Goal: Task Accomplishment & Management: Complete application form

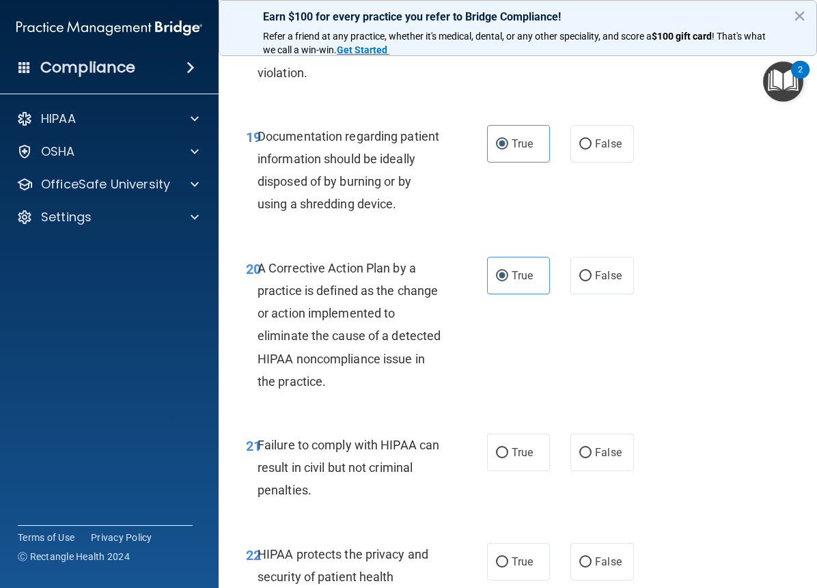
scroll to position [2764, 0]
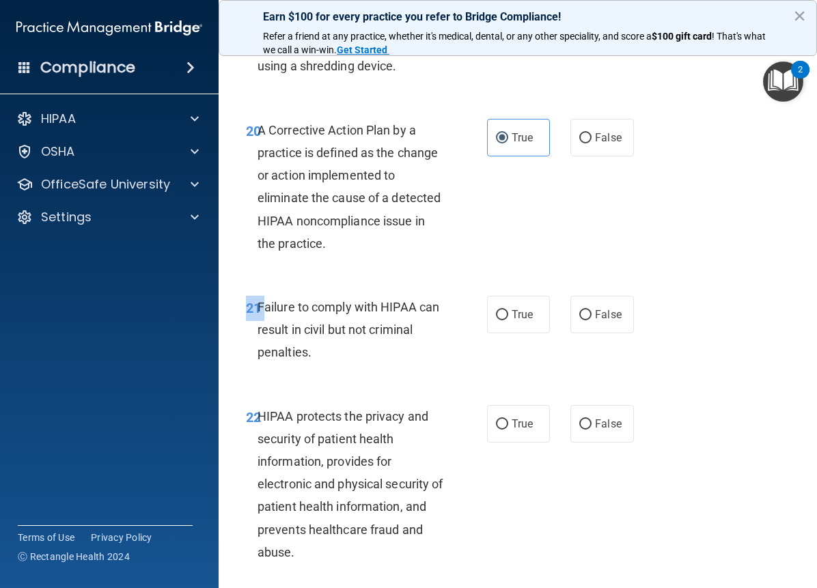
drag, startPoint x: 259, startPoint y: 348, endPoint x: 384, endPoint y: 412, distance: 139.5
click at [388, 388] on div "21 Failure to comply with HIPAA can result in civil but not criminal penalties.…" at bounding box center [518, 333] width 564 height 109
click at [332, 358] on span "Failure to comply with HIPAA can result in civil but not criminal penalties." at bounding box center [348, 329] width 182 height 59
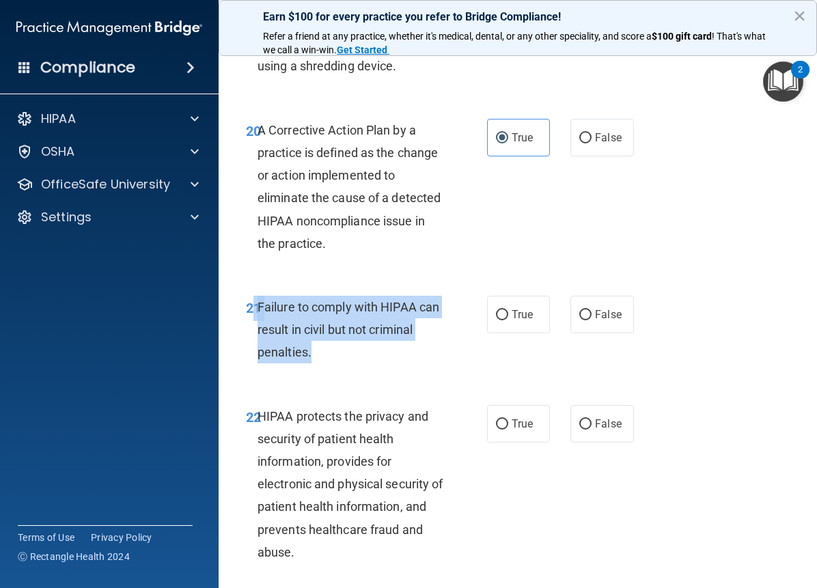
drag, startPoint x: 253, startPoint y: 342, endPoint x: 347, endPoint y: 401, distance: 111.0
click at [345, 371] on div "21 Failure to comply with HIPAA can result in civil but not criminal penalties." at bounding box center [366, 333] width 282 height 75
copy div "1 Failure to comply with HIPAA can result in civil but not criminal penalties."
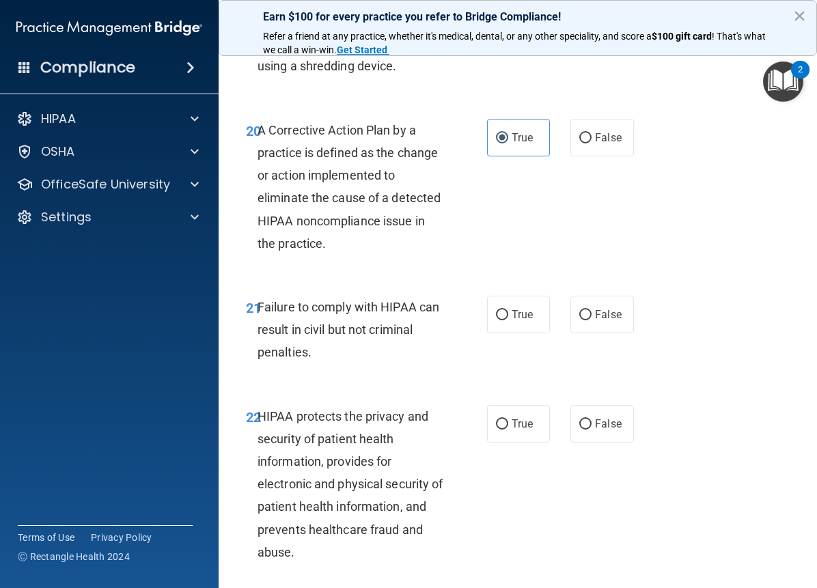
click at [515, 276] on div "20 A Corrective Action Plan by a practice is defined as the change or action im…" at bounding box center [518, 190] width 564 height 177
click at [604, 321] on span "False" at bounding box center [608, 314] width 27 height 13
click at [591, 320] on input "False" at bounding box center [585, 315] width 12 height 10
radio input "true"
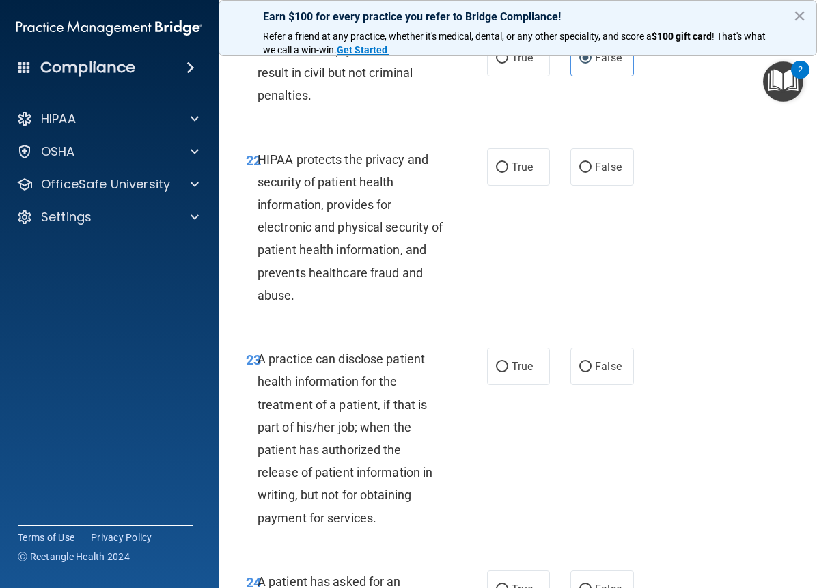
scroll to position [3064, 0]
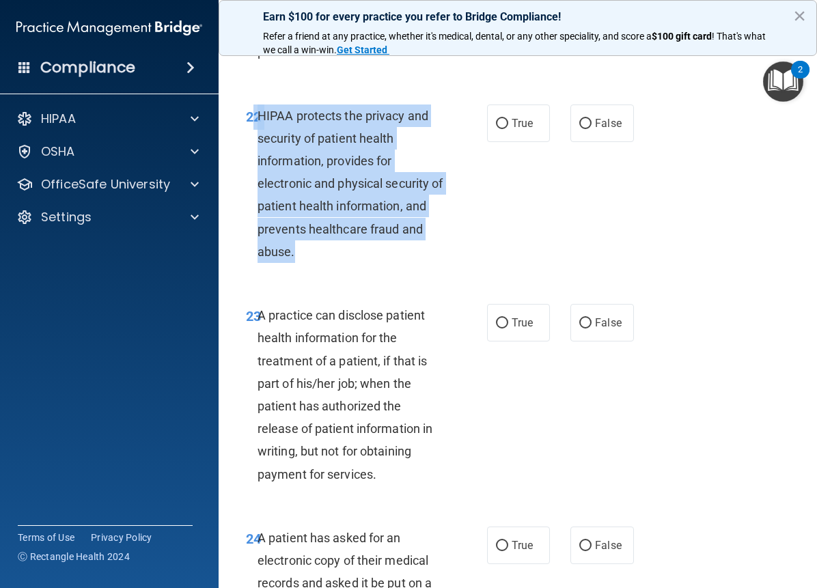
drag, startPoint x: 255, startPoint y: 154, endPoint x: 363, endPoint y: 270, distance: 157.5
click at [361, 270] on div "22 HIPAA protects the privacy and security of patient health information, provi…" at bounding box center [366, 187] width 282 height 166
copy div "2 HIPAA protects the privacy and security of patient health information, provid…"
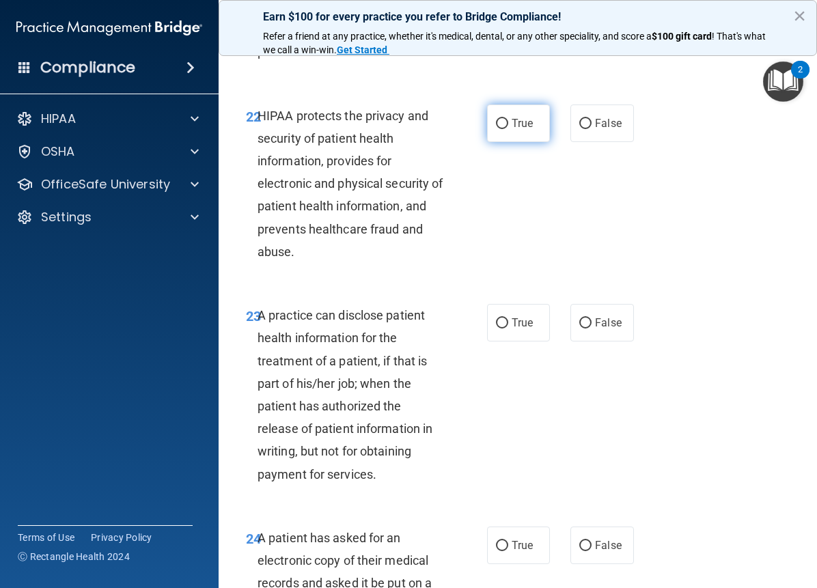
click at [517, 130] on span "True" at bounding box center [521, 123] width 21 height 13
click at [508, 129] on input "True" at bounding box center [502, 124] width 12 height 10
radio input "true"
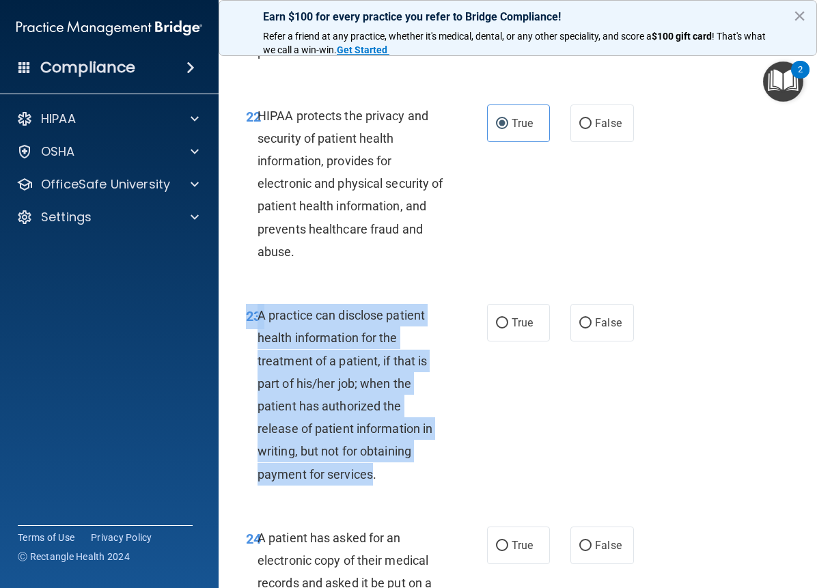
drag, startPoint x: 255, startPoint y: 357, endPoint x: 371, endPoint y: 503, distance: 186.6
click at [373, 492] on div "23 A practice can disclose patient health information for the treatment of a pa…" at bounding box center [366, 398] width 282 height 188
copy div "23 A practice can disclose patient health information for the treatment of a pa…"
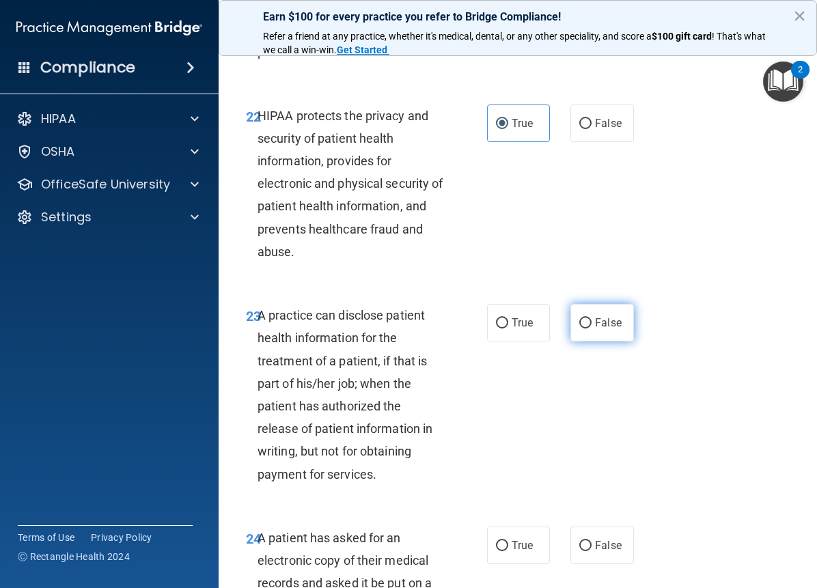
click at [597, 329] on span "False" at bounding box center [608, 322] width 27 height 13
click at [591, 328] on input "False" at bounding box center [585, 323] width 12 height 10
radio input "true"
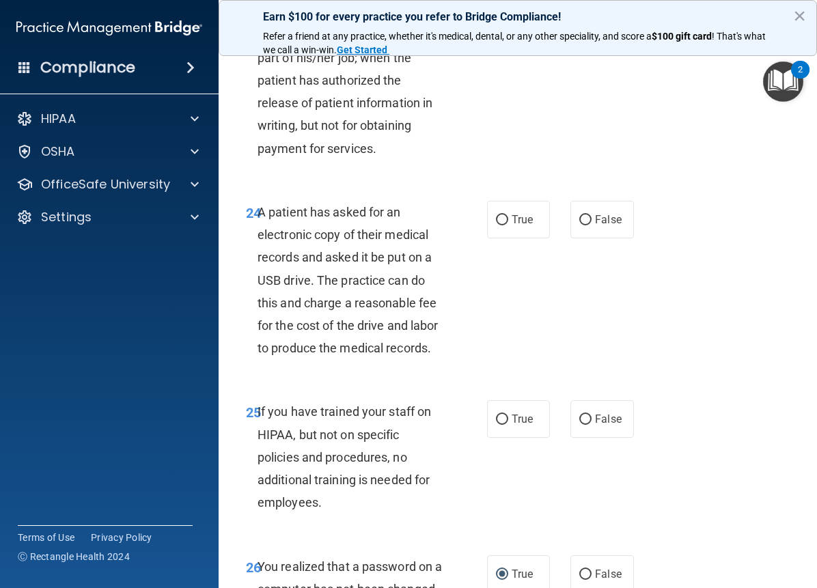
scroll to position [3383, 0]
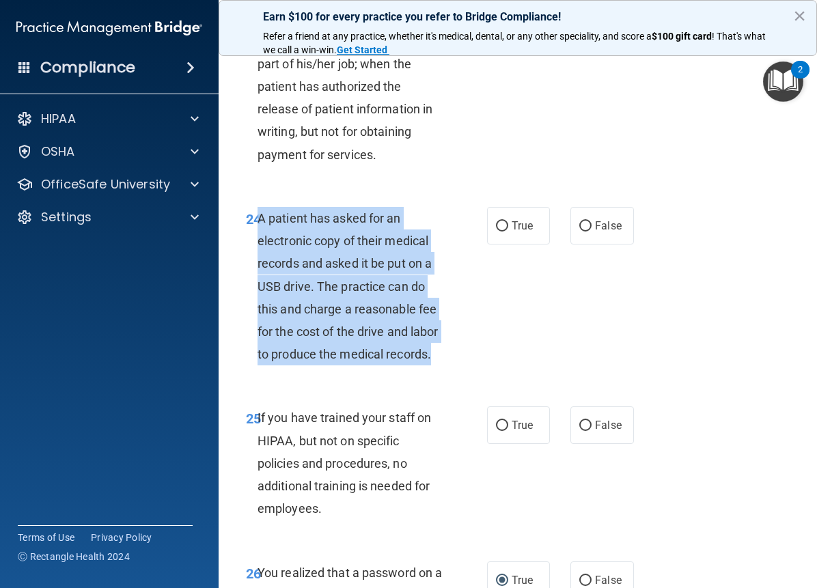
drag, startPoint x: 259, startPoint y: 265, endPoint x: 358, endPoint y: 427, distance: 189.7
click at [358, 366] on div "A patient has asked for an electronic copy of their medical records and asked i…" at bounding box center [355, 286] width 196 height 159
copy span "A patient has asked for an electronic copy of their medical records and asked i…"
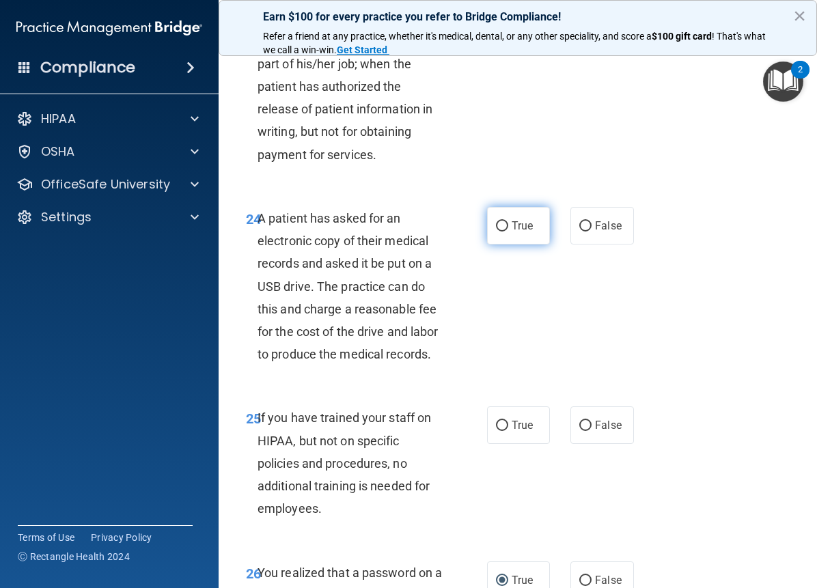
click at [522, 232] on span "True" at bounding box center [521, 225] width 21 height 13
click at [508, 231] on input "True" at bounding box center [502, 226] width 12 height 10
radio input "true"
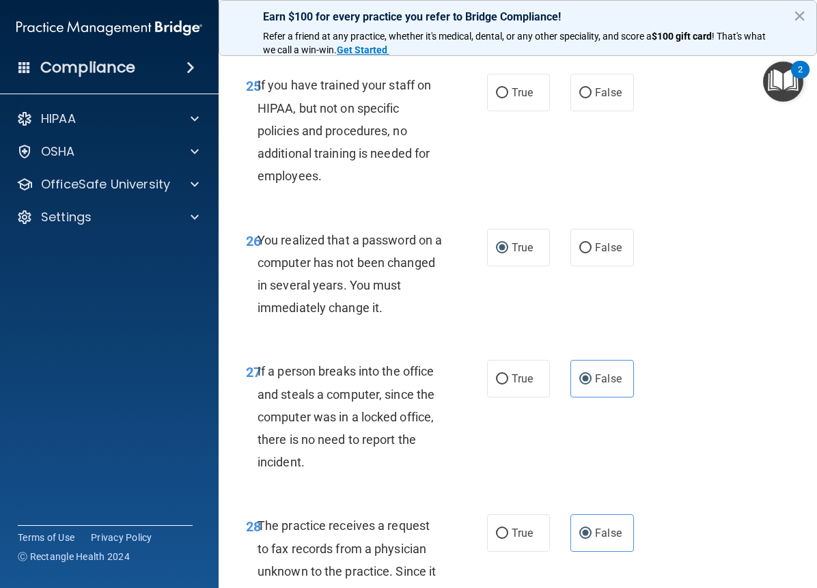
scroll to position [3678, 0]
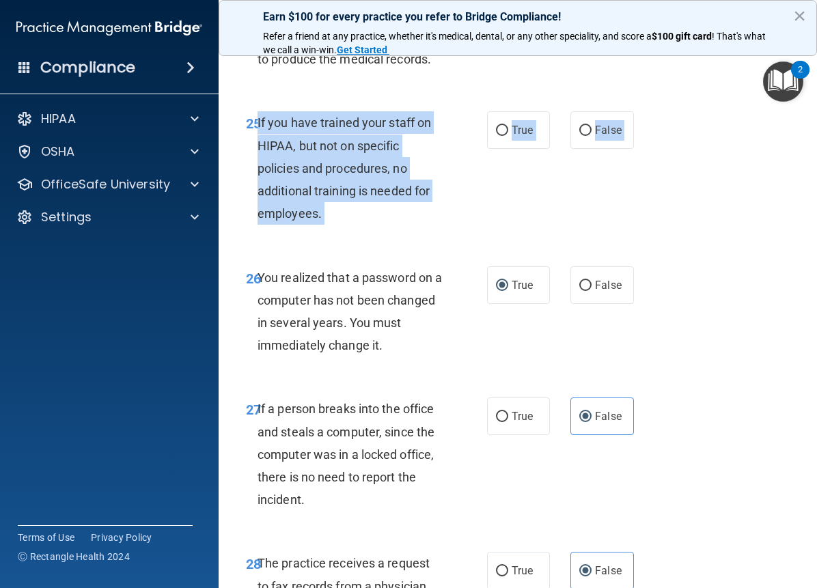
drag, startPoint x: 340, startPoint y: 259, endPoint x: 395, endPoint y: 307, distance: 73.1
drag, startPoint x: 361, startPoint y: 216, endPoint x: 421, endPoint y: 208, distance: 60.0
click at [422, 208] on div "If you have trained your staff on HIPAA, but not on specific policies and proce…" at bounding box center [355, 167] width 196 height 113
drag, startPoint x: 264, startPoint y: 189, endPoint x: 354, endPoint y: 276, distance: 125.5
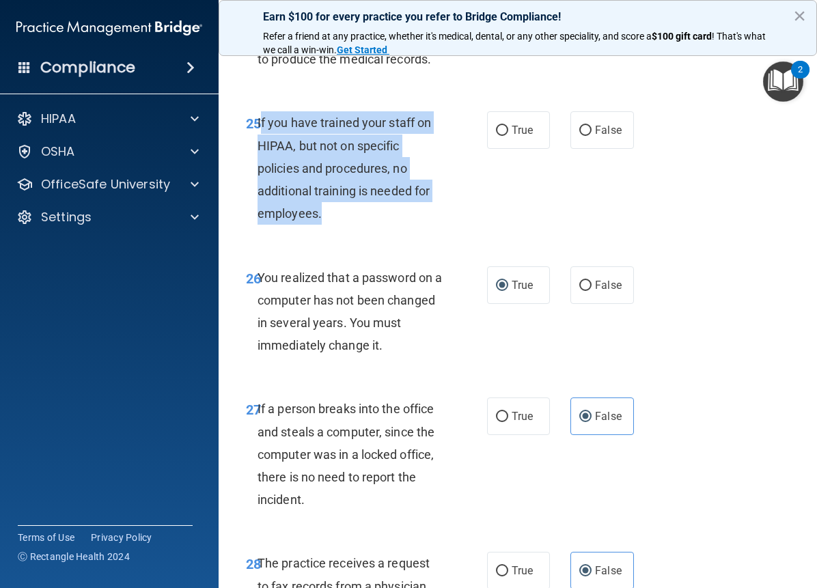
click at [356, 225] on div "If you have trained your staff on HIPAA, but not on specific policies and proce…" at bounding box center [355, 167] width 196 height 113
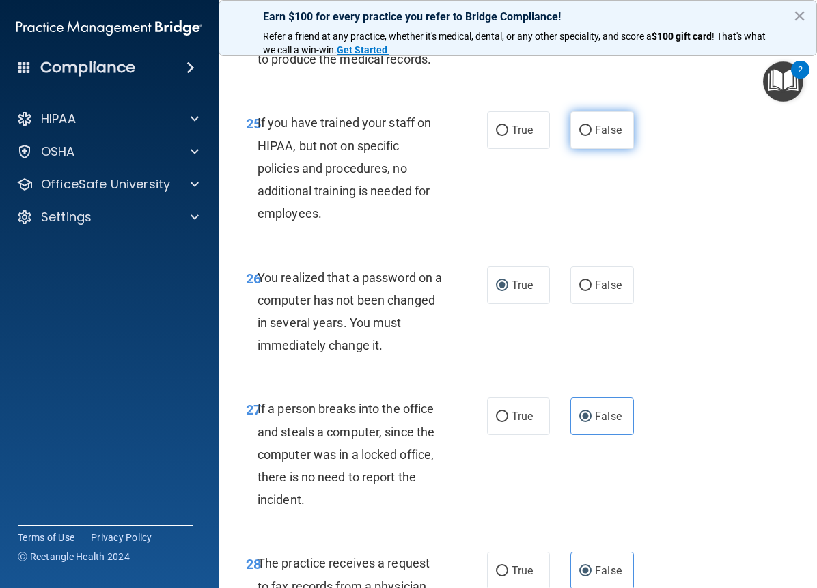
click at [597, 137] on span "False" at bounding box center [608, 130] width 27 height 13
click at [591, 136] on input "False" at bounding box center [585, 131] width 12 height 10
radio input "true"
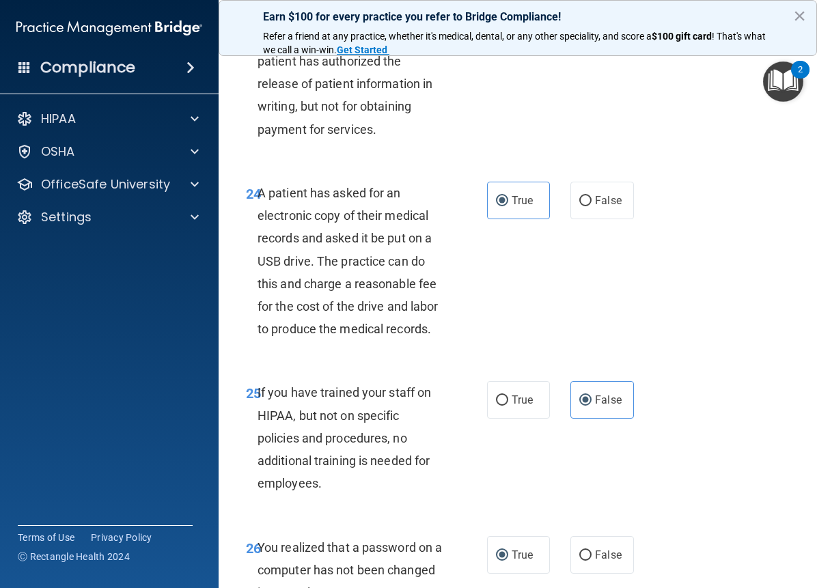
scroll to position [4223, 0]
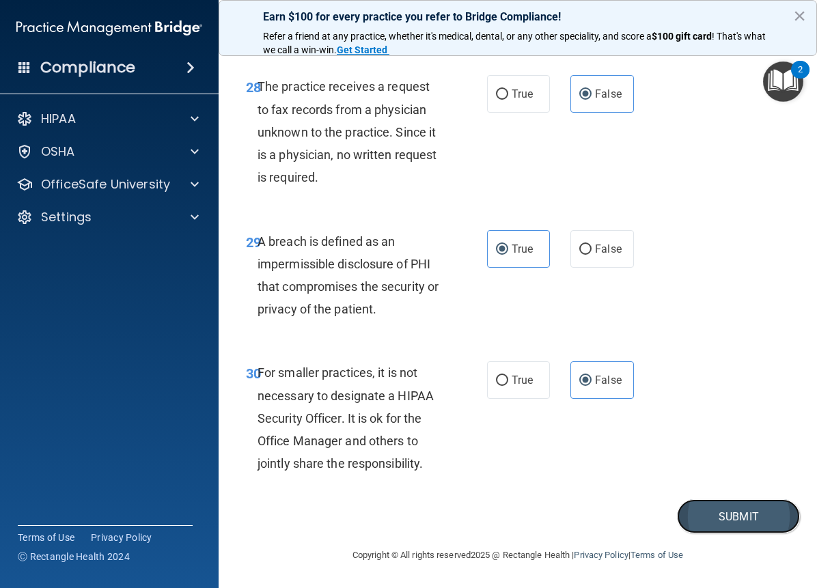
click at [752, 522] on button "Submit" at bounding box center [738, 516] width 123 height 35
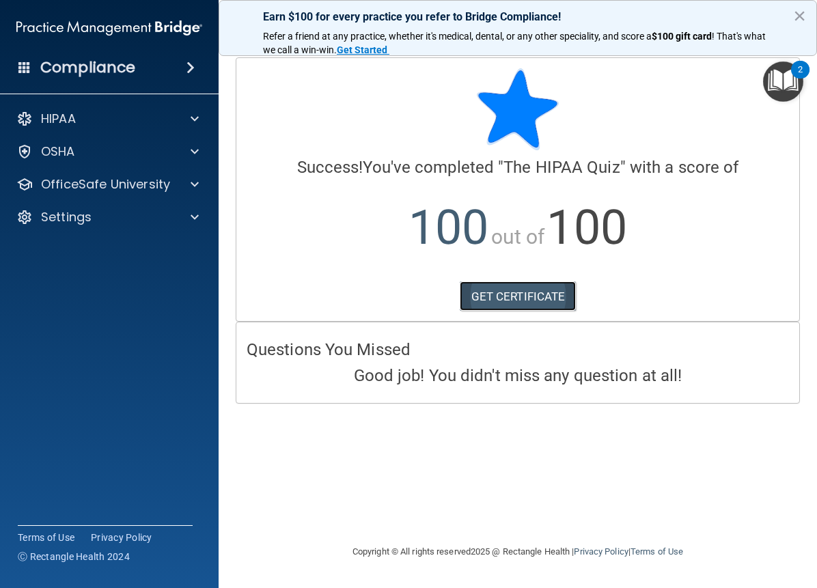
click at [524, 294] on link "GET CERTIFICATE" at bounding box center [517, 296] width 117 height 30
click at [795, 12] on button "×" at bounding box center [799, 16] width 13 height 22
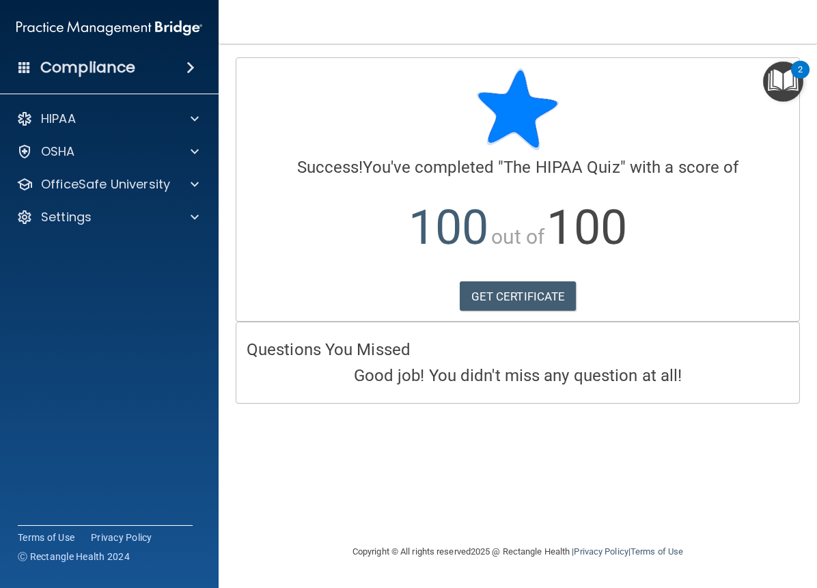
drag, startPoint x: 774, startPoint y: 380, endPoint x: 773, endPoint y: 353, distance: 27.3
click at [773, 367] on h4 "Good job! You didn't miss any question at all!" at bounding box center [517, 376] width 542 height 18
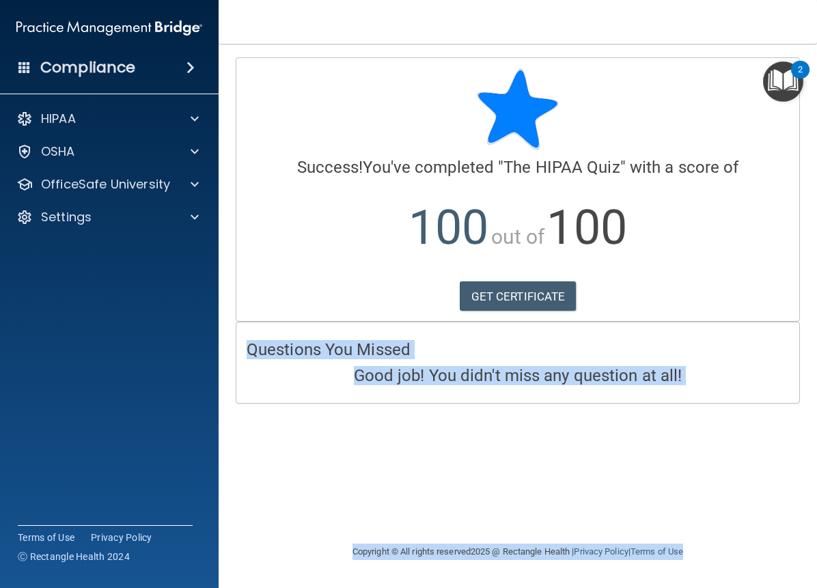
drag, startPoint x: 767, startPoint y: 349, endPoint x: 739, endPoint y: 614, distance: 266.4
click at [739, 587] on html "Compliance HIPAA Documents and Policies Report an Incident Business Associates …" at bounding box center [408, 294] width 817 height 588
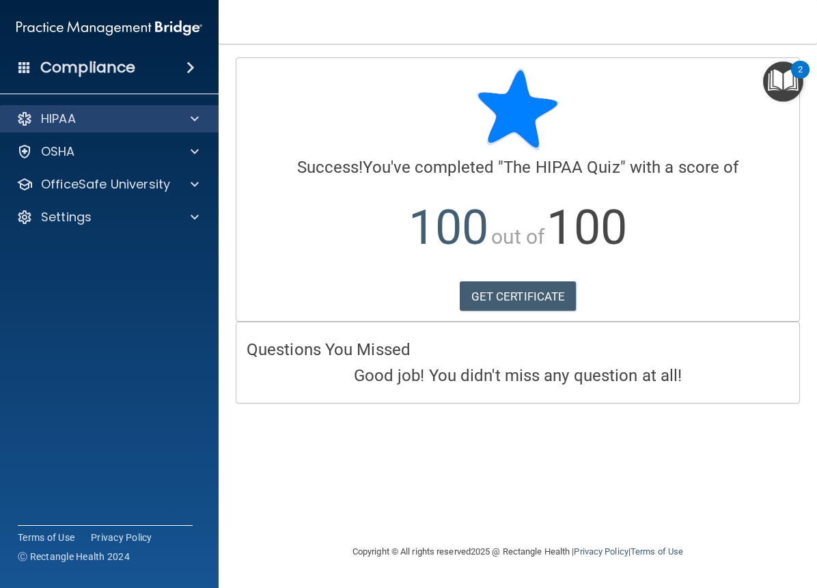
click at [144, 107] on div "HIPAA" at bounding box center [109, 118] width 219 height 27
click at [147, 122] on div "HIPAA" at bounding box center [90, 119] width 169 height 16
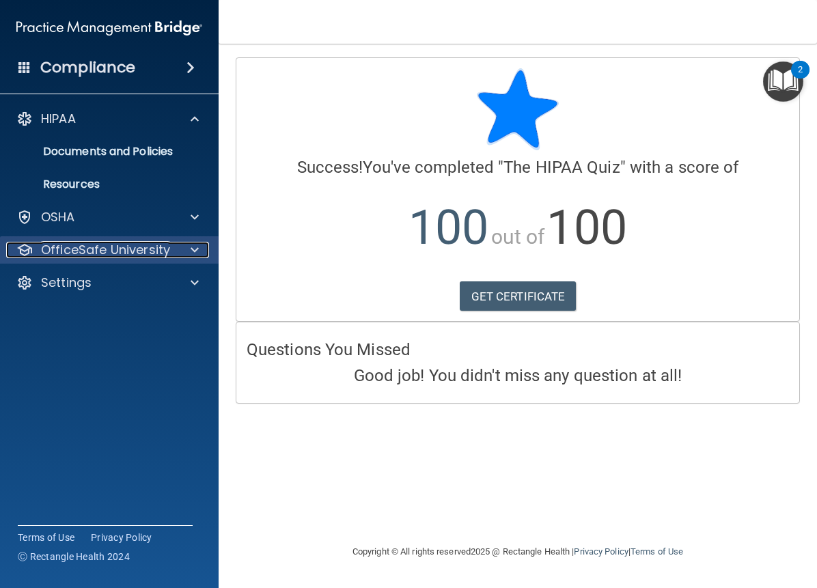
click at [137, 255] on p "OfficeSafe University" at bounding box center [105, 250] width 129 height 16
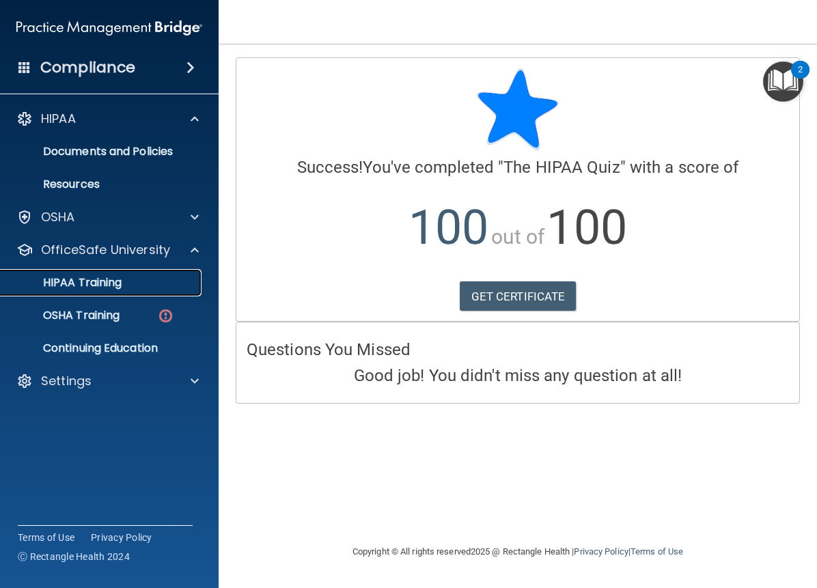
click at [116, 286] on p "HIPAA Training" at bounding box center [65, 283] width 113 height 14
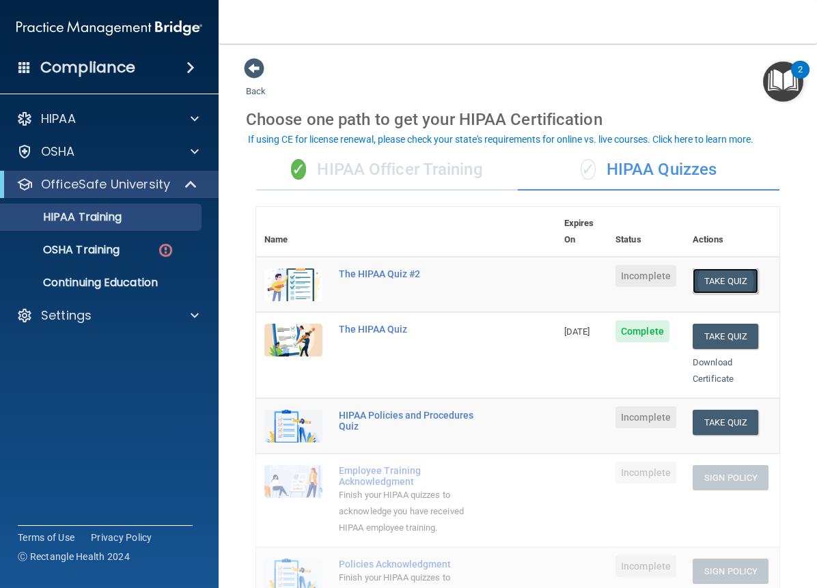
click at [711, 268] on button "Take Quiz" at bounding box center [725, 280] width 66 height 25
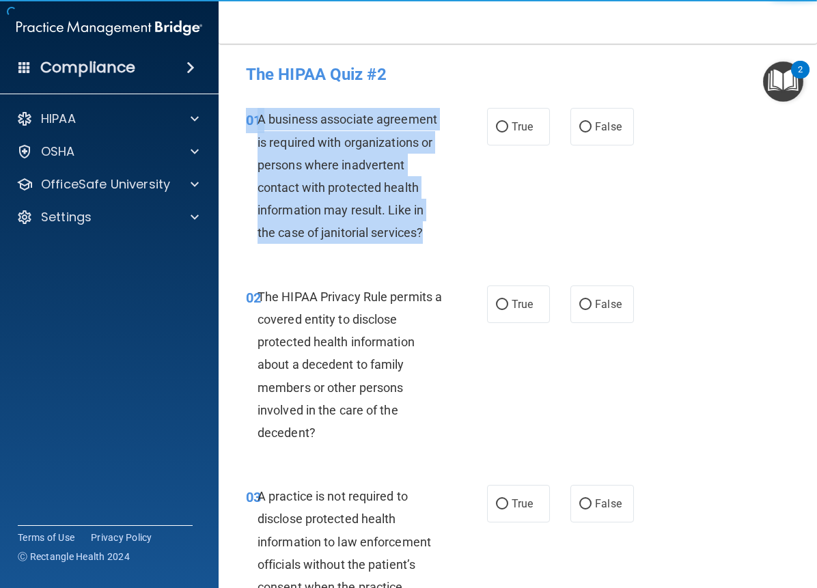
drag, startPoint x: 249, startPoint y: 115, endPoint x: 422, endPoint y: 230, distance: 207.3
click at [422, 230] on div "01 A business associate agreement is required with organizations or persons whe…" at bounding box center [366, 179] width 282 height 143
click at [412, 225] on span "A business associate agreement is required with organizations or persons where …" at bounding box center [347, 176] width 180 height 128
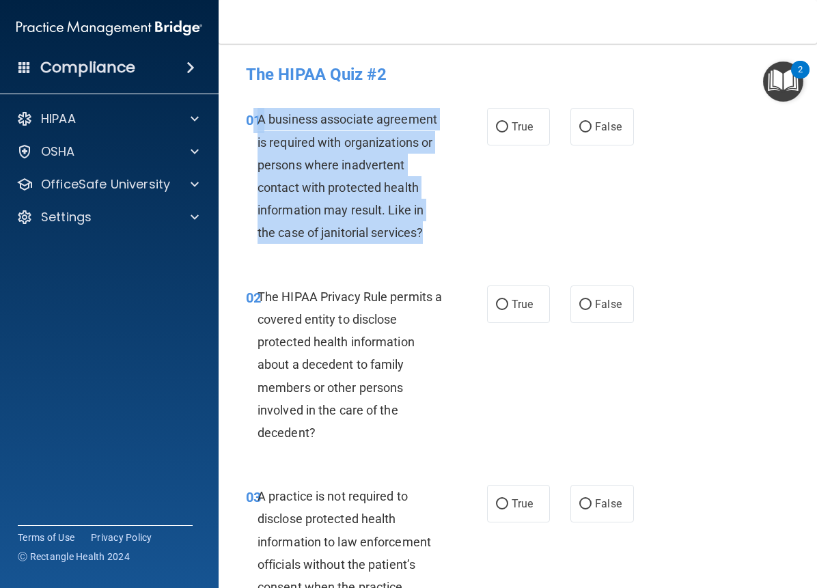
drag, startPoint x: 256, startPoint y: 116, endPoint x: 441, endPoint y: 233, distance: 218.8
click at [446, 235] on div "01 A business associate agreement is required with organizations or persons whe…" at bounding box center [366, 179] width 282 height 143
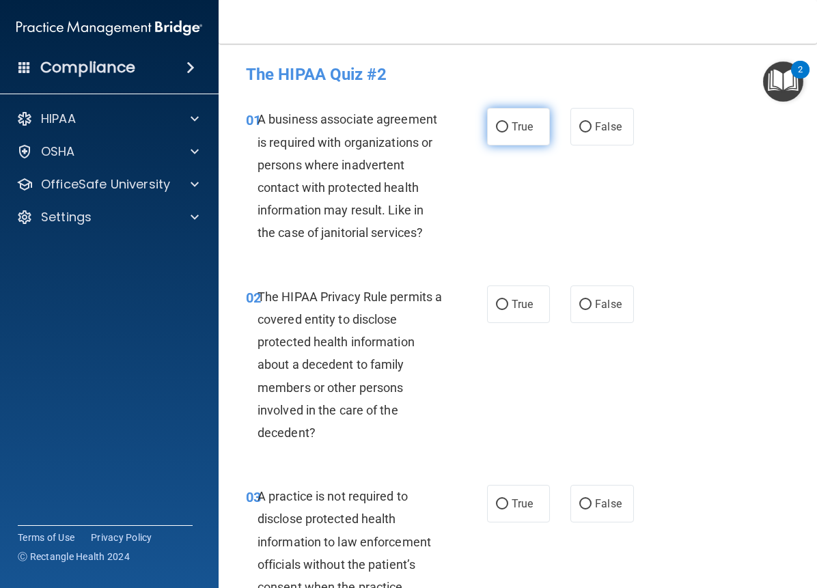
click at [500, 119] on label "True" at bounding box center [518, 127] width 63 height 38
click at [500, 122] on input "True" at bounding box center [502, 127] width 12 height 10
radio input "true"
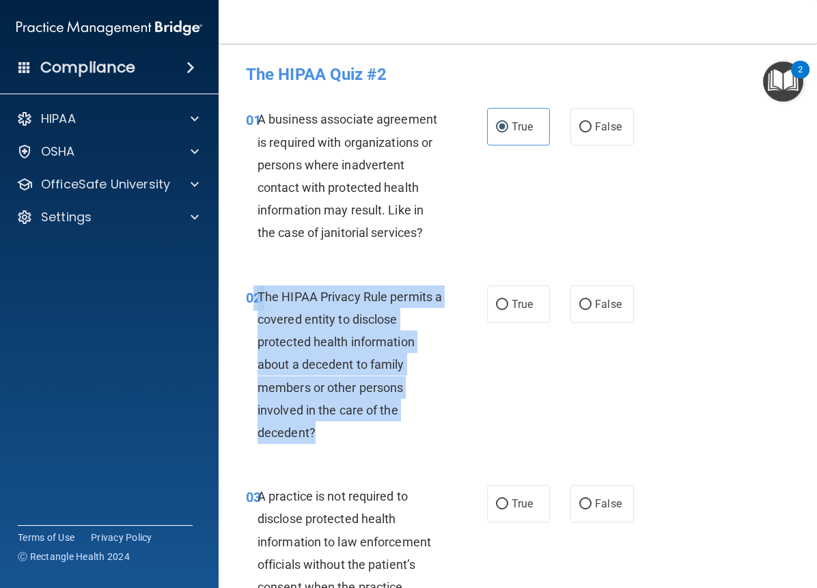
drag, startPoint x: 253, startPoint y: 290, endPoint x: 391, endPoint y: 410, distance: 182.4
click at [390, 429] on div "02 The HIPAA Privacy Rule permits a covered entity to disclose protected health…" at bounding box center [366, 368] width 282 height 166
copy div "2 The HIPAA Privacy Rule permits a covered entity to disclose protected health …"
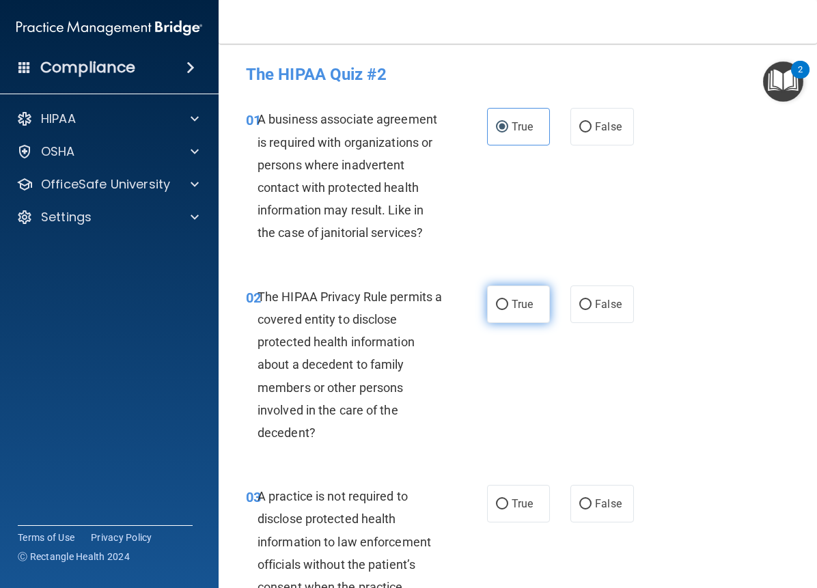
click at [520, 313] on label "True" at bounding box center [518, 304] width 63 height 38
click at [508, 310] on input "True" at bounding box center [502, 305] width 12 height 10
radio input "true"
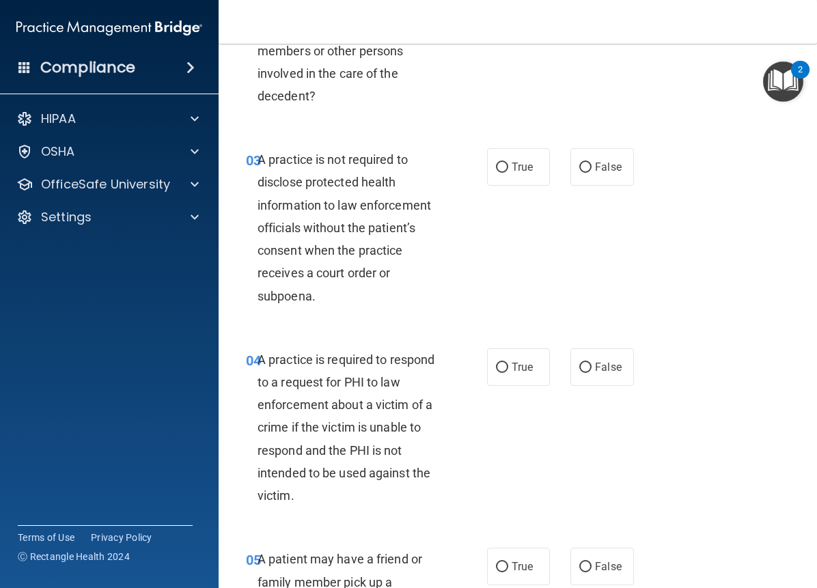
scroll to position [343, 0]
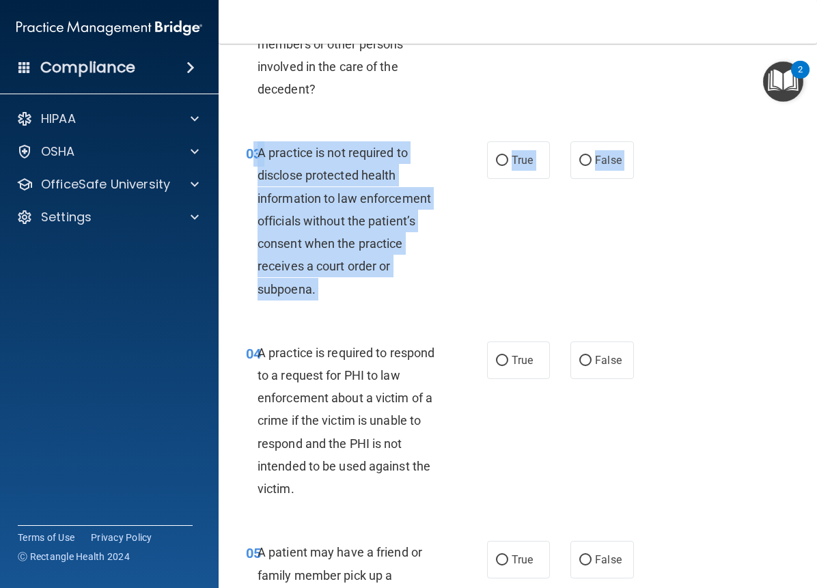
drag, startPoint x: 303, startPoint y: 195, endPoint x: 363, endPoint y: 287, distance: 110.2
click at [371, 312] on div "03 A practice is not required to disclose protected health information to law e…" at bounding box center [518, 224] width 564 height 200
copy div "3 A practice is not required to disclose protected health information to law en…"
click at [595, 161] on span "False" at bounding box center [608, 160] width 27 height 13
click at [589, 161] on input "False" at bounding box center [585, 161] width 12 height 10
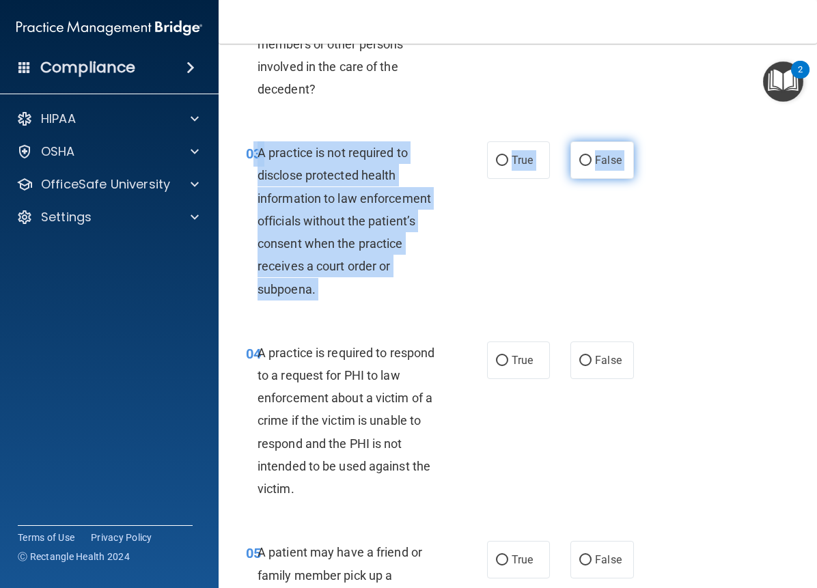
radio input "true"
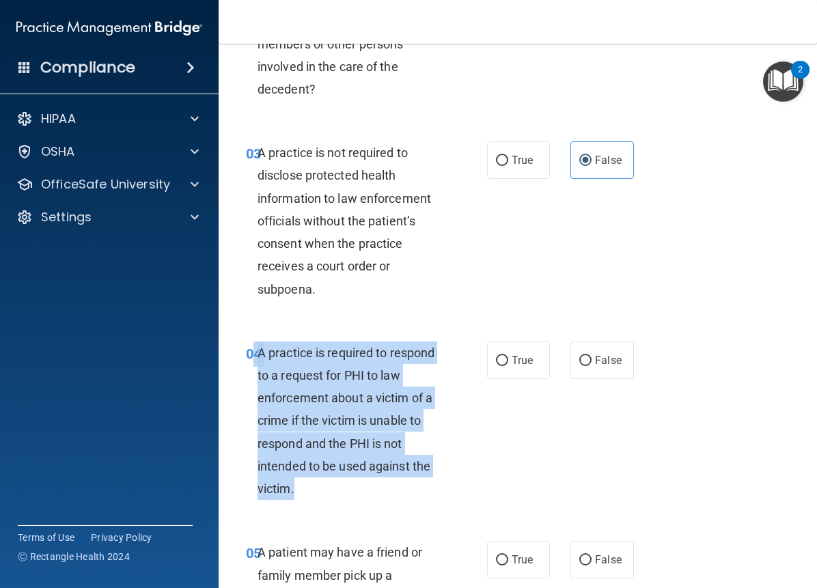
drag, startPoint x: 253, startPoint y: 350, endPoint x: 386, endPoint y: 459, distance: 171.8
click at [399, 475] on div "04 A practice is required to respond to a request for PHI to law enforcement ab…" at bounding box center [366, 424] width 282 height 166
click at [347, 410] on div "A practice is required to respond to a request for PHI to law enforcement about…" at bounding box center [355, 420] width 196 height 159
drag, startPoint x: 251, startPoint y: 352, endPoint x: 381, endPoint y: 505, distance: 200.0
click at [383, 509] on div "04 A practice is required to respond to a request for PHI to law enforcement ab…" at bounding box center [518, 424] width 564 height 200
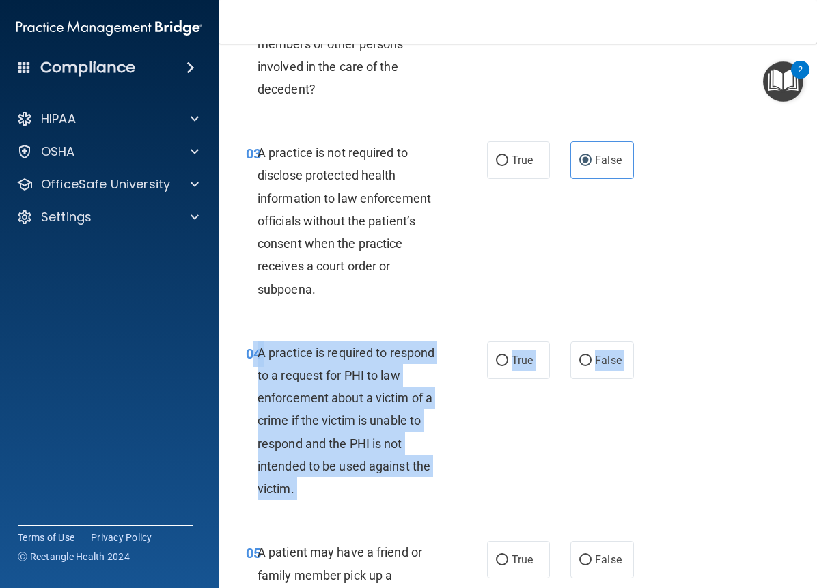
copy div "4 A practice is required to respond to a request for PHI to law enforcement abo…"
click at [583, 361] on input "False" at bounding box center [585, 361] width 12 height 10
radio input "true"
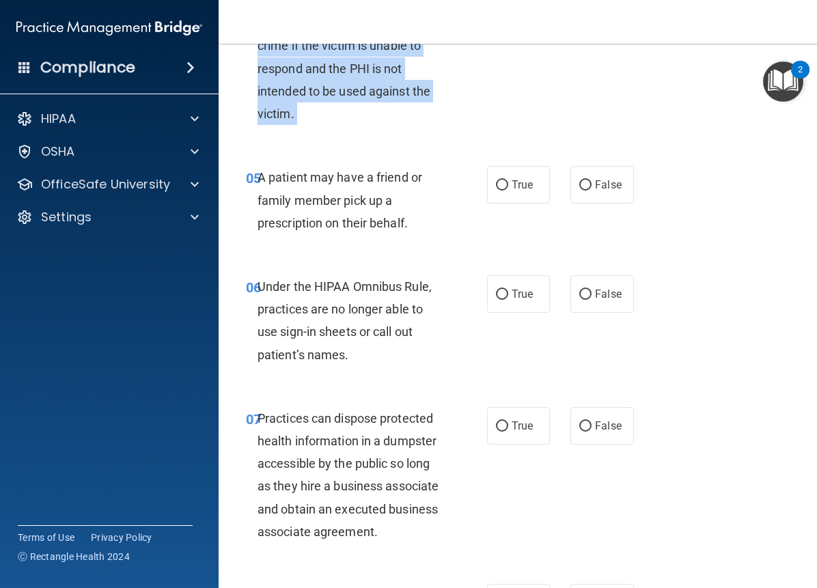
scroll to position [731, 0]
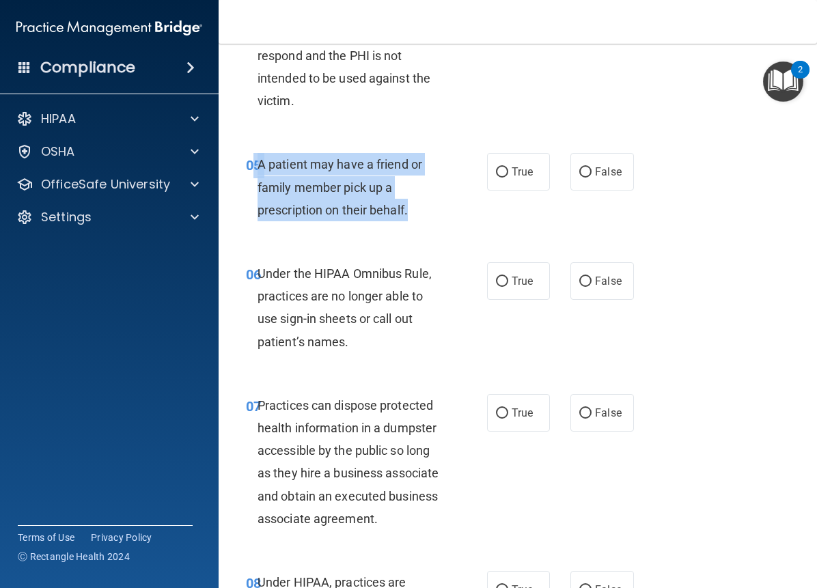
drag, startPoint x: 254, startPoint y: 163, endPoint x: 410, endPoint y: 214, distance: 164.5
click at [412, 216] on div "05 A patient may have a friend or family member pick up a prescription on their…" at bounding box center [366, 190] width 282 height 75
copy div "5 A patient may have a friend or family member pick up a prescription on their …"
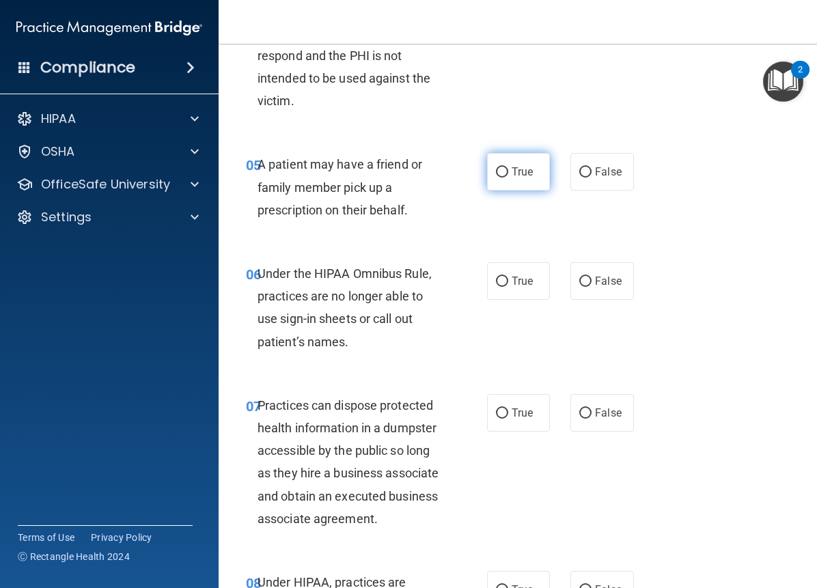
click at [517, 169] on span "True" at bounding box center [521, 171] width 21 height 13
click at [508, 169] on input "True" at bounding box center [502, 172] width 12 height 10
radio input "true"
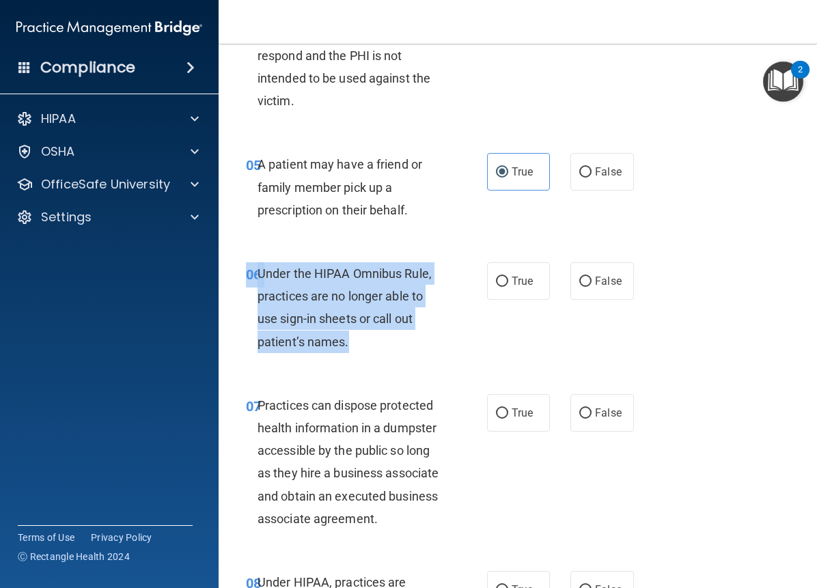
drag, startPoint x: 241, startPoint y: 271, endPoint x: 378, endPoint y: 332, distance: 150.3
click at [378, 337] on div "06 Under the HIPAA Omnibus Rule, practices are no longer able to use sign-in sh…" at bounding box center [366, 311] width 282 height 98
copy div "06 Under the HIPAA Omnibus Rule, practices are no longer able to use sign-in sh…"
click at [350, 282] on div "Under the HIPAA Omnibus Rule, practices are no longer able to use sign-in sheet…" at bounding box center [355, 307] width 196 height 91
drag, startPoint x: 253, startPoint y: 272, endPoint x: 365, endPoint y: 342, distance: 132.2
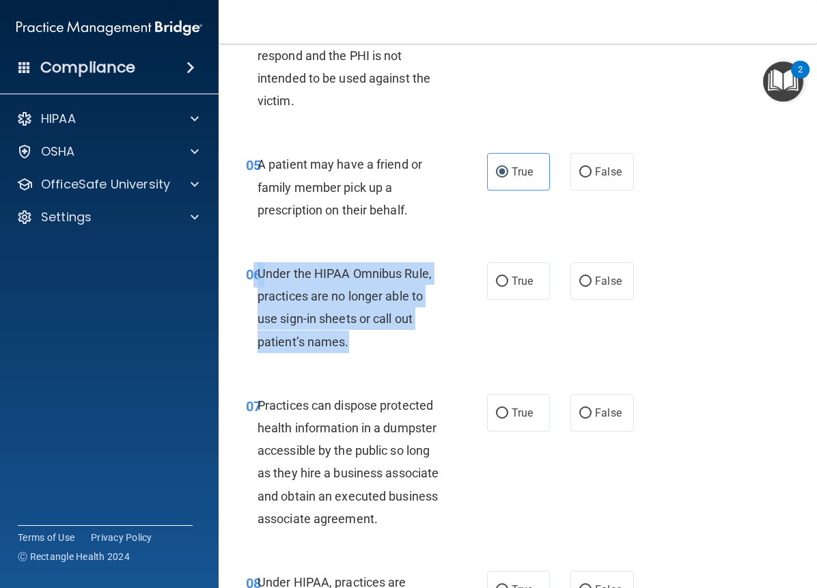
click at [365, 342] on div "06 Under the HIPAA Omnibus Rule, practices are no longer able to use sign-in sh…" at bounding box center [366, 311] width 282 height 98
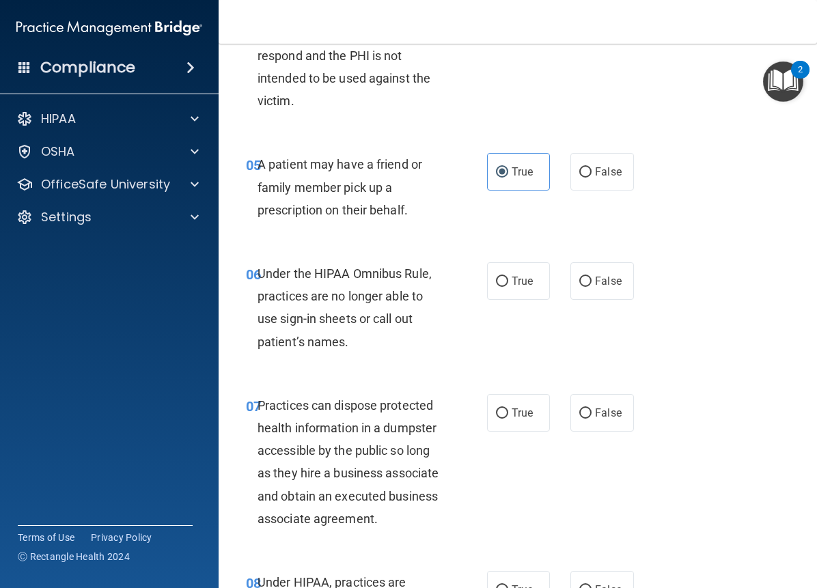
drag, startPoint x: 274, startPoint y: 260, endPoint x: 295, endPoint y: 242, distance: 27.1
click at [286, 200] on div "A patient may have a friend or family member pick up a prescription on their be…" at bounding box center [355, 187] width 196 height 68
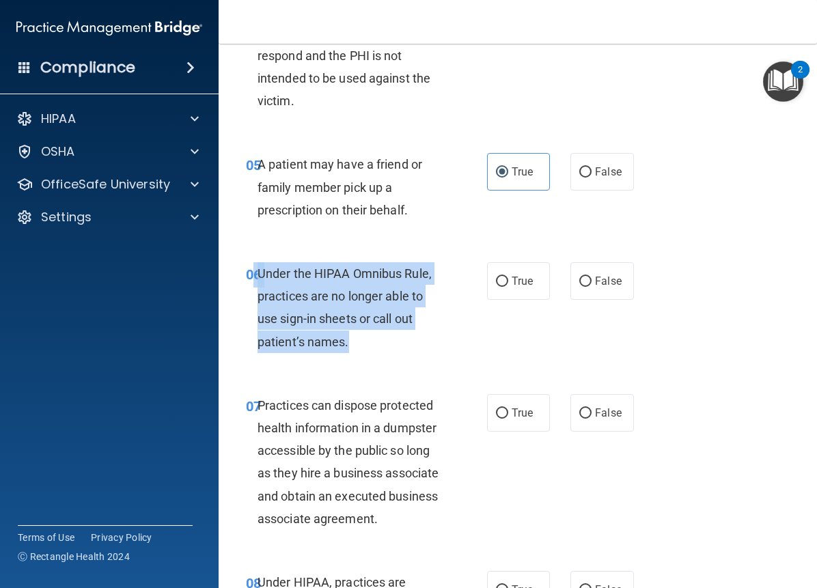
drag, startPoint x: 271, startPoint y: 276, endPoint x: 356, endPoint y: 350, distance: 113.2
click at [356, 350] on div "06 Under the HIPAA Omnibus Rule, practices are no longer able to use sign-in sh…" at bounding box center [366, 311] width 282 height 98
copy div "6 Under the HIPAA Omnibus Rule, practices are no longer able to use sign-in she…"
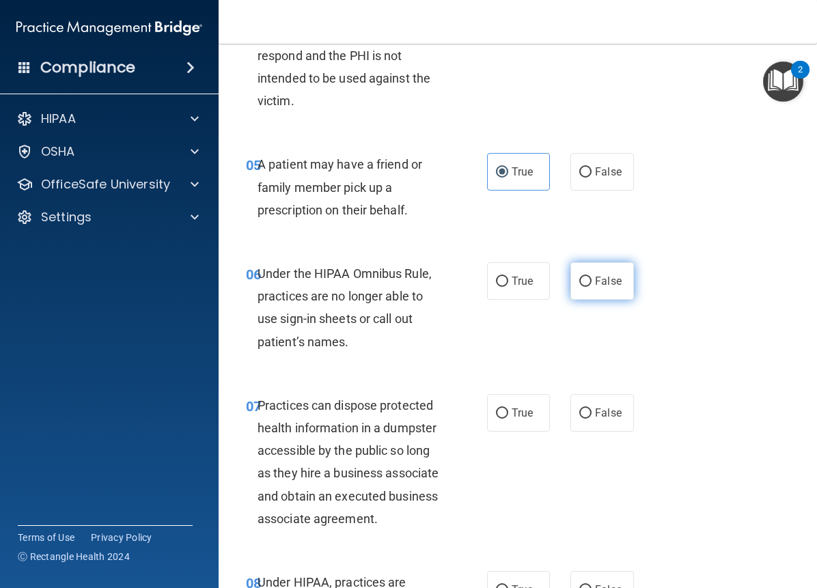
click at [595, 278] on span "False" at bounding box center [608, 280] width 27 height 13
click at [588, 278] on input "False" at bounding box center [585, 281] width 12 height 10
radio input "true"
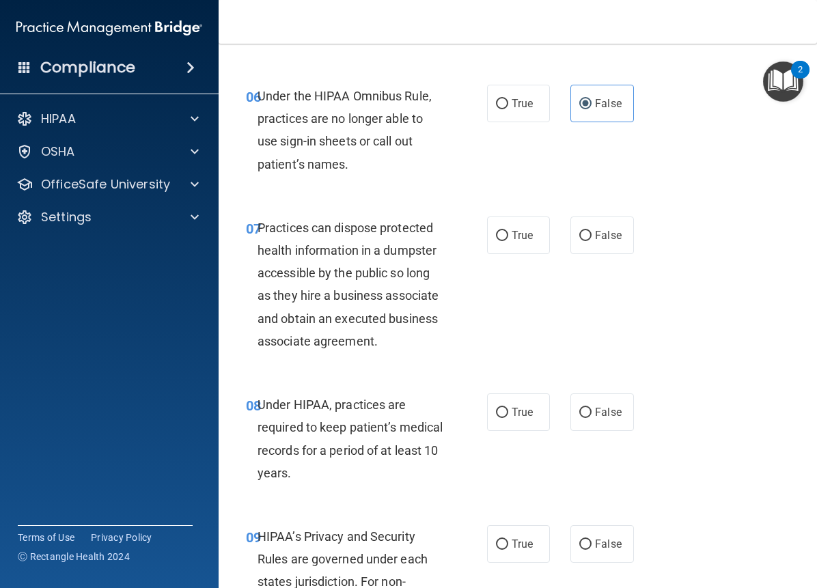
scroll to position [941, 0]
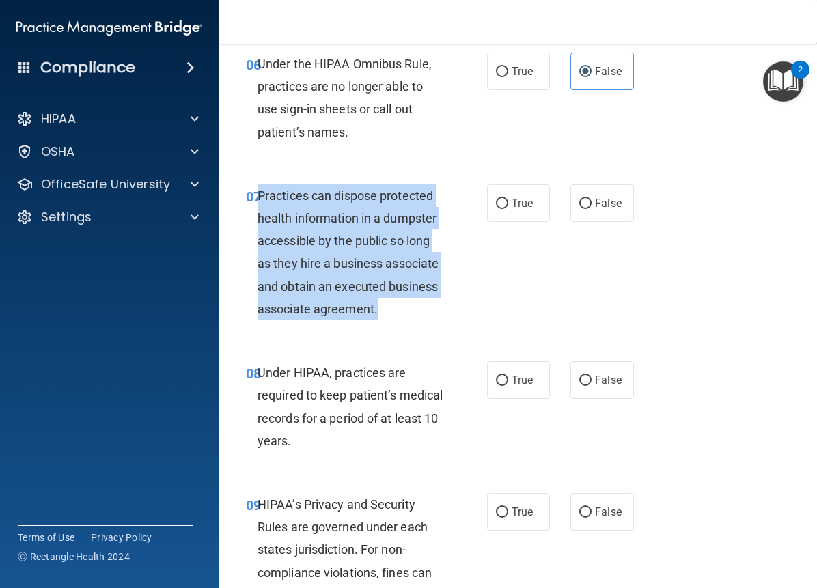
drag, startPoint x: 257, startPoint y: 196, endPoint x: 351, endPoint y: 331, distance: 164.8
click at [351, 320] on div "Practices can dispose protected health information in a dumpster accessible by …" at bounding box center [355, 252] width 196 height 136
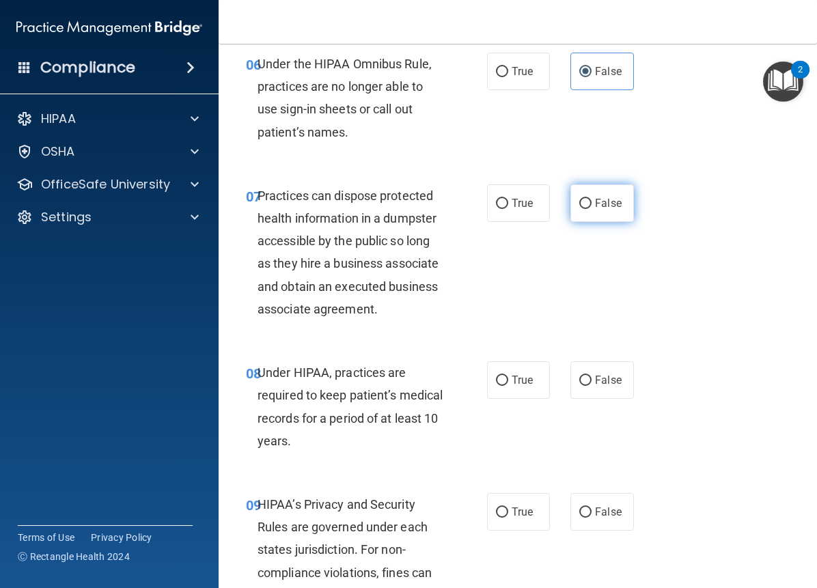
click at [574, 195] on label "False" at bounding box center [601, 203] width 63 height 38
click at [579, 199] on input "False" at bounding box center [585, 204] width 12 height 10
radio input "true"
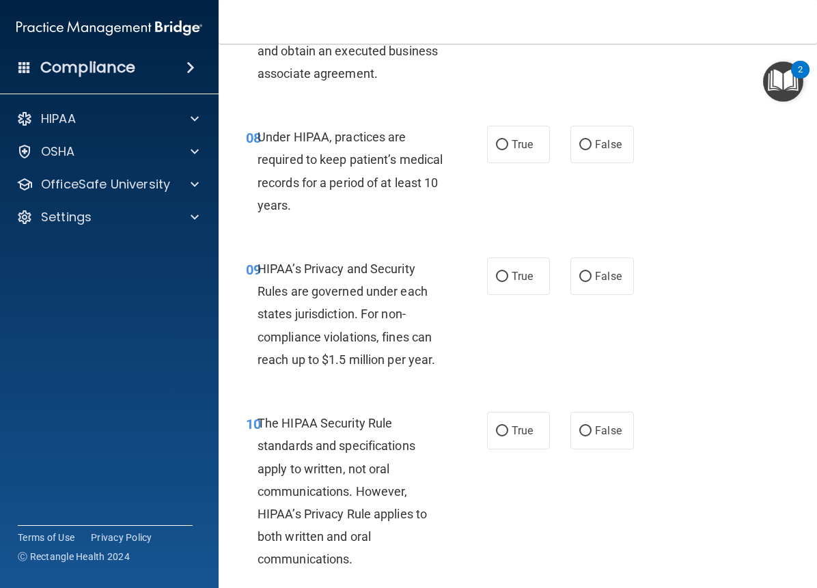
scroll to position [1227, 0]
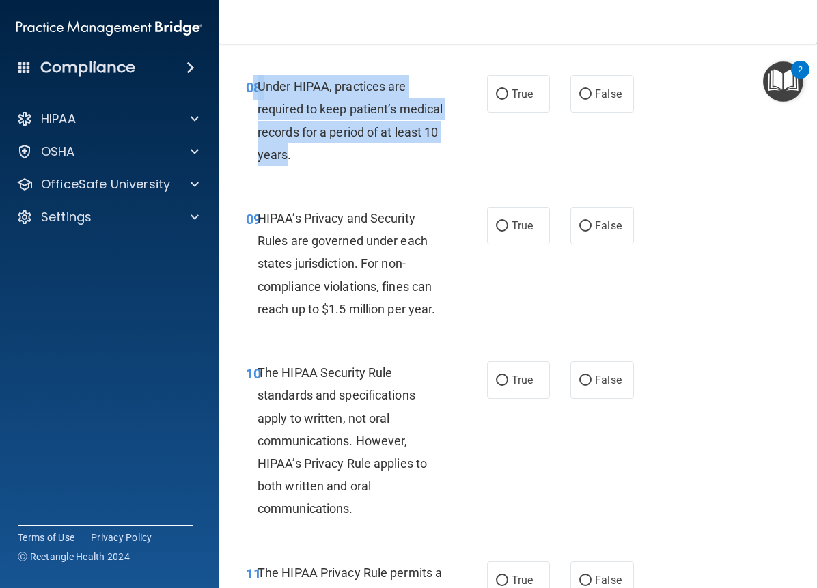
drag, startPoint x: 256, startPoint y: 104, endPoint x: 347, endPoint y: 184, distance: 121.4
click at [347, 173] on div "08 Under HIPAA, practices are required to keep patient’s medical records for a …" at bounding box center [366, 124] width 282 height 98
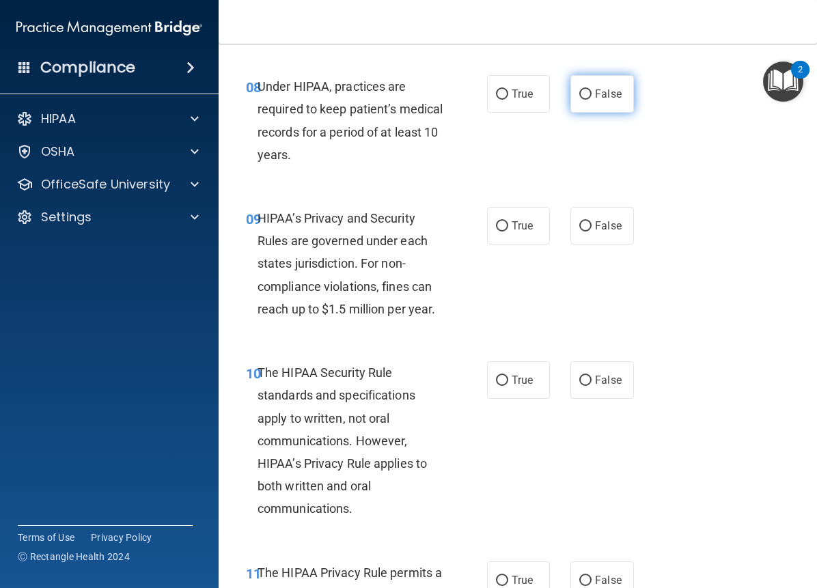
click at [586, 113] on label "False" at bounding box center [601, 94] width 63 height 38
click at [586, 100] on input "False" at bounding box center [585, 94] width 12 height 10
radio input "true"
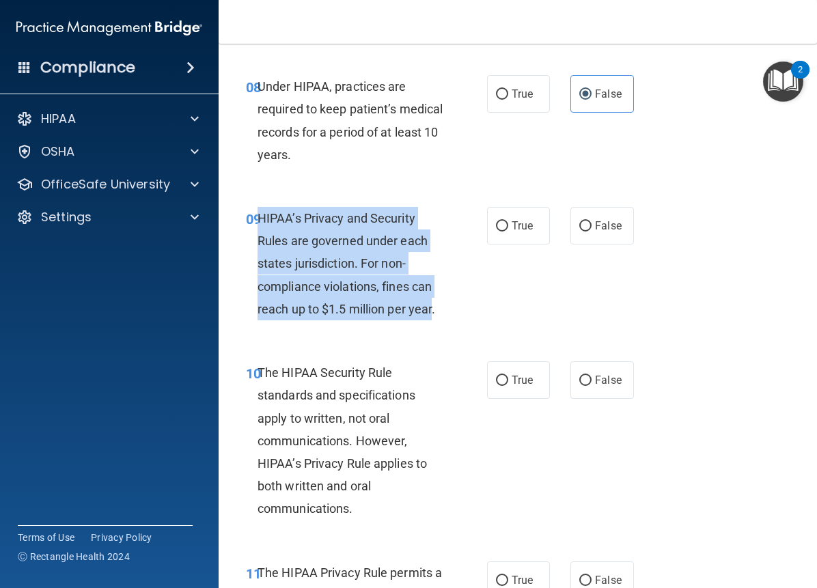
drag, startPoint x: 257, startPoint y: 239, endPoint x: 431, endPoint y: 341, distance: 202.6
click at [431, 320] on div "HIPAA’s Privacy and Security Rules are governed under each states jurisdiction.…" at bounding box center [355, 263] width 196 height 113
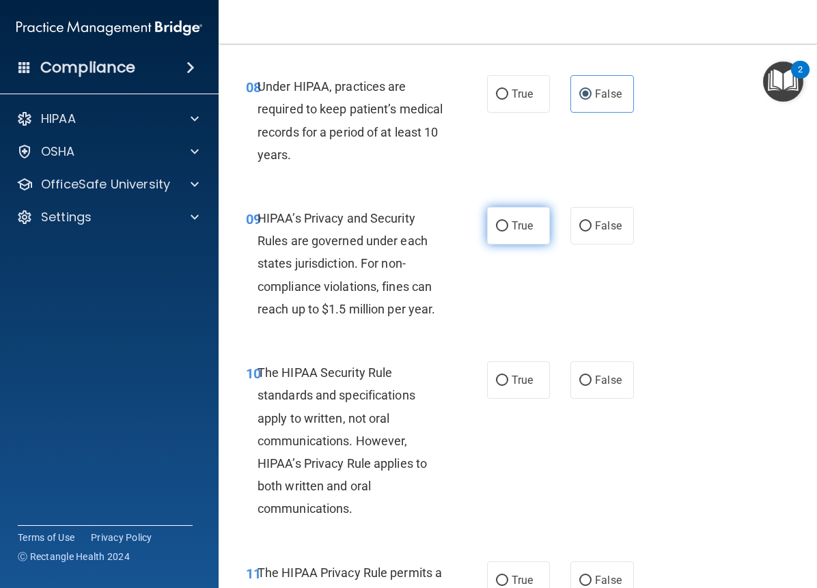
click at [512, 244] on label "True" at bounding box center [518, 226] width 63 height 38
click at [508, 231] on input "True" at bounding box center [502, 226] width 12 height 10
radio input "true"
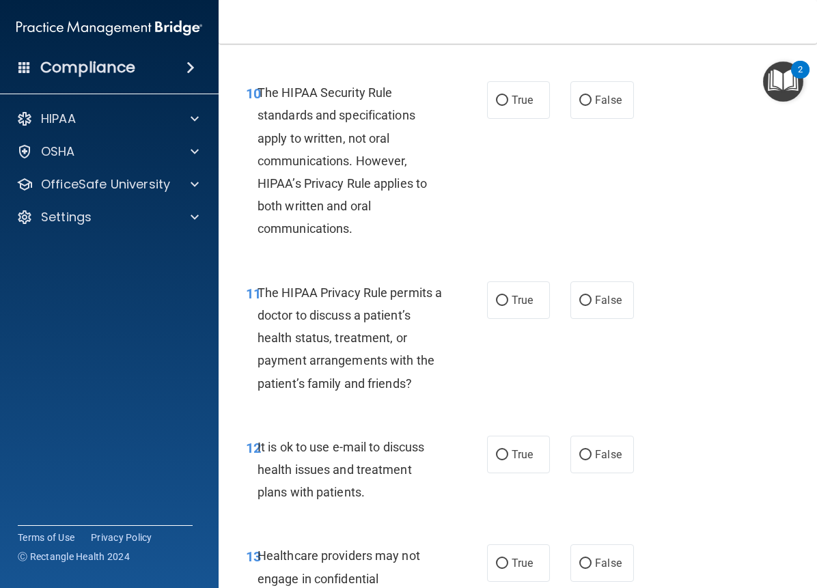
scroll to position [1545, 0]
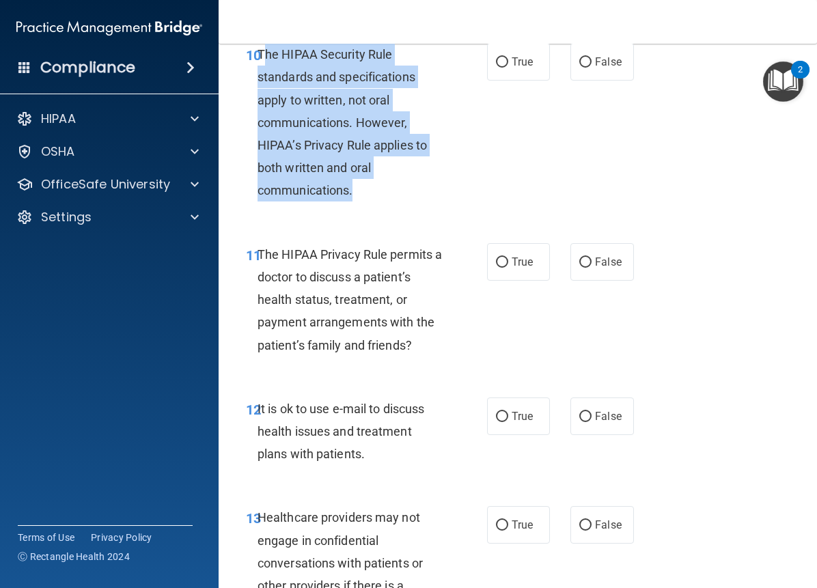
drag, startPoint x: 264, startPoint y: 74, endPoint x: 369, endPoint y: 205, distance: 169.0
click at [381, 202] on div "The HIPAA Security Rule standards and specifications apply to written, not oral…" at bounding box center [355, 122] width 196 height 159
drag, startPoint x: 335, startPoint y: 173, endPoint x: 324, endPoint y: 173, distance: 10.9
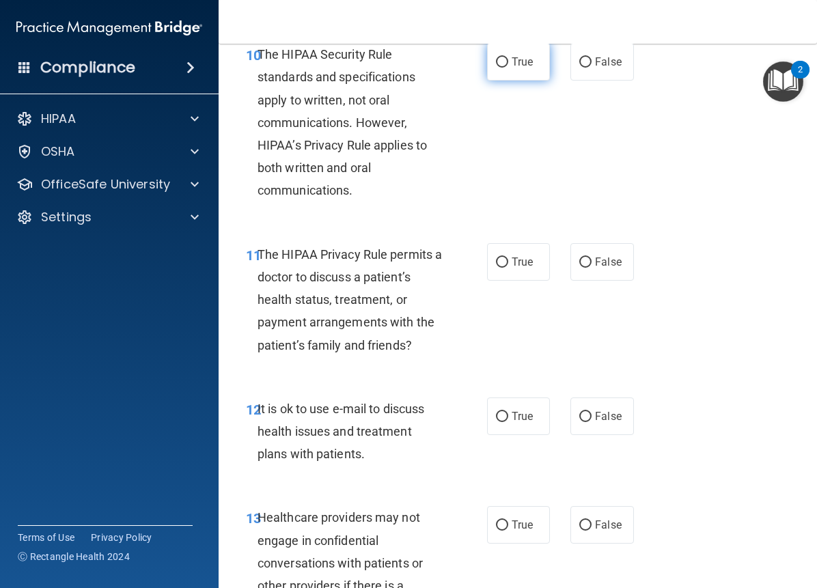
click at [517, 68] on span "True" at bounding box center [521, 61] width 21 height 13
click at [508, 68] on input "True" at bounding box center [502, 62] width 12 height 10
radio input "true"
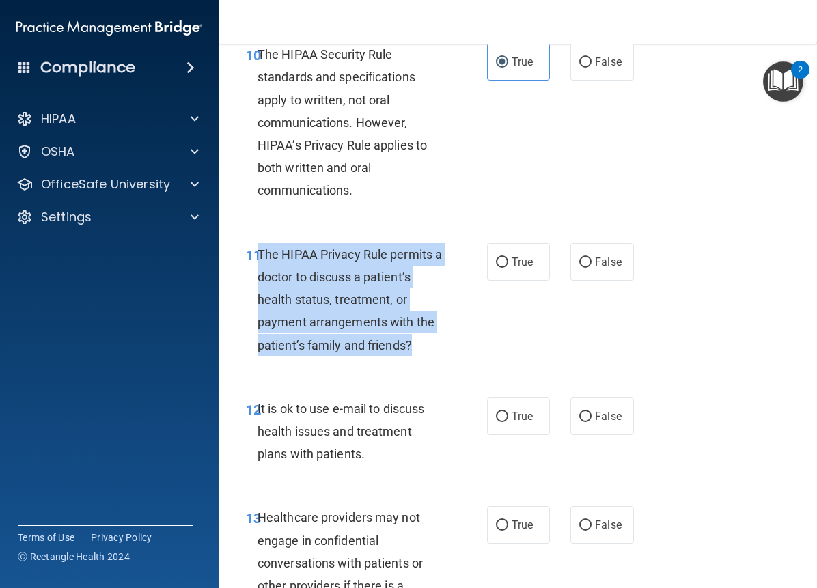
drag, startPoint x: 258, startPoint y: 272, endPoint x: 414, endPoint y: 369, distance: 183.7
click at [414, 356] on div "The HIPAA Privacy Rule permits a doctor to discuss a patient’s health status, t…" at bounding box center [355, 299] width 196 height 113
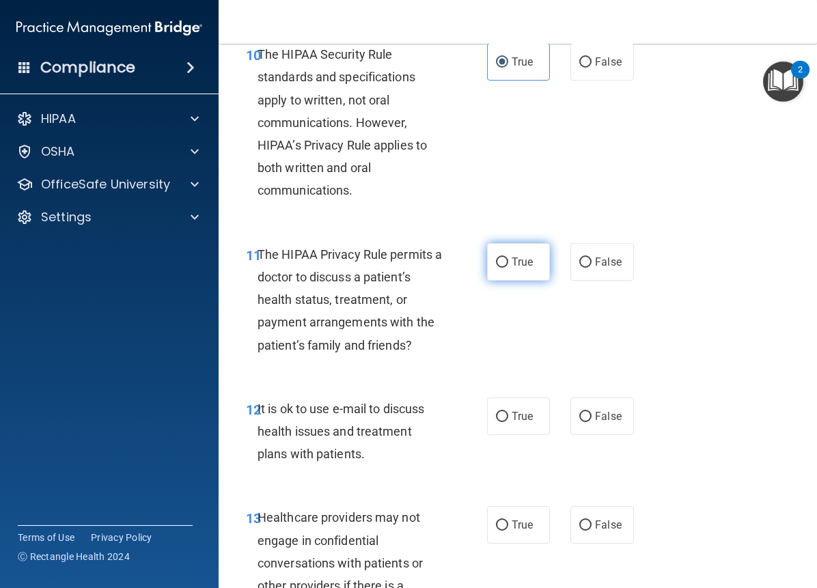
click at [513, 268] on span "True" at bounding box center [521, 261] width 21 height 13
click at [508, 268] on input "True" at bounding box center [502, 262] width 12 height 10
radio input "true"
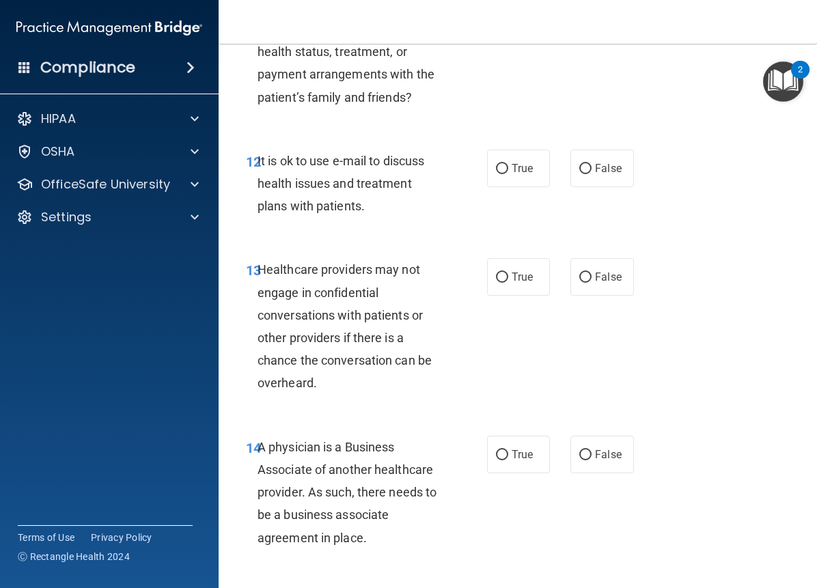
scroll to position [1831, 0]
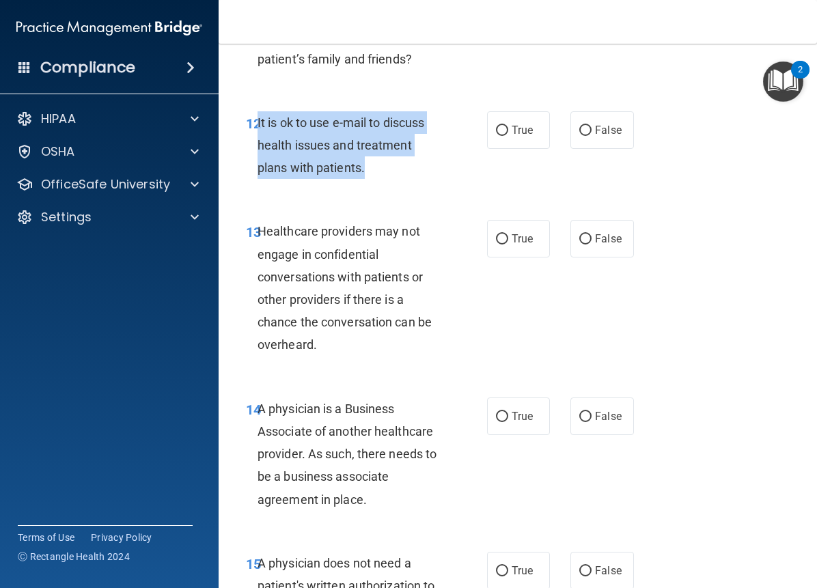
drag, startPoint x: 257, startPoint y: 140, endPoint x: 396, endPoint y: 197, distance: 150.6
click at [396, 180] on div "It is ok to use e-mail to discuss health issues and treatment plans with patien…" at bounding box center [355, 145] width 196 height 68
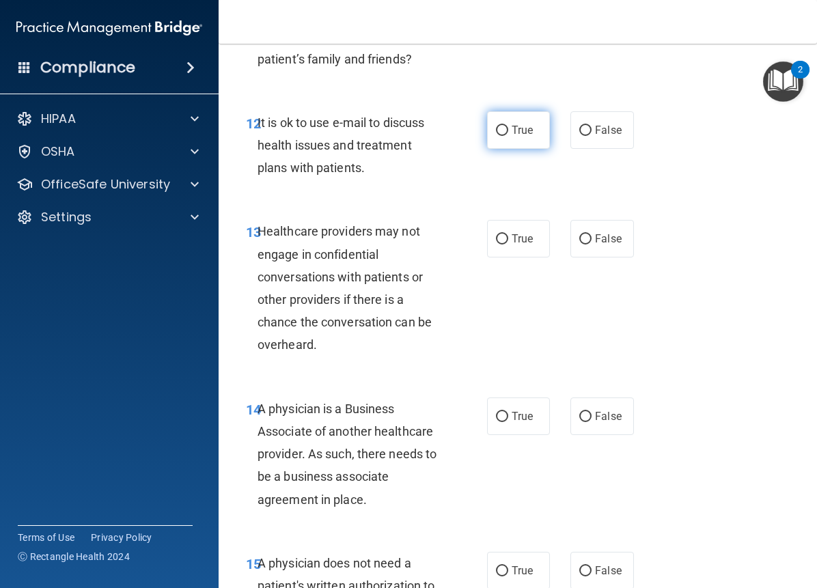
click at [524, 137] on span "True" at bounding box center [521, 130] width 21 height 13
click at [508, 136] on input "True" at bounding box center [502, 131] width 12 height 10
radio input "true"
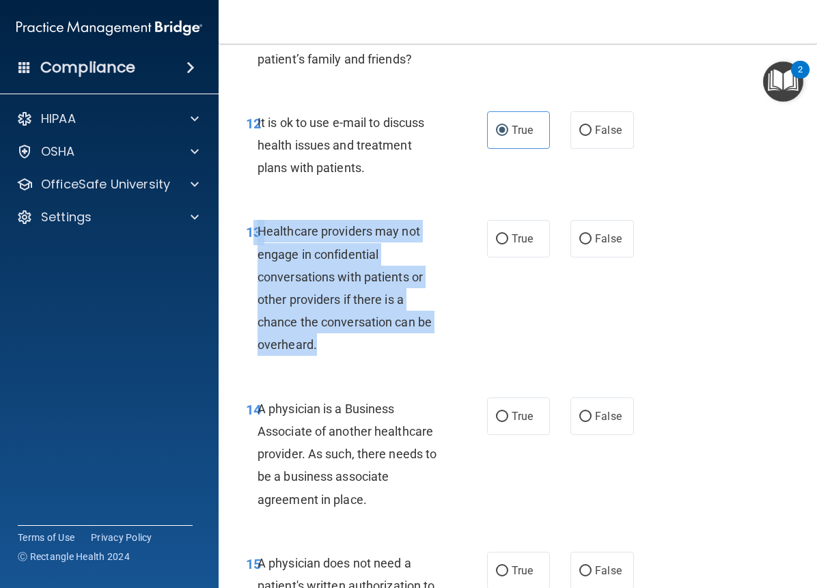
drag, startPoint x: 298, startPoint y: 279, endPoint x: 360, endPoint y: 380, distance: 118.6
click at [360, 363] on div "13 Healthcare providers may not engage in confidential conversations with patie…" at bounding box center [366, 291] width 282 height 143
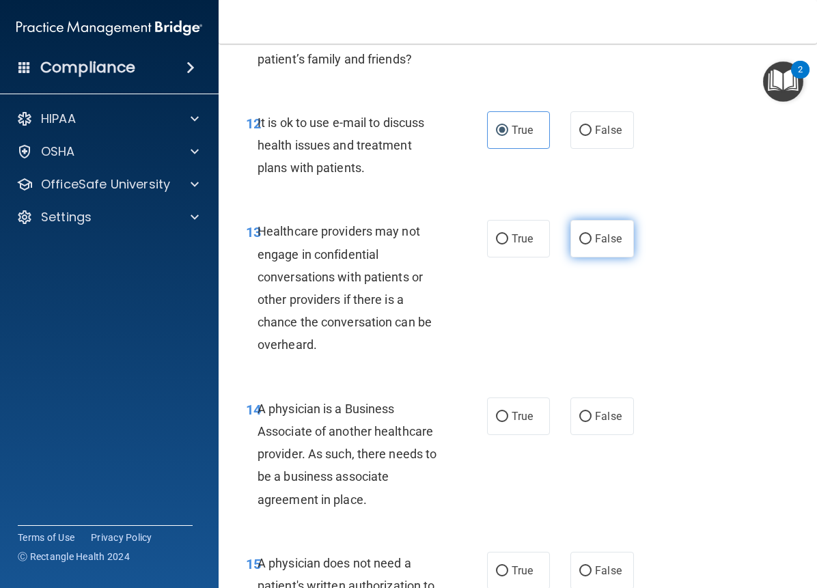
click at [595, 245] on span "False" at bounding box center [608, 238] width 27 height 13
click at [588, 244] on input "False" at bounding box center [585, 239] width 12 height 10
radio input "true"
drag, startPoint x: 258, startPoint y: 431, endPoint x: 391, endPoint y: 527, distance: 164.3
click at [391, 511] on div "A physician is a Business Associate of another healthcare provider. As such, th…" at bounding box center [355, 453] width 196 height 113
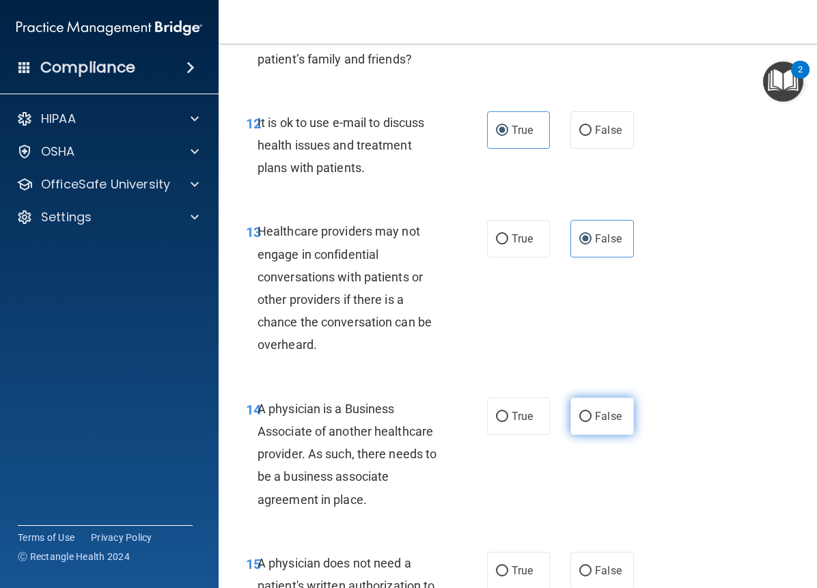
click at [595, 423] on span "False" at bounding box center [608, 416] width 27 height 13
click at [591, 422] on input "False" at bounding box center [585, 417] width 12 height 10
radio input "true"
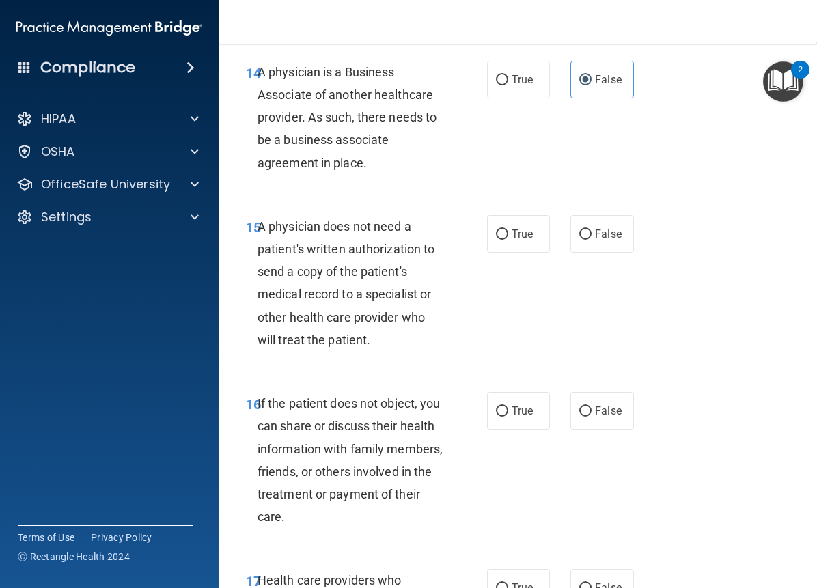
scroll to position [2161, 0]
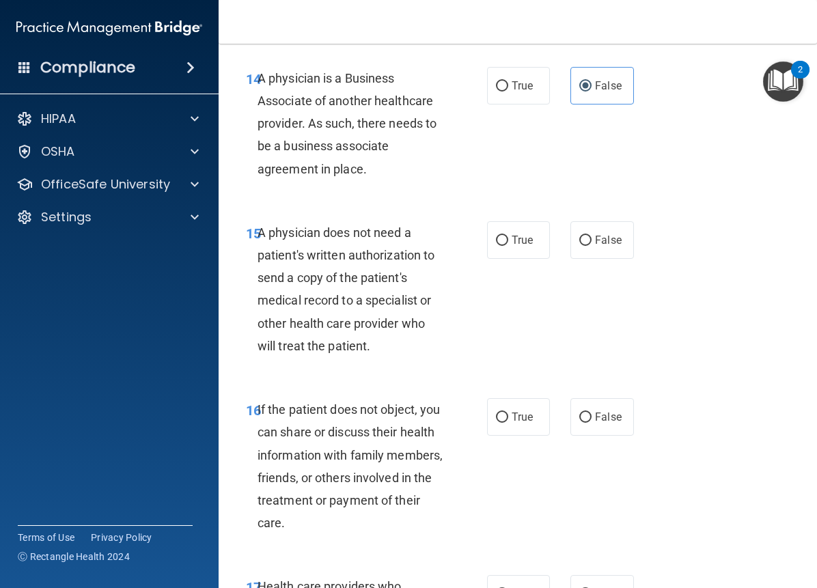
click at [264, 258] on span "A physician does not need a patient's written authorization to send a copy of t…" at bounding box center [345, 289] width 177 height 128
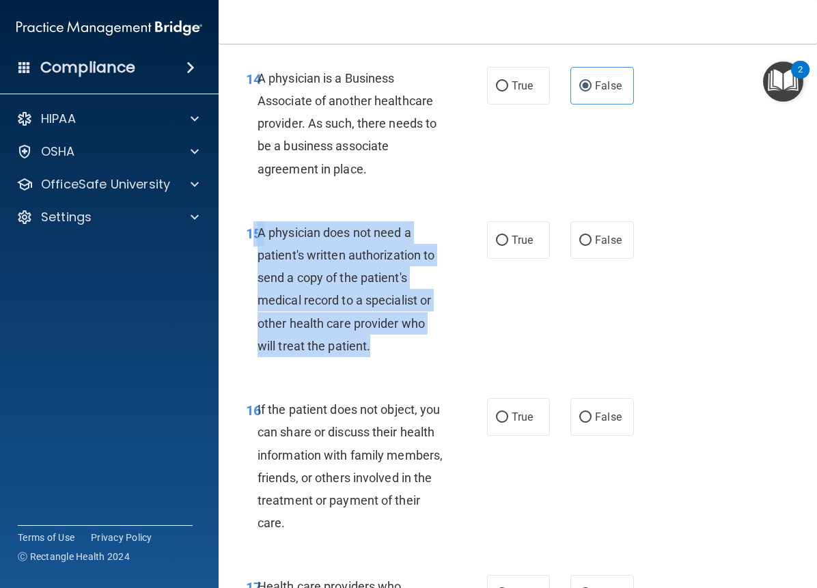
drag, startPoint x: 255, startPoint y: 253, endPoint x: 331, endPoint y: 329, distance: 107.7
click at [386, 364] on div "15 A physician does not need a patient's written authorization to send a copy o…" at bounding box center [366, 292] width 282 height 143
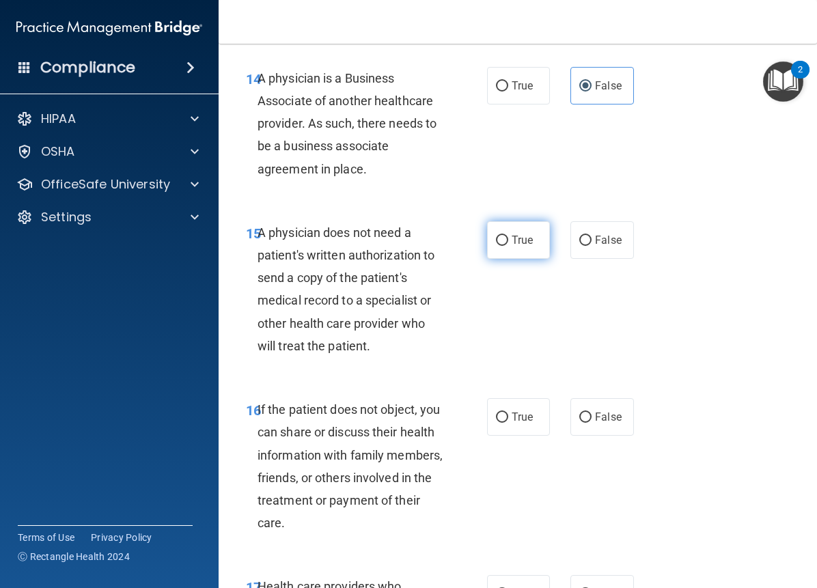
click at [522, 246] on span "True" at bounding box center [521, 239] width 21 height 13
click at [508, 246] on input "True" at bounding box center [502, 241] width 12 height 10
radio input "true"
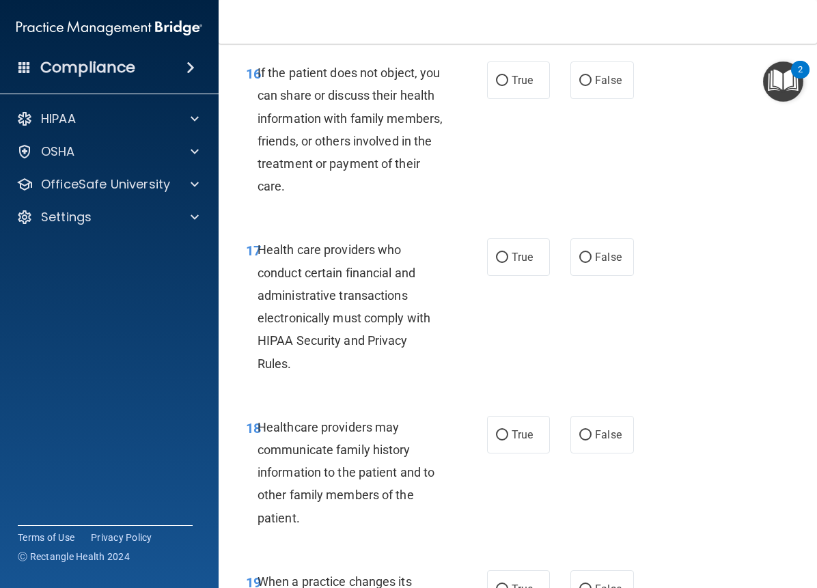
scroll to position [2479, 0]
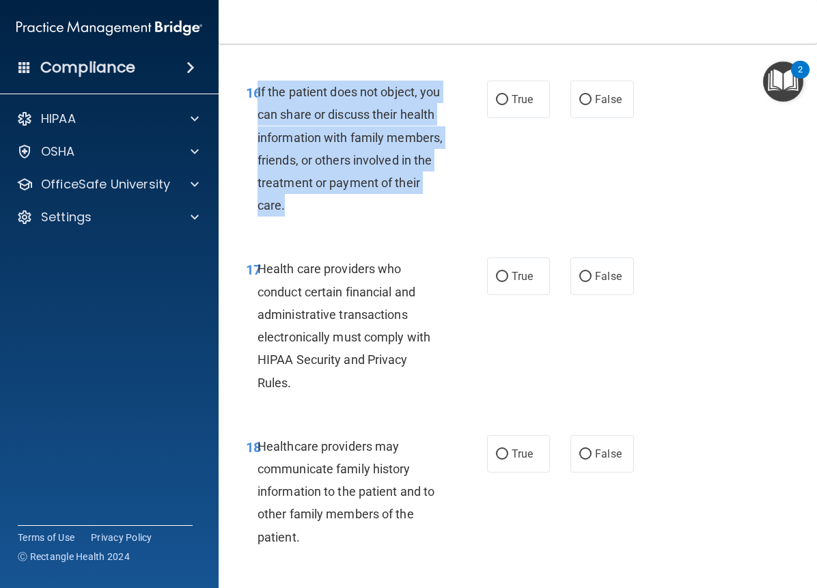
drag, startPoint x: 257, startPoint y: 111, endPoint x: 380, endPoint y: 236, distance: 174.8
click at [380, 216] on div "If the patient does not object, you can share or discuss their health informati…" at bounding box center [355, 149] width 196 height 136
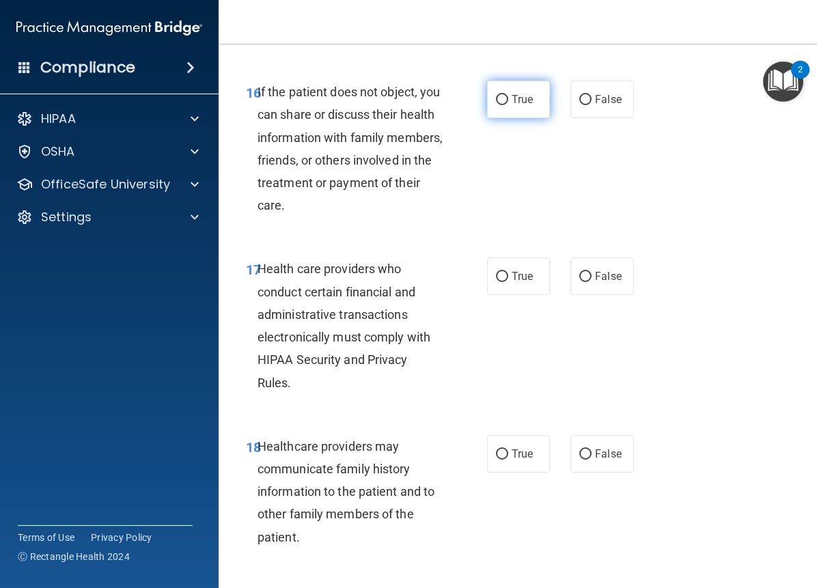
click at [525, 118] on label "True" at bounding box center [518, 100] width 63 height 38
click at [508, 105] on input "True" at bounding box center [502, 100] width 12 height 10
radio input "true"
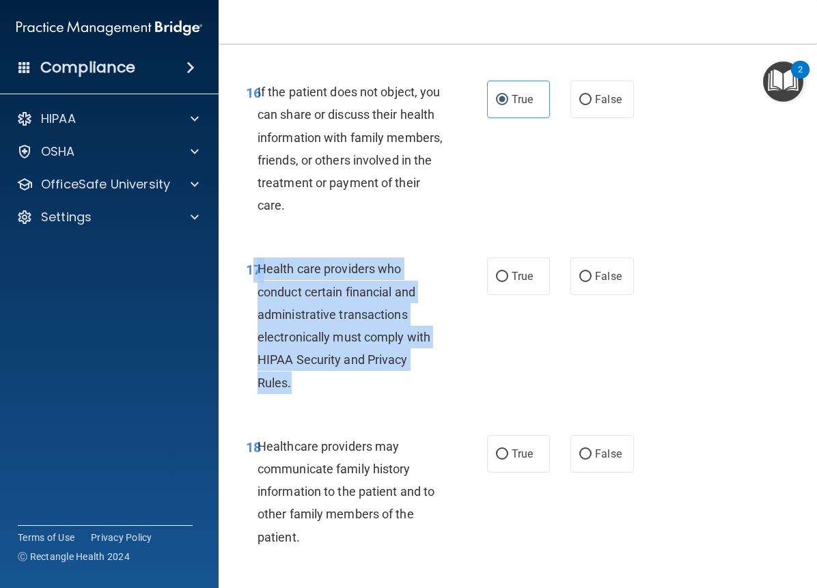
drag, startPoint x: 255, startPoint y: 285, endPoint x: 349, endPoint y: 402, distance: 150.5
click at [349, 400] on div "17 Health care providers who conduct certain financial and administrative trans…" at bounding box center [366, 328] width 282 height 143
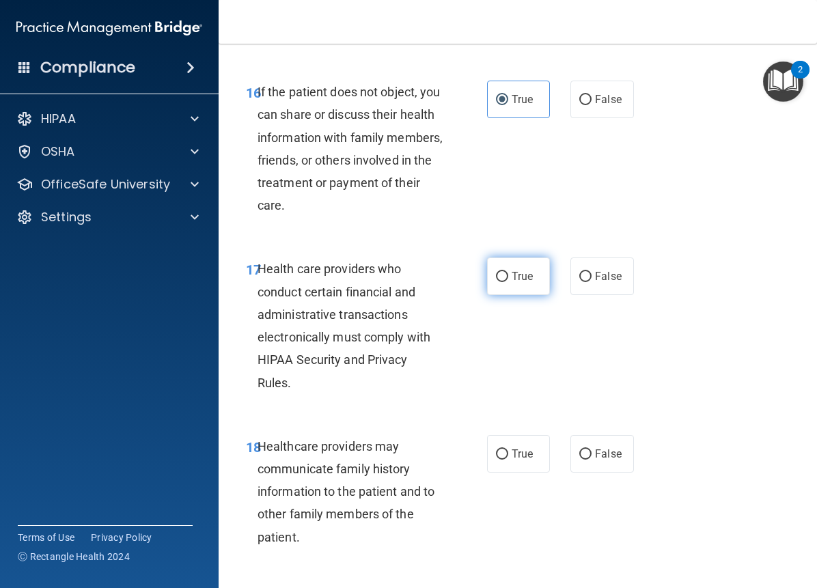
click at [515, 283] on span "True" at bounding box center [521, 276] width 21 height 13
click at [508, 282] on input "True" at bounding box center [502, 277] width 12 height 10
radio input "true"
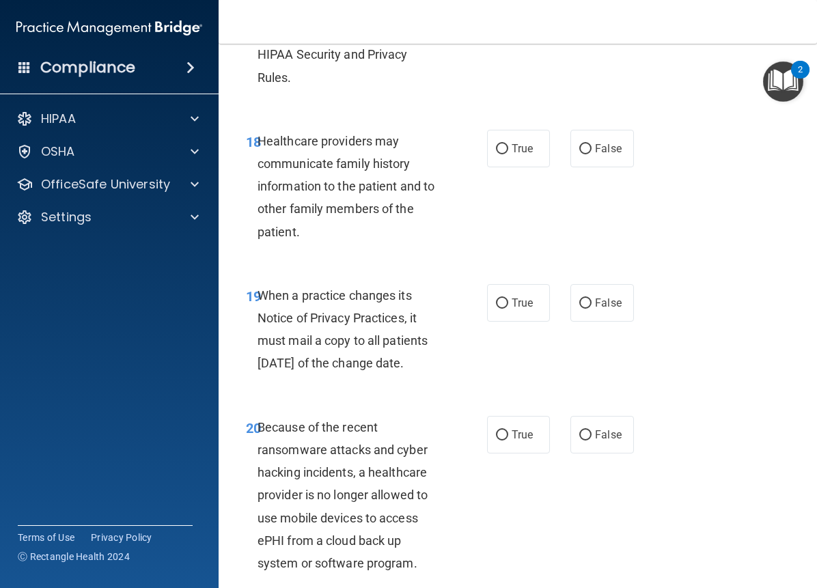
scroll to position [2828, 0]
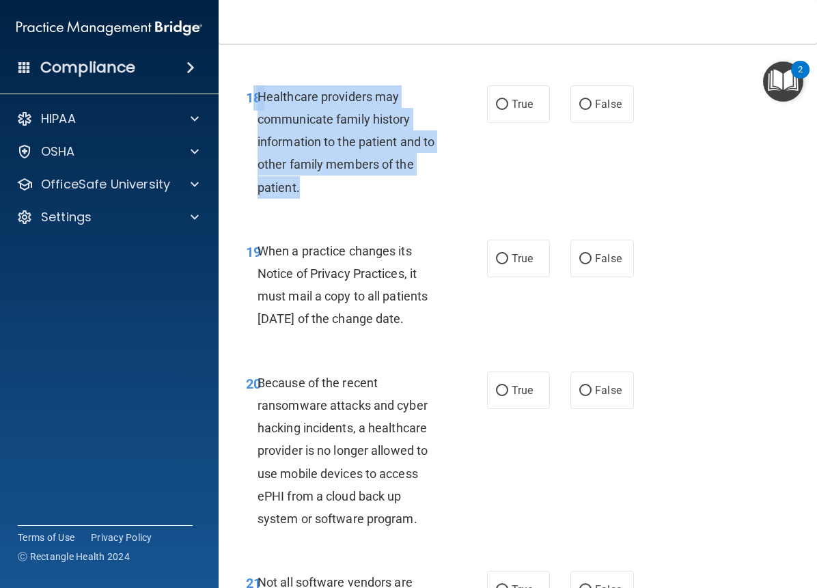
drag, startPoint x: 268, startPoint y: 126, endPoint x: 359, endPoint y: 203, distance: 119.2
click at [359, 203] on div "18 Healthcare providers may communicate family history information to the patie…" at bounding box center [366, 145] width 282 height 120
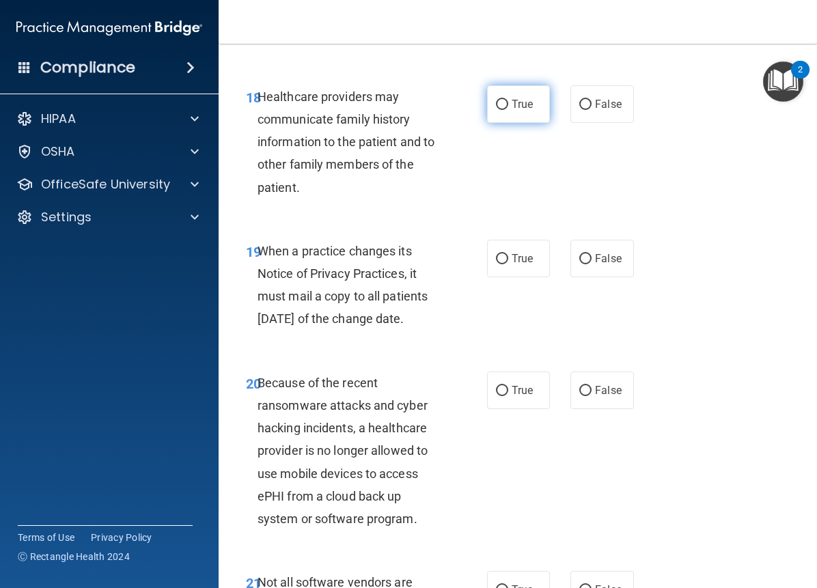
click at [505, 123] on label "True" at bounding box center [518, 104] width 63 height 38
click at [505, 110] on input "True" at bounding box center [502, 105] width 12 height 10
radio input "true"
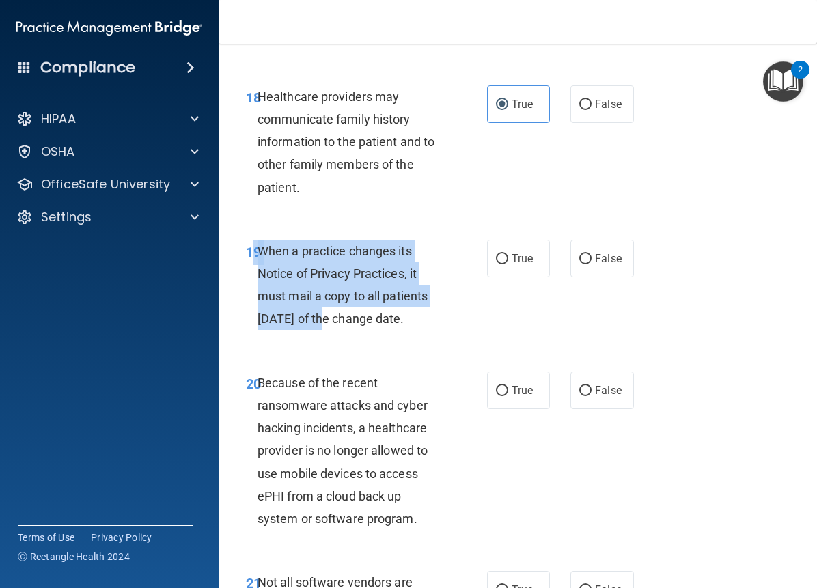
drag, startPoint x: 253, startPoint y: 273, endPoint x: 322, endPoint y: 352, distance: 105.0
click at [322, 337] on div "19 When a practice changes its Notice of Privacy Practices, it must mail a copy…" at bounding box center [366, 289] width 282 height 98
click at [323, 330] on div "When a practice changes its Notice of Privacy Practices, it must mail a copy to…" at bounding box center [355, 285] width 196 height 91
drag, startPoint x: 259, startPoint y: 270, endPoint x: 348, endPoint y: 387, distance: 147.1
click at [348, 354] on div "19 When a practice changes its Notice of Privacy Practices, it must mail a copy…" at bounding box center [518, 289] width 564 height 132
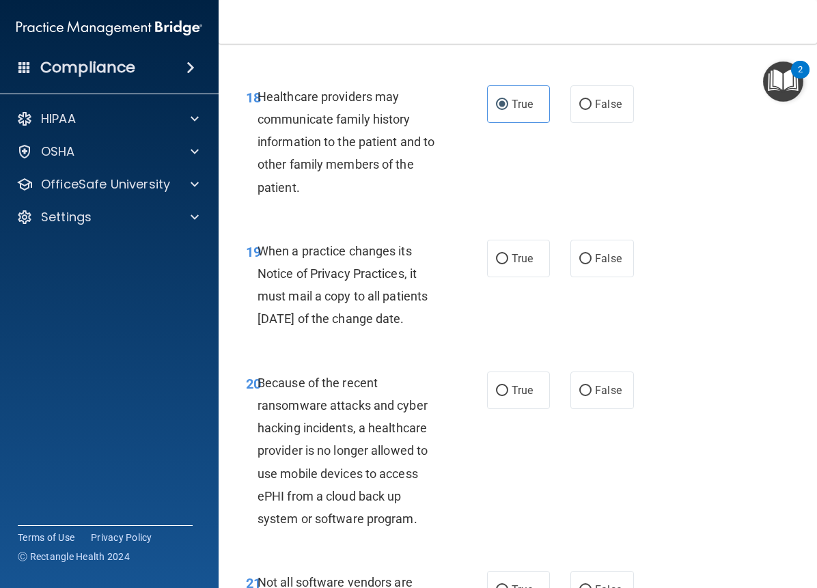
drag, startPoint x: 359, startPoint y: 305, endPoint x: 412, endPoint y: 237, distance: 86.6
click at [412, 223] on div "18 Healthcare providers may communicate family history information to the patie…" at bounding box center [518, 145] width 564 height 154
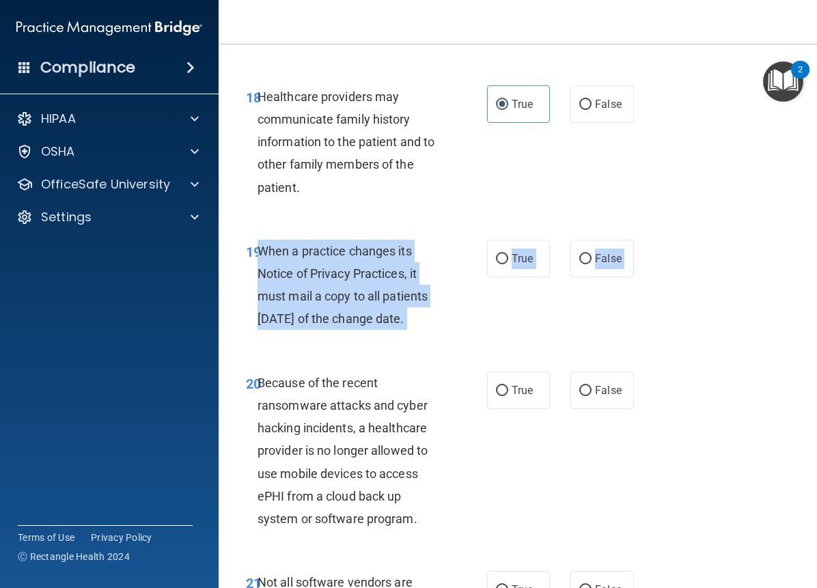
drag, startPoint x: 259, startPoint y: 273, endPoint x: 328, endPoint y: 390, distance: 135.9
click at [328, 354] on div "19 When a practice changes its Notice of Privacy Practices, it must mail a copy…" at bounding box center [518, 289] width 564 height 132
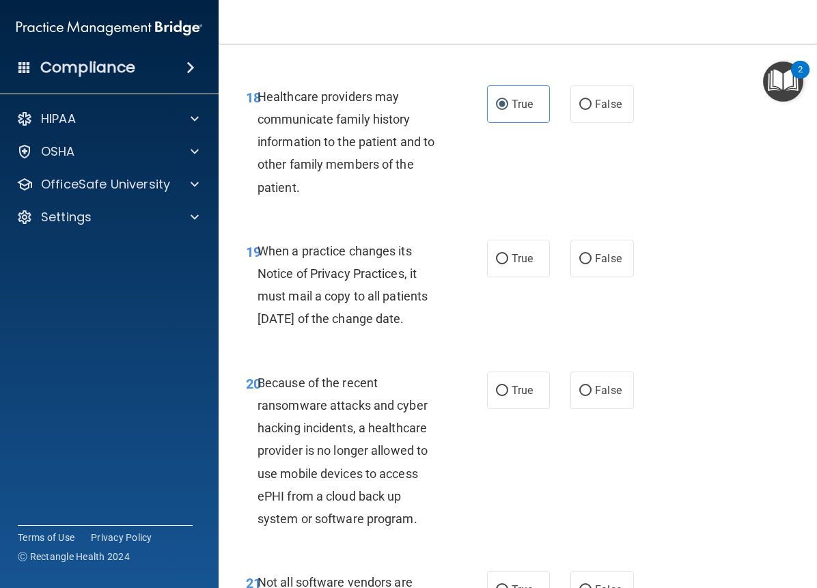
drag, startPoint x: 326, startPoint y: 300, endPoint x: 380, endPoint y: 186, distance: 126.7
click at [380, 186] on span "Healthcare providers may communicate family history information to the patient …" at bounding box center [345, 141] width 177 height 105
drag, startPoint x: 255, startPoint y: 270, endPoint x: 312, endPoint y: 360, distance: 106.8
click at [312, 337] on div "19 When a practice changes its Notice of Privacy Practices, it must mail a copy…" at bounding box center [366, 289] width 282 height 98
click at [595, 274] on label "False" at bounding box center [601, 259] width 63 height 38
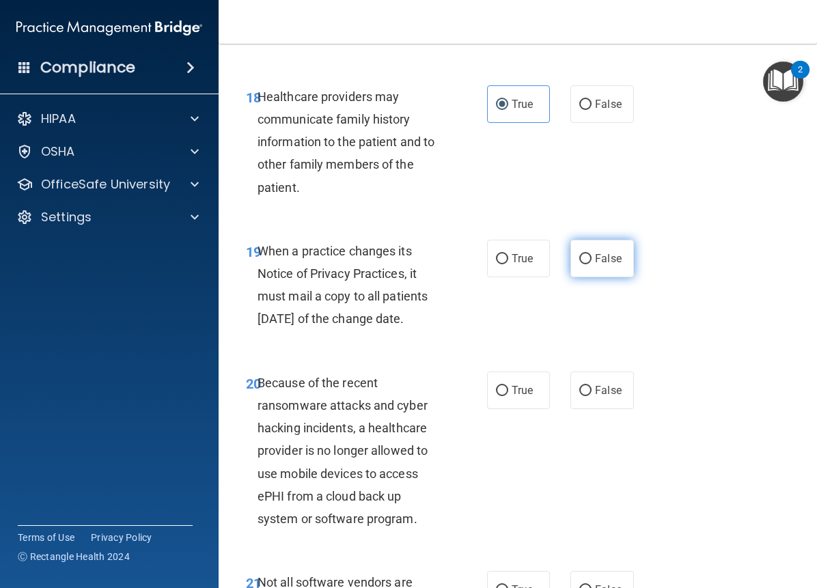
click at [591, 264] on input "False" at bounding box center [585, 259] width 12 height 10
radio input "true"
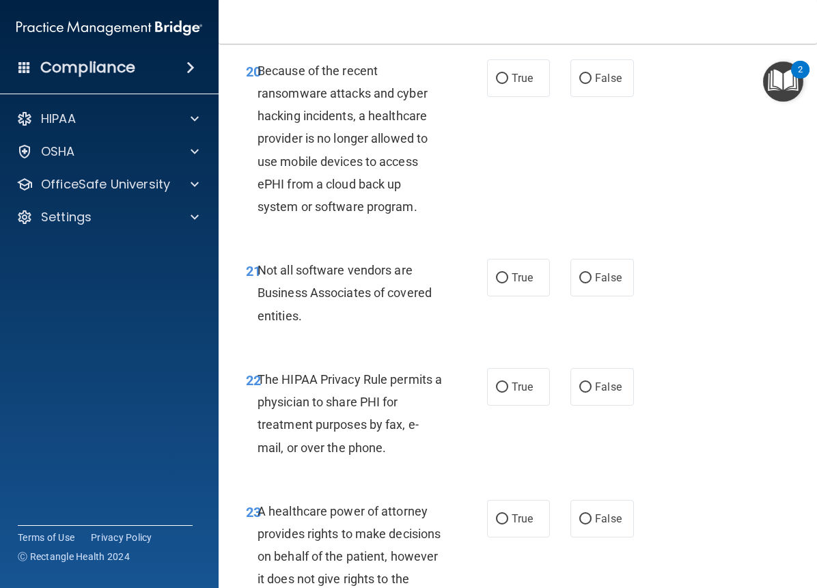
scroll to position [3160, 0]
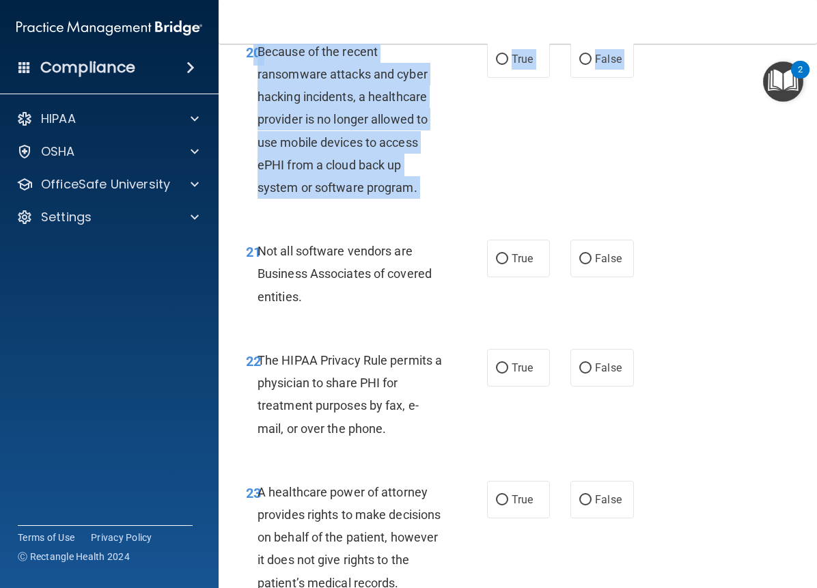
drag, startPoint x: 255, startPoint y: 94, endPoint x: 326, endPoint y: 190, distance: 119.6
click at [403, 223] on div "20 Because of the recent ransomware attacks and cyber hacking incidents, a heal…" at bounding box center [518, 123] width 564 height 200
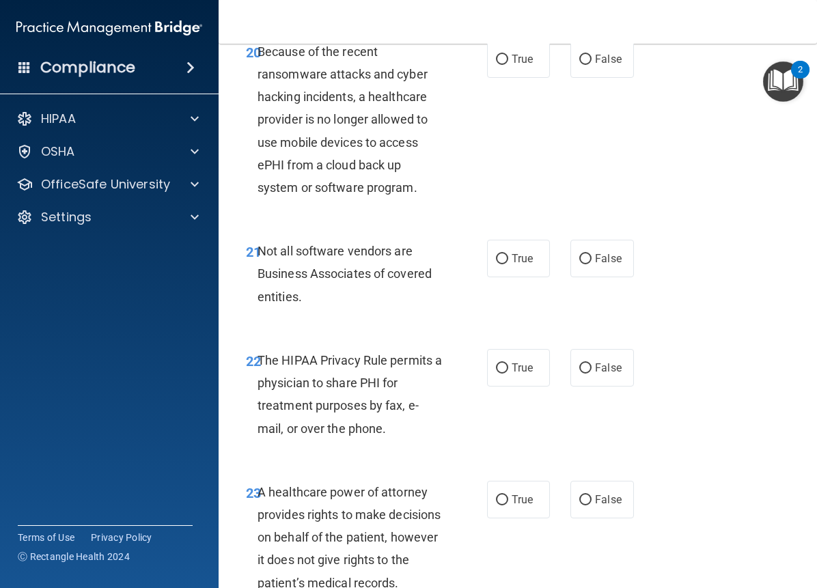
click at [266, 87] on div "Because of the recent ransomware attacks and cyber hacking incidents, a healthc…" at bounding box center [355, 119] width 196 height 159
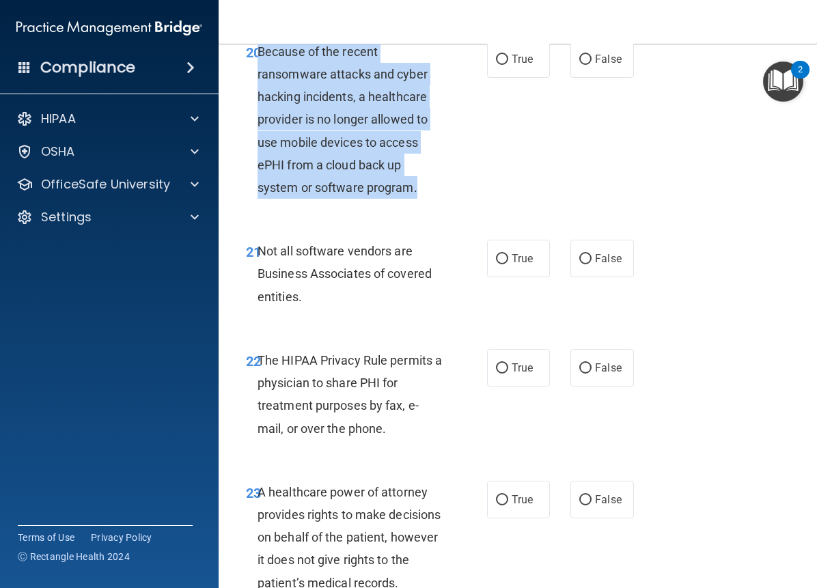
drag, startPoint x: 257, startPoint y: 98, endPoint x: 449, endPoint y: 229, distance: 232.0
click at [449, 199] on div "Because of the recent ransomware attacks and cyber hacking incidents, a healthc…" at bounding box center [355, 119] width 196 height 159
click at [583, 65] on input "False" at bounding box center [585, 60] width 12 height 10
radio input "true"
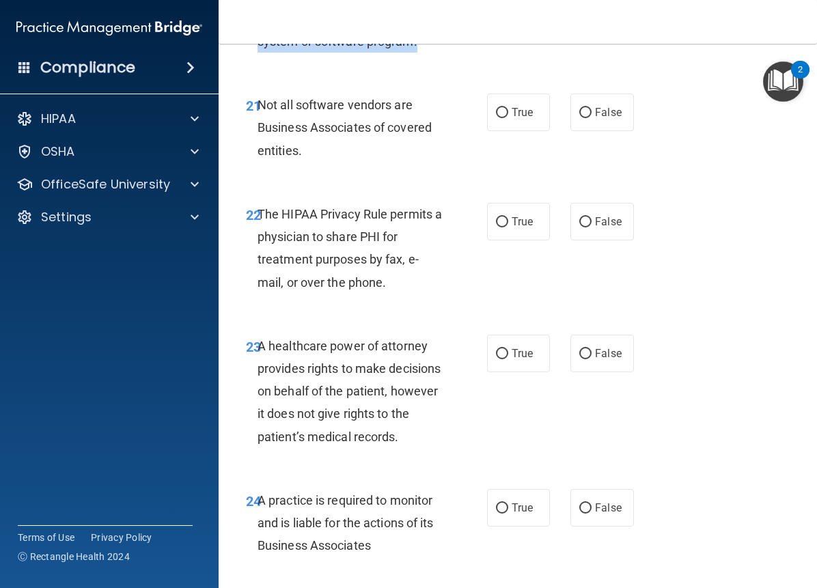
scroll to position [3325, 0]
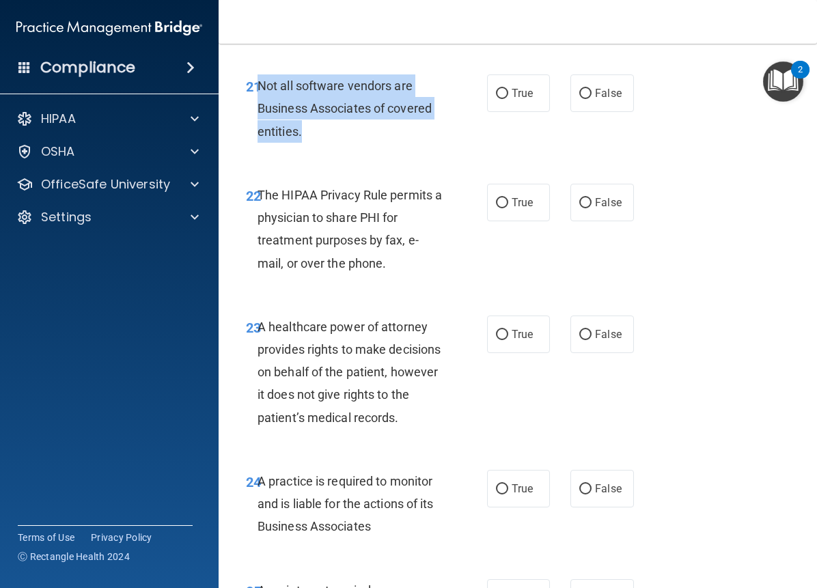
drag, startPoint x: 257, startPoint y: 130, endPoint x: 324, endPoint y: 165, distance: 75.4
click at [324, 143] on div "Not all software vendors are Business Associates of covered entities." at bounding box center [355, 108] width 196 height 68
drag, startPoint x: 324, startPoint y: 154, endPoint x: 292, endPoint y: 156, distance: 31.5
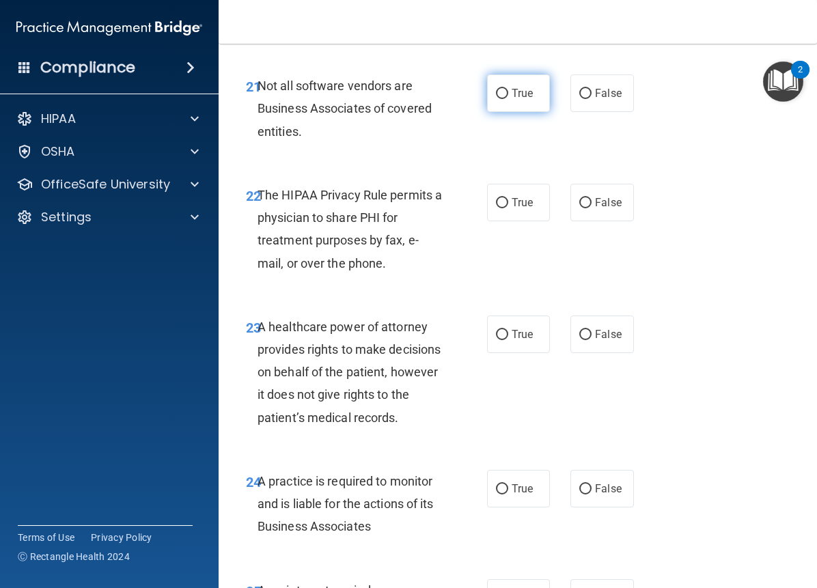
click at [530, 112] on label "True" at bounding box center [518, 93] width 63 height 38
click at [508, 99] on input "True" at bounding box center [502, 94] width 12 height 10
radio input "true"
click at [595, 100] on span "False" at bounding box center [608, 93] width 27 height 13
click at [591, 99] on input "False" at bounding box center [585, 94] width 12 height 10
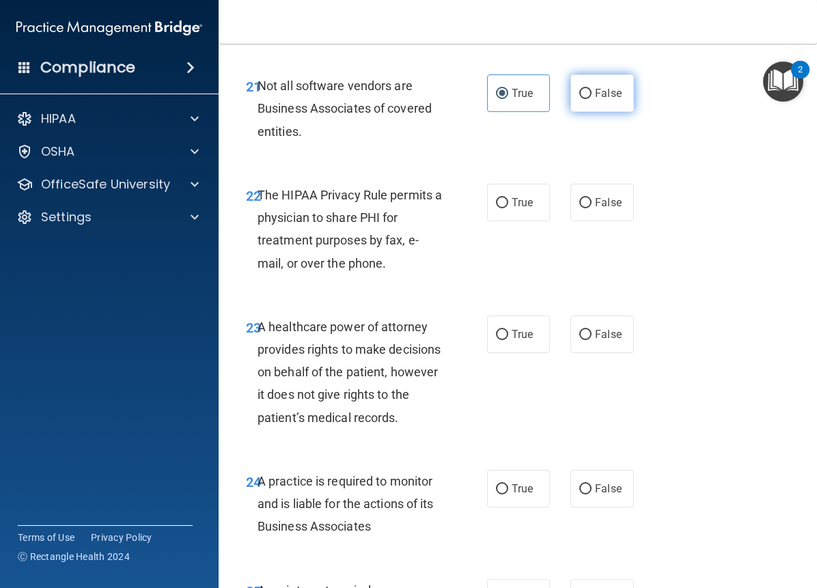
radio input "true"
click at [524, 100] on span "True" at bounding box center [521, 93] width 21 height 13
click at [508, 99] on input "True" at bounding box center [502, 94] width 12 height 10
radio input "true"
radio input "false"
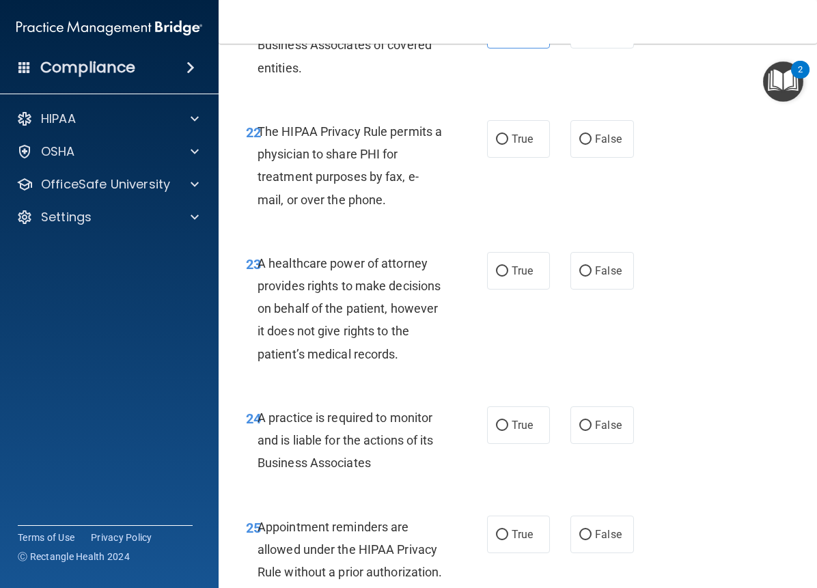
scroll to position [3400, 0]
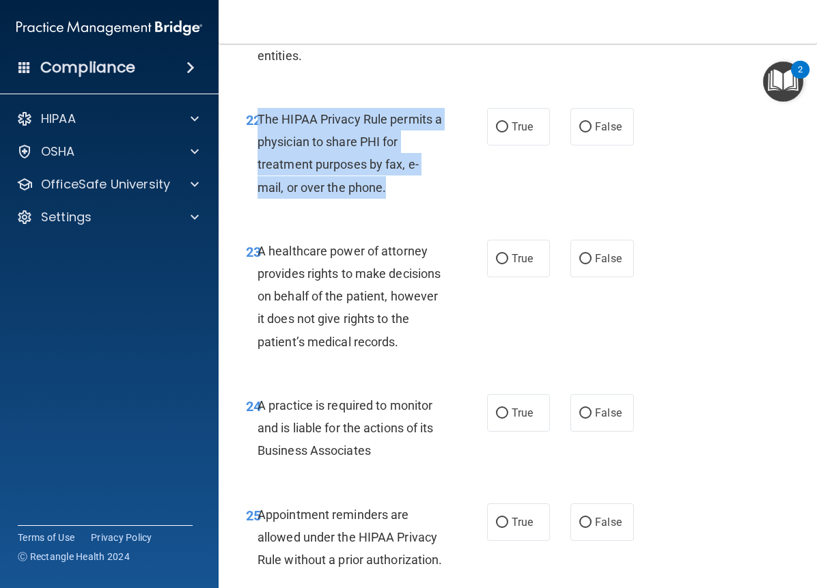
drag, startPoint x: 257, startPoint y: 160, endPoint x: 356, endPoint y: 226, distance: 119.3
click at [385, 195] on span "The HIPAA Privacy Rule permits a physician to share PHI for treatment purposes …" at bounding box center [349, 153] width 184 height 83
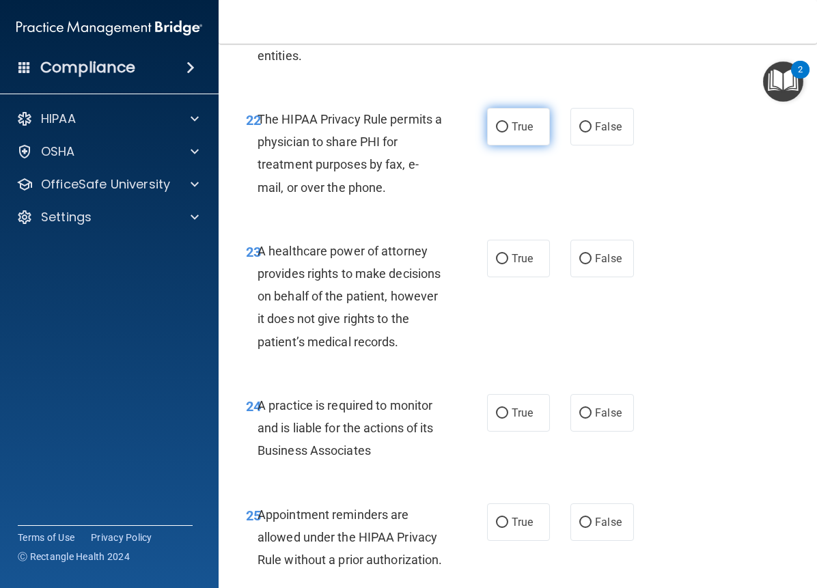
click at [511, 133] on span "True" at bounding box center [521, 126] width 21 height 13
click at [508, 132] on input "True" at bounding box center [502, 127] width 12 height 10
radio input "true"
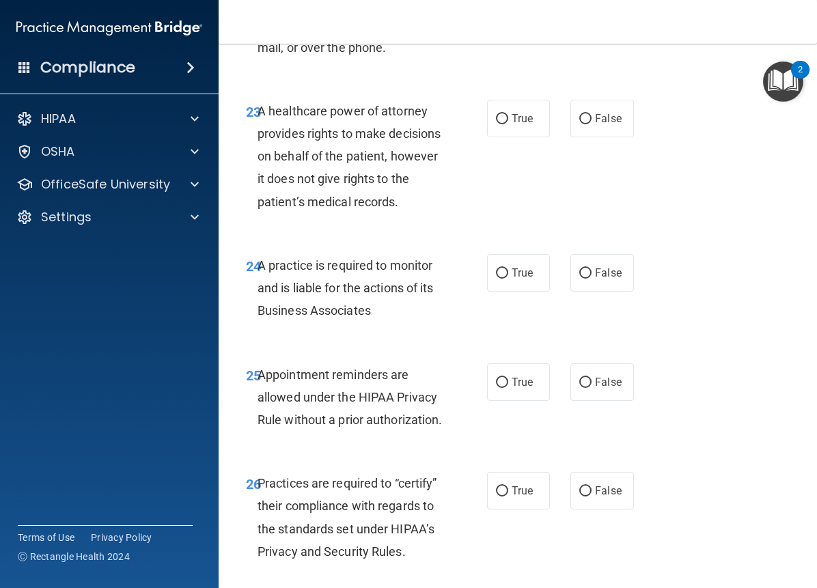
scroll to position [3630, 0]
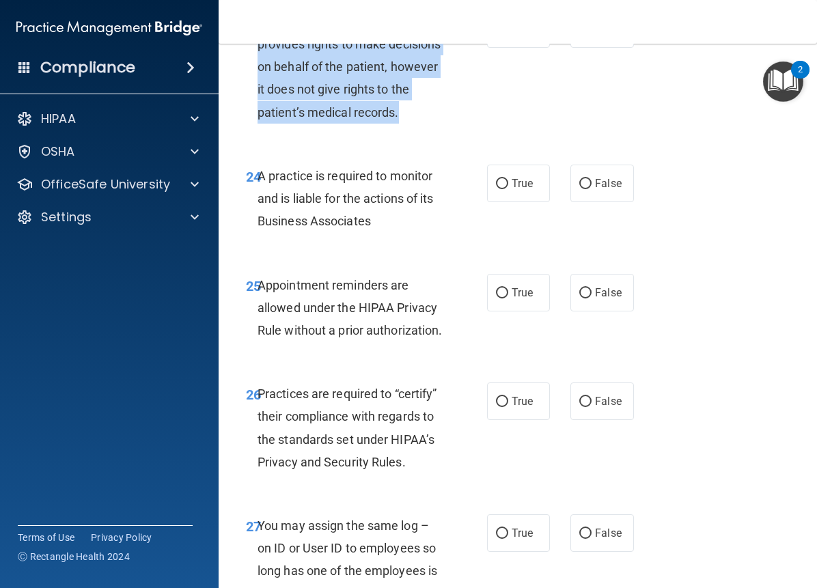
drag, startPoint x: 253, startPoint y: 66, endPoint x: 373, endPoint y: 172, distance: 160.6
click at [373, 130] on div "23 A healthcare power of attorney provides rights to make decisions on behalf o…" at bounding box center [366, 70] width 282 height 120
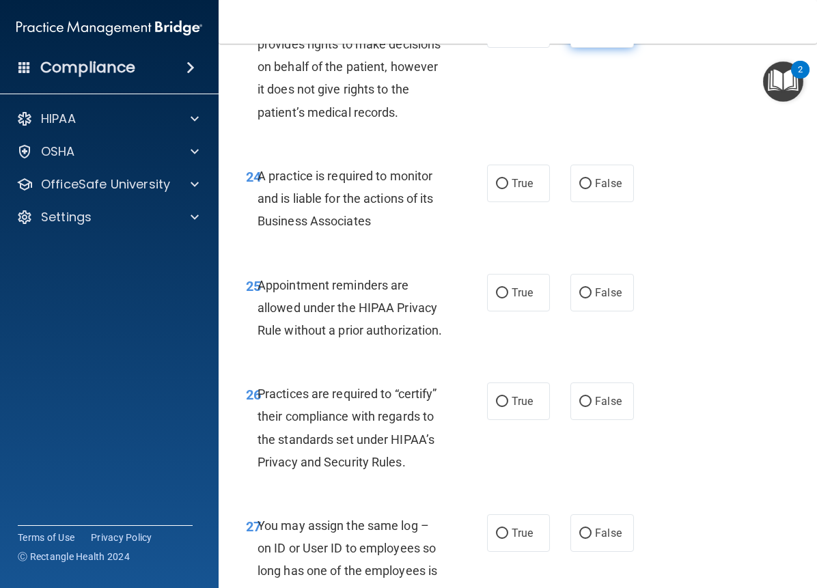
click at [595, 48] on label "False" at bounding box center [601, 29] width 63 height 38
click at [591, 35] on input "False" at bounding box center [585, 30] width 12 height 10
radio input "true"
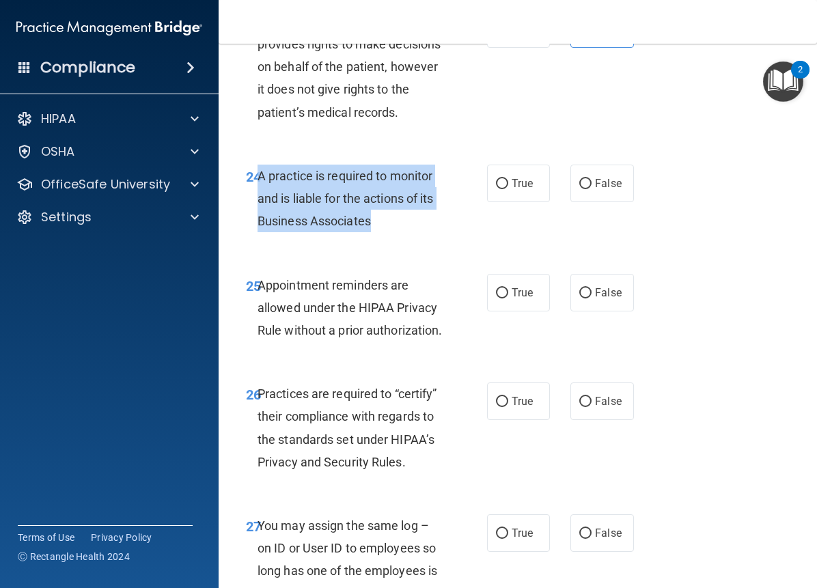
drag, startPoint x: 258, startPoint y: 242, endPoint x: 381, endPoint y: 289, distance: 131.9
click at [381, 233] on div "A practice is required to monitor and is liable for the actions of its Business…" at bounding box center [355, 199] width 196 height 68
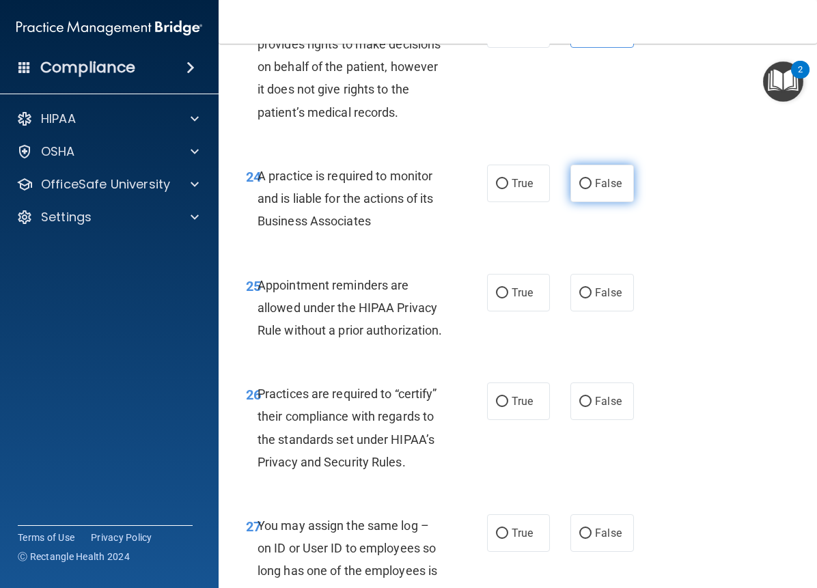
click at [582, 202] on label "False" at bounding box center [601, 184] width 63 height 38
click at [582, 189] on input "False" at bounding box center [585, 184] width 12 height 10
radio input "true"
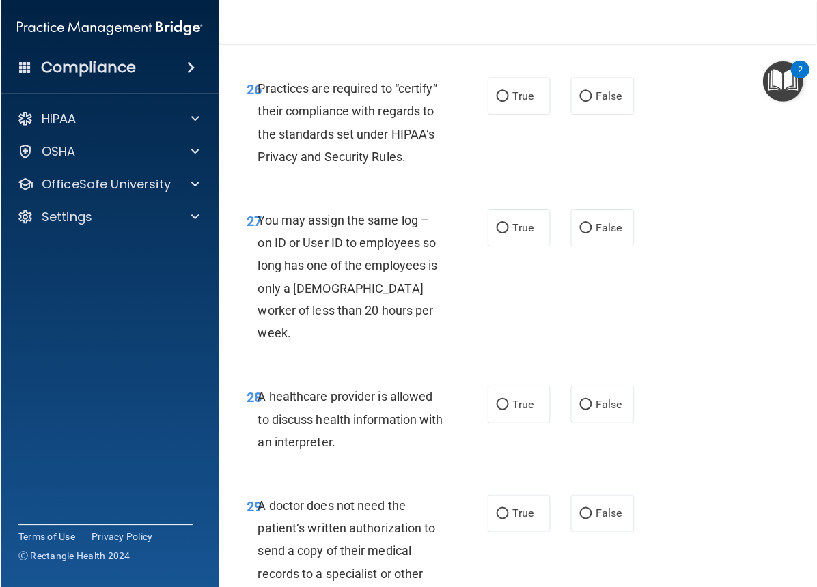
scroll to position [3890, 0]
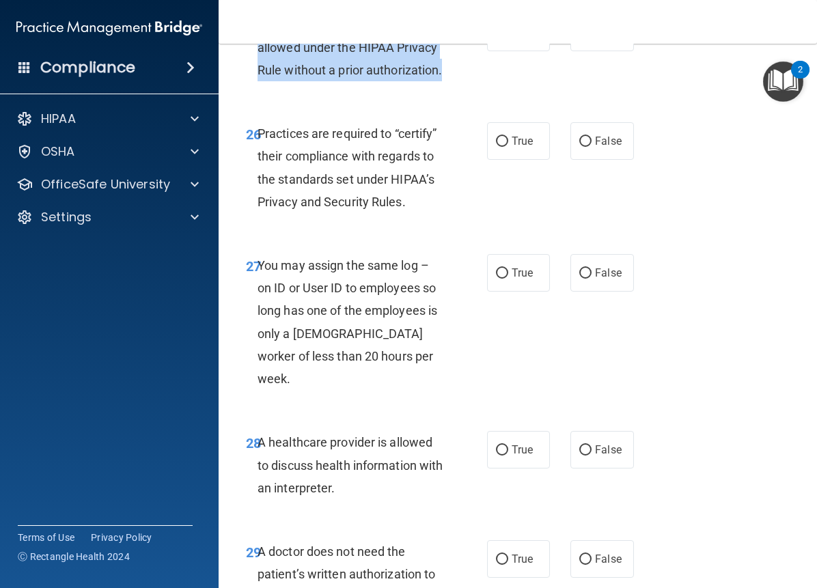
drag, startPoint x: 257, startPoint y: 87, endPoint x: 381, endPoint y: 162, distance: 145.5
click at [381, 82] on div "Appointment reminders are allowed under the HIPAA Privacy Rule without a prior …" at bounding box center [355, 48] width 196 height 68
click at [500, 38] on input "True" at bounding box center [502, 33] width 12 height 10
radio input "true"
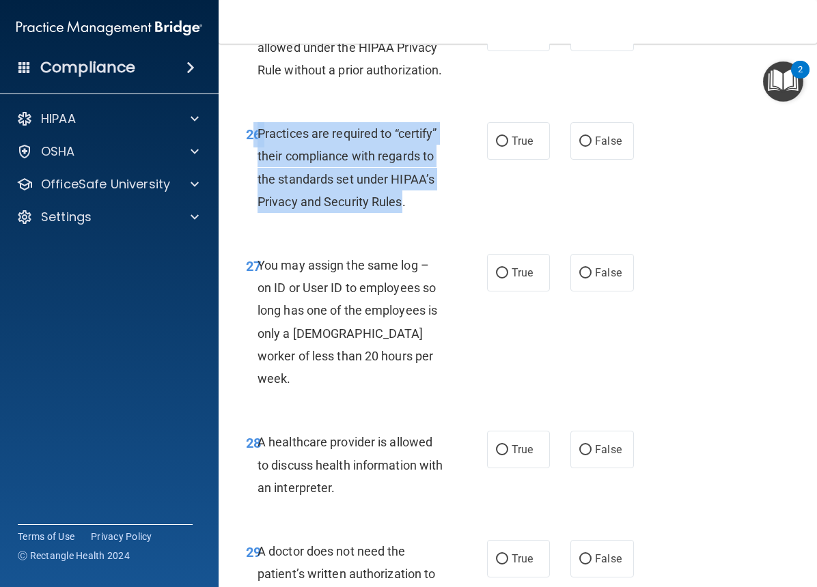
drag, startPoint x: 253, startPoint y: 223, endPoint x: 401, endPoint y: 294, distance: 163.7
click at [401, 220] on div "26 Practices are required to “certify” their compliance with regards to the sta…" at bounding box center [366, 171] width 282 height 98
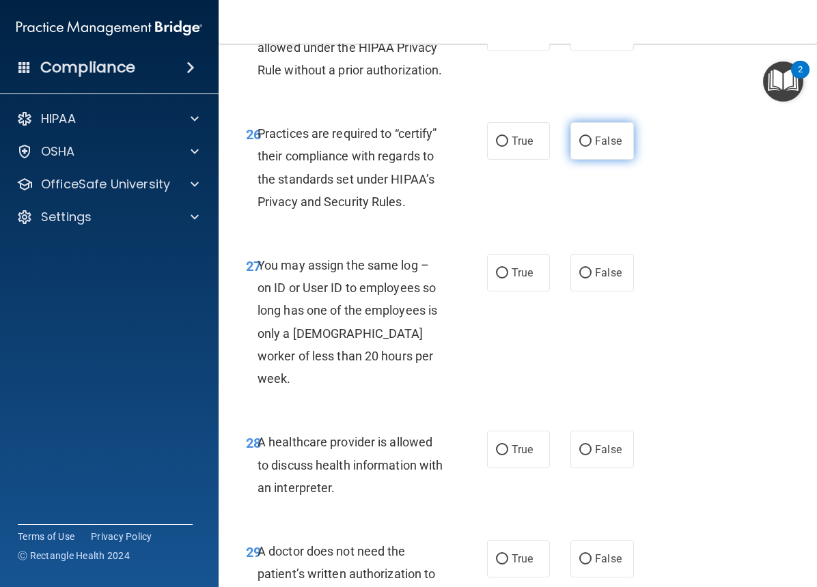
click at [572, 160] on label "False" at bounding box center [601, 141] width 63 height 38
click at [579, 147] on input "False" at bounding box center [585, 142] width 12 height 10
radio input "true"
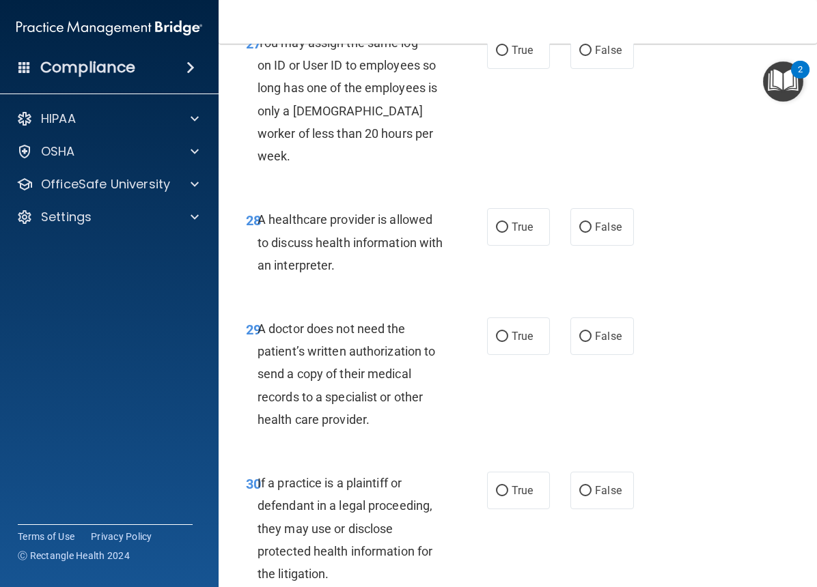
scroll to position [4132, 0]
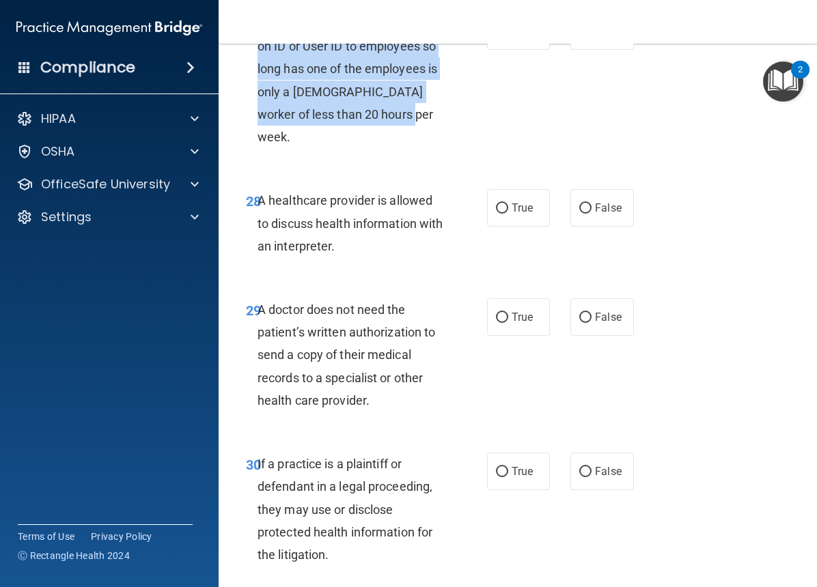
drag, startPoint x: 258, startPoint y: 113, endPoint x: 360, endPoint y: 188, distance: 126.4
click at [402, 148] on div "You may assign the same log – on ID or User ID to employees so long has one of …" at bounding box center [355, 80] width 196 height 136
click at [580, 37] on input "False" at bounding box center [585, 32] width 12 height 10
radio input "true"
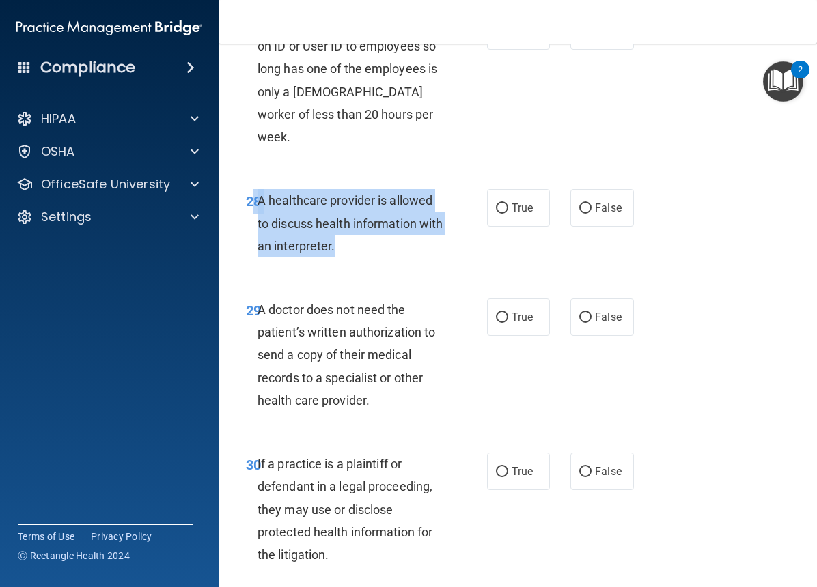
drag, startPoint x: 254, startPoint y: 268, endPoint x: 365, endPoint y: 312, distance: 119.2
click at [365, 264] on div "28 A healthcare provider is allowed to discuss health information with an inter…" at bounding box center [366, 226] width 282 height 75
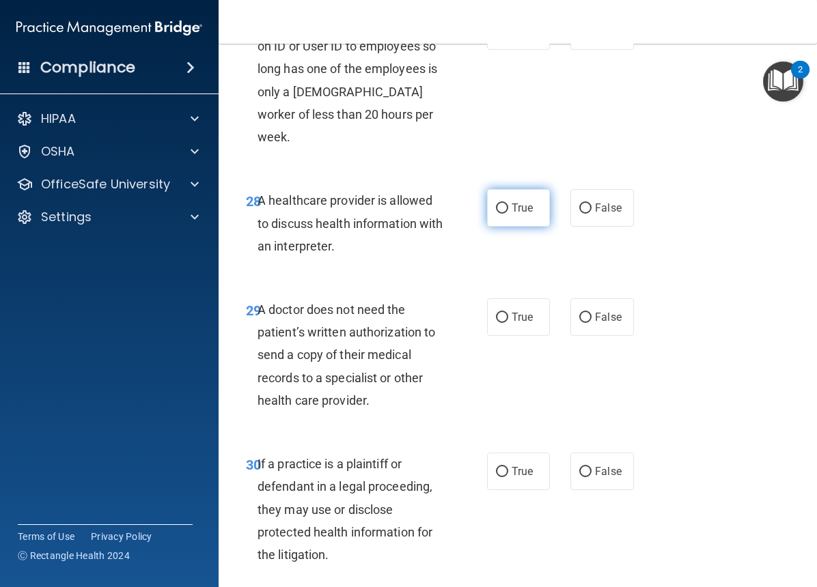
click at [513, 214] on span "True" at bounding box center [521, 207] width 21 height 13
click at [508, 214] on input "True" at bounding box center [502, 208] width 12 height 10
radio input "true"
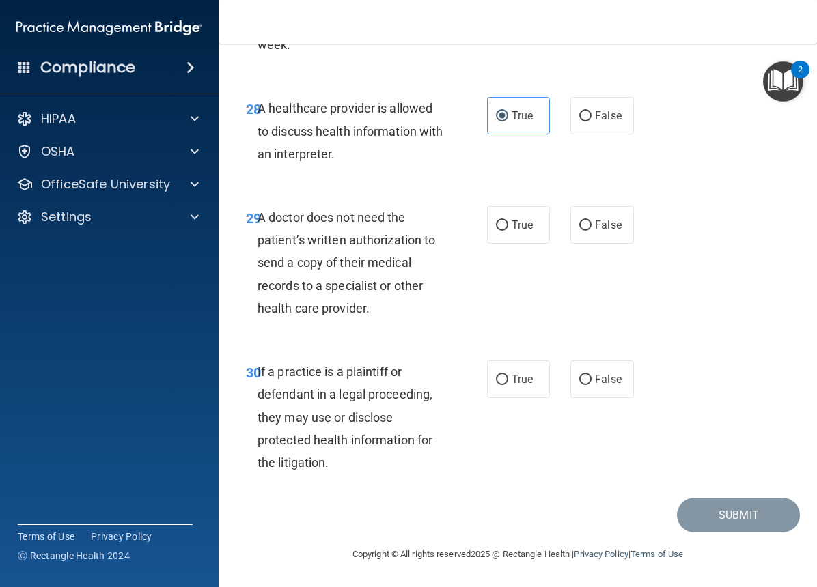
scroll to position [4291, 0]
drag, startPoint x: 371, startPoint y: 264, endPoint x: 427, endPoint y: 317, distance: 77.3
click at [427, 317] on div "A doctor does not need the patient’s written authorization to send a copy of th…" at bounding box center [355, 262] width 196 height 113
click at [597, 225] on span "False" at bounding box center [608, 224] width 27 height 13
click at [591, 225] on input "False" at bounding box center [585, 226] width 12 height 10
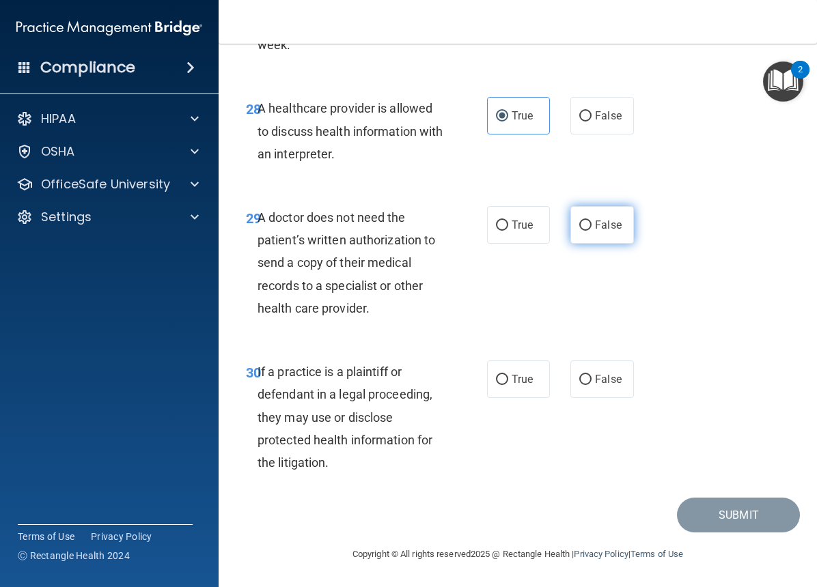
radio input "true"
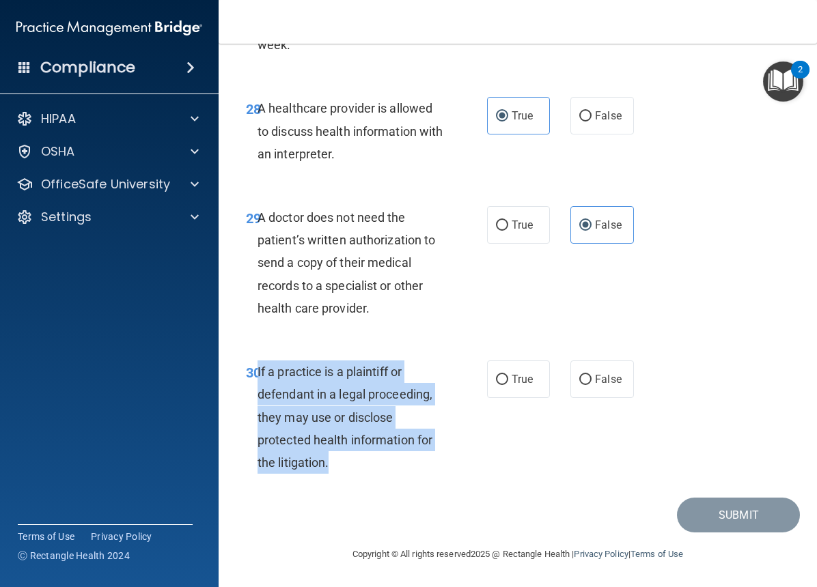
drag, startPoint x: 276, startPoint y: 378, endPoint x: 375, endPoint y: 474, distance: 137.1
click at [375, 474] on div "If a practice is a plaintiff or defendant in a legal proceeding, they may use o…" at bounding box center [355, 416] width 196 height 113
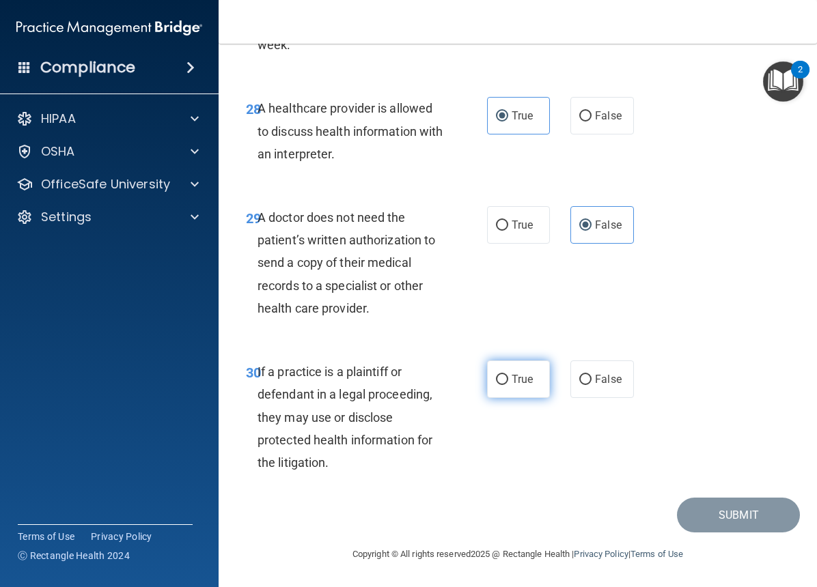
click at [495, 372] on label "True" at bounding box center [518, 379] width 63 height 38
click at [496, 375] on input "True" at bounding box center [502, 380] width 12 height 10
radio input "true"
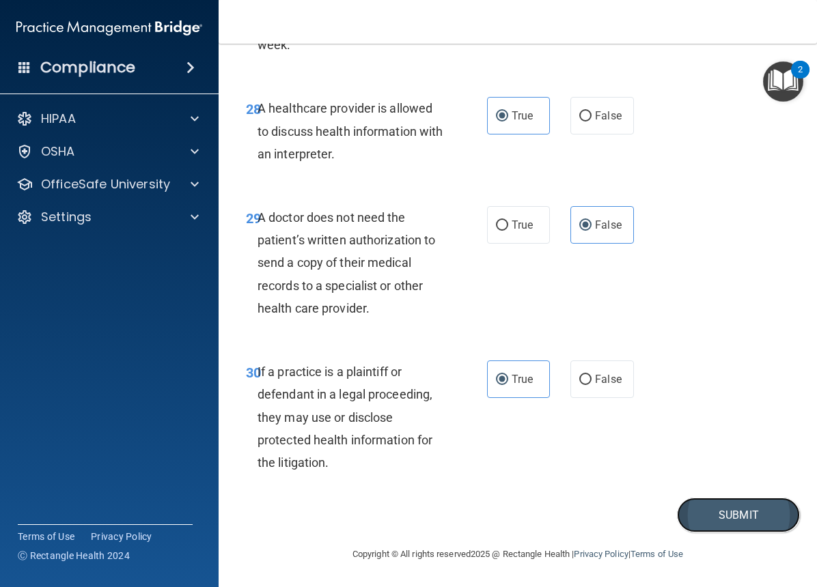
click at [744, 510] on button "Submit" at bounding box center [738, 515] width 123 height 35
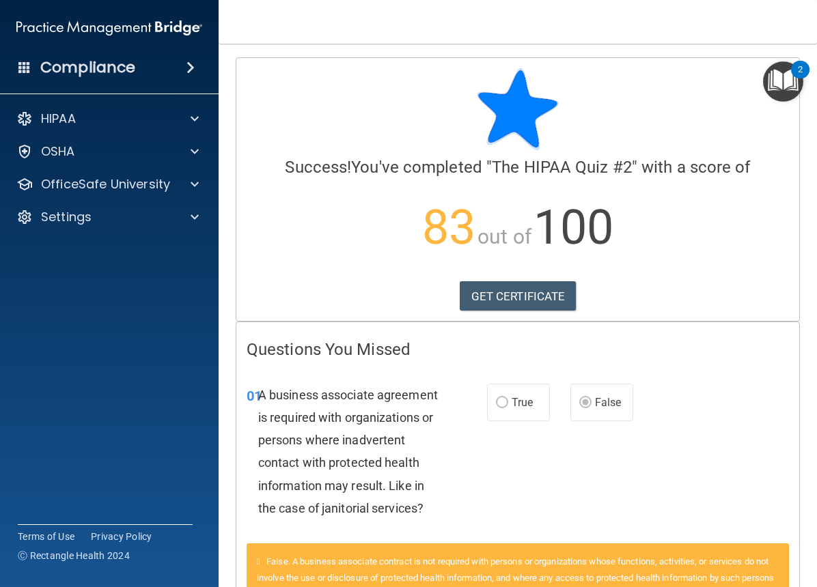
click at [143, 51] on div "Compliance" at bounding box center [109, 41] width 191 height 83
click at [134, 63] on div "Compliance" at bounding box center [109, 68] width 218 height 30
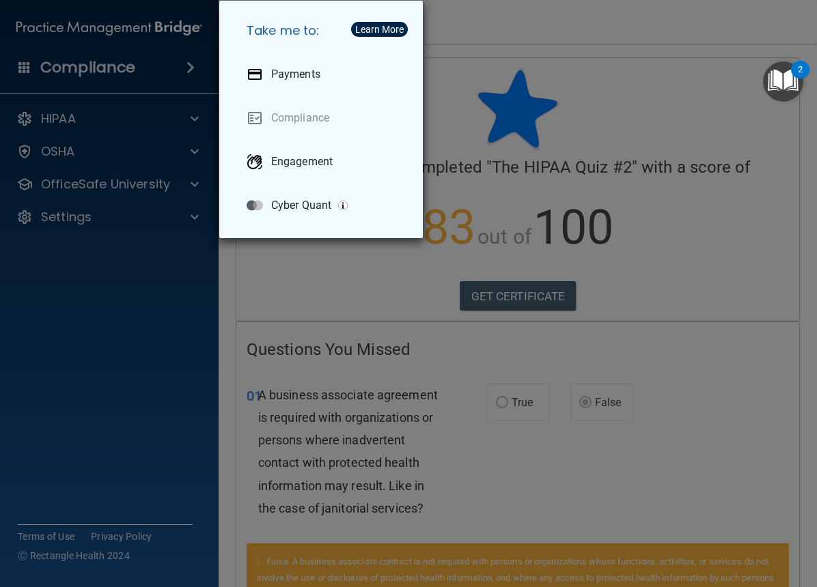
click at [101, 131] on div "Take me to: Payments Compliance Engagement Cyber Quant" at bounding box center [408, 293] width 817 height 587
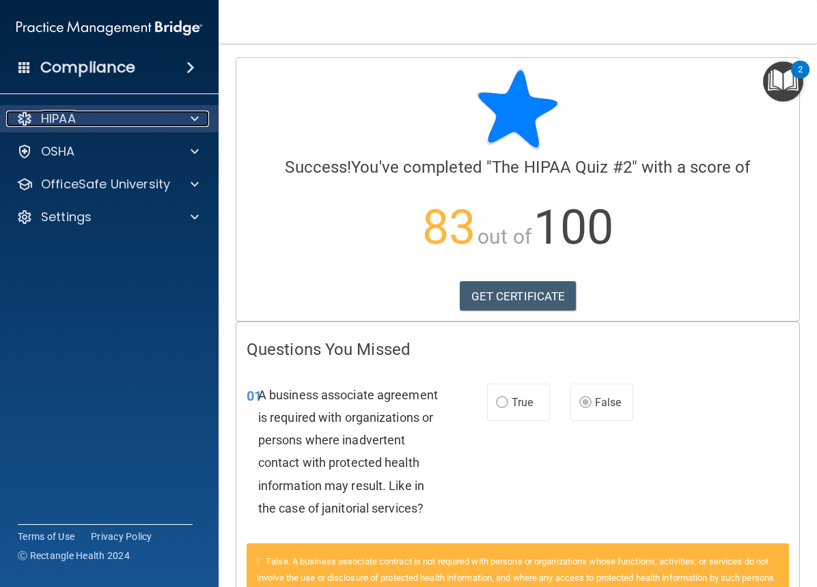
click at [76, 124] on p "HIPAA" at bounding box center [58, 119] width 35 height 16
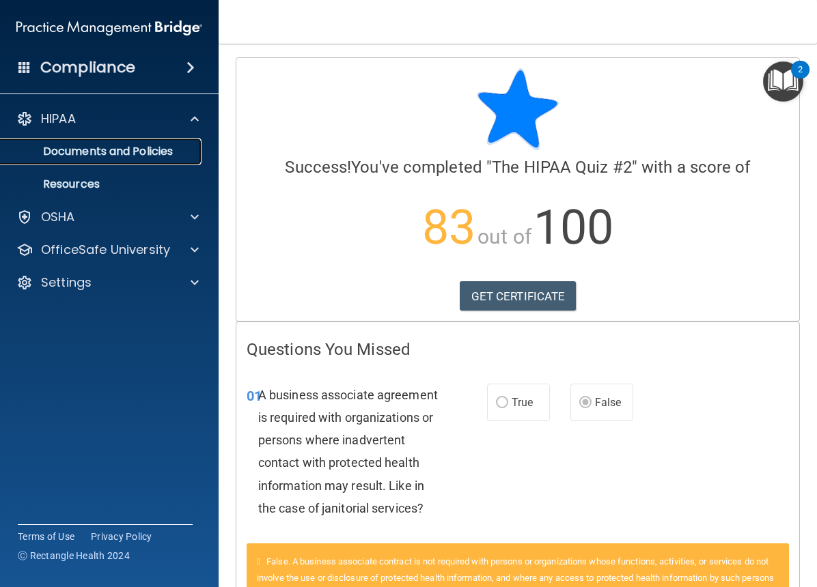
click at [98, 154] on p "Documents and Policies" at bounding box center [102, 152] width 186 height 14
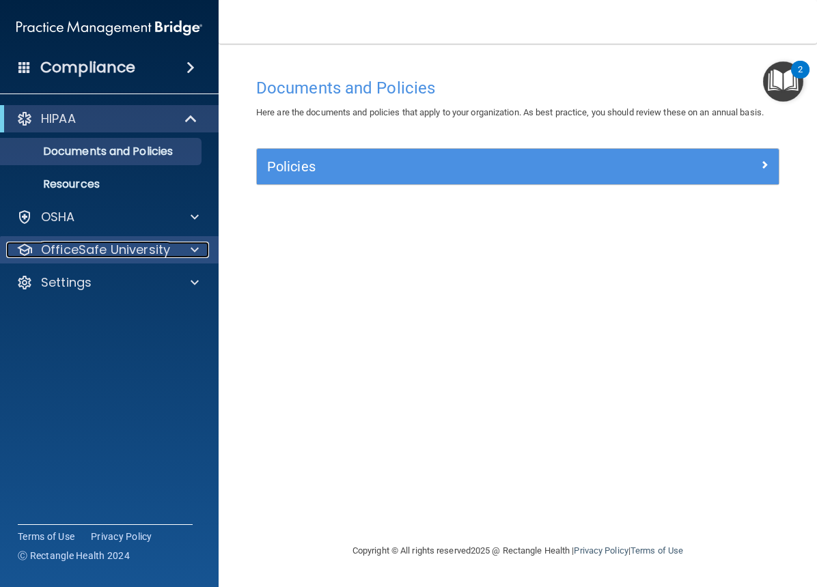
click at [162, 242] on p "OfficeSafe University" at bounding box center [105, 250] width 129 height 16
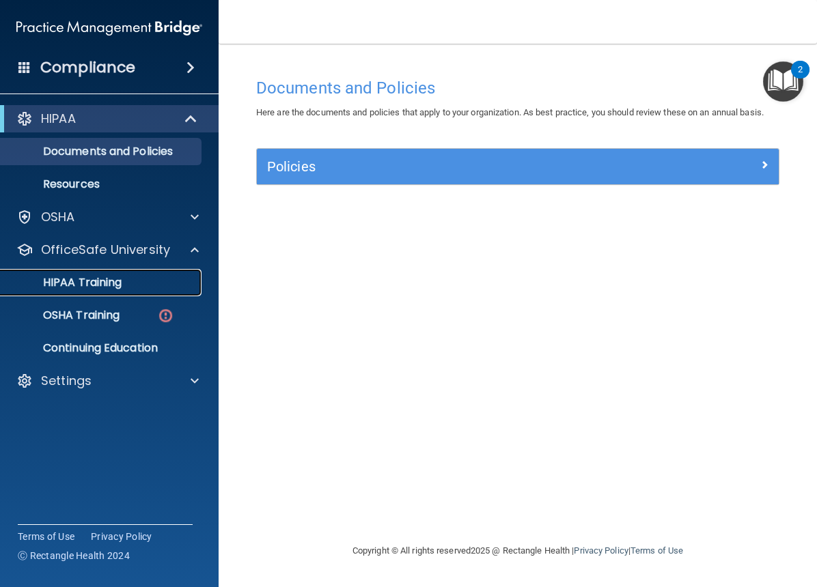
click at [130, 279] on div "HIPAA Training" at bounding box center [102, 283] width 186 height 14
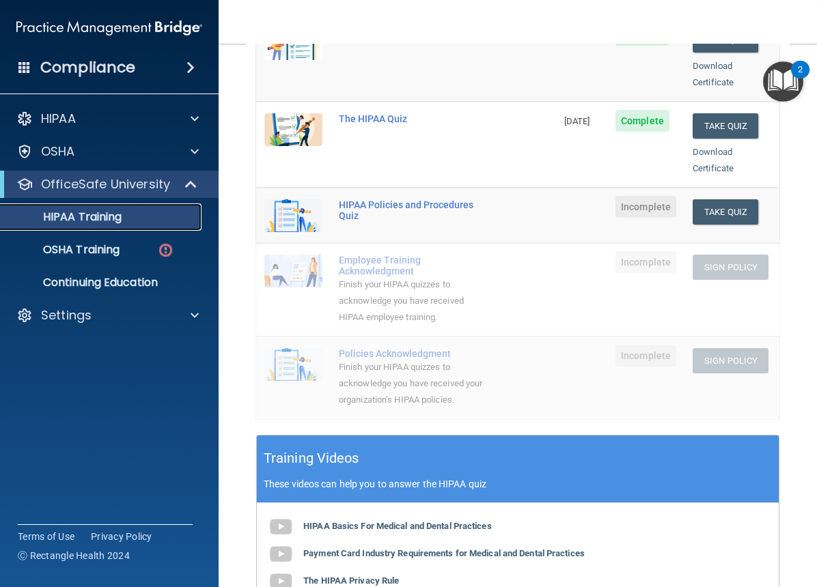
scroll to position [245, 0]
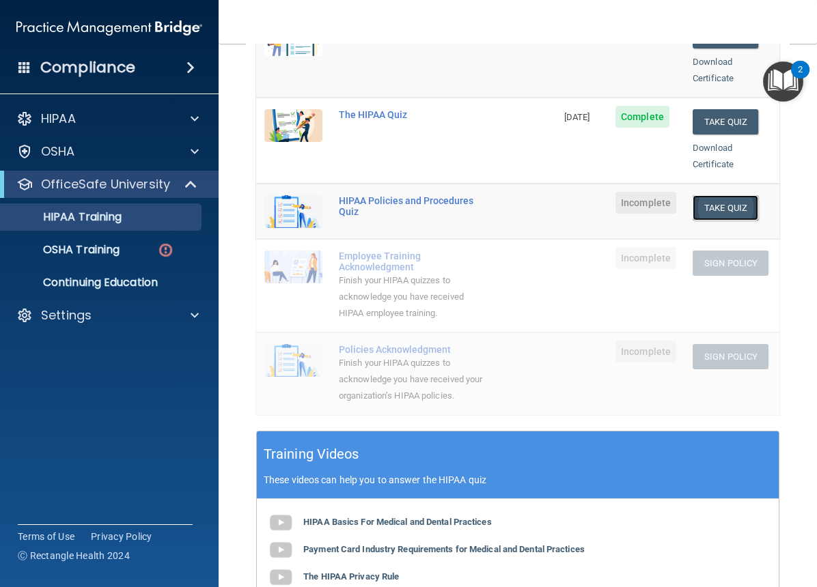
click at [719, 195] on button "Take Quiz" at bounding box center [725, 207] width 66 height 25
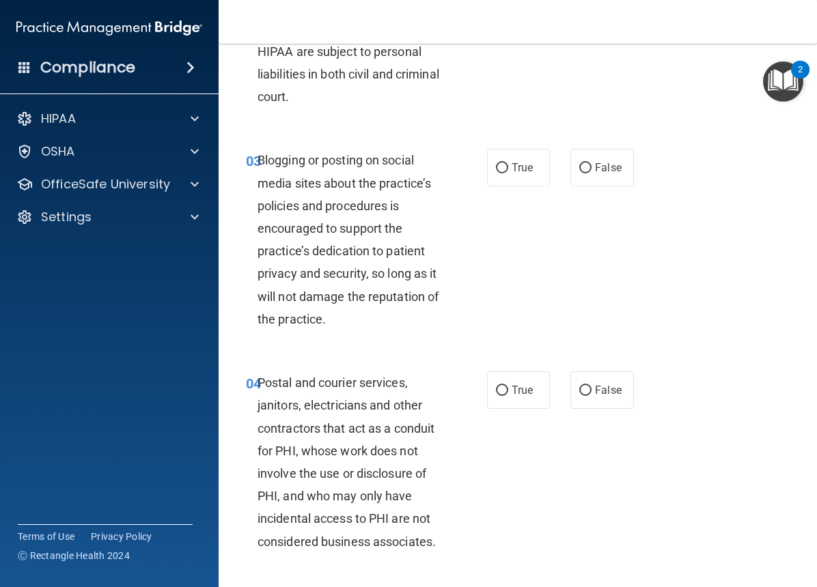
drag, startPoint x: 806, startPoint y: 124, endPoint x: 821, endPoint y: 109, distance: 21.2
click at [816, 109] on html "Compliance HIPAA Documents and Policies Report an Incident Business Associates …" at bounding box center [408, 293] width 817 height 587
click at [806, 117] on main "- HIPAA Policies and Procedures Quiz This quiz doesn’t expire until . Are you s…" at bounding box center [517, 315] width 598 height 543
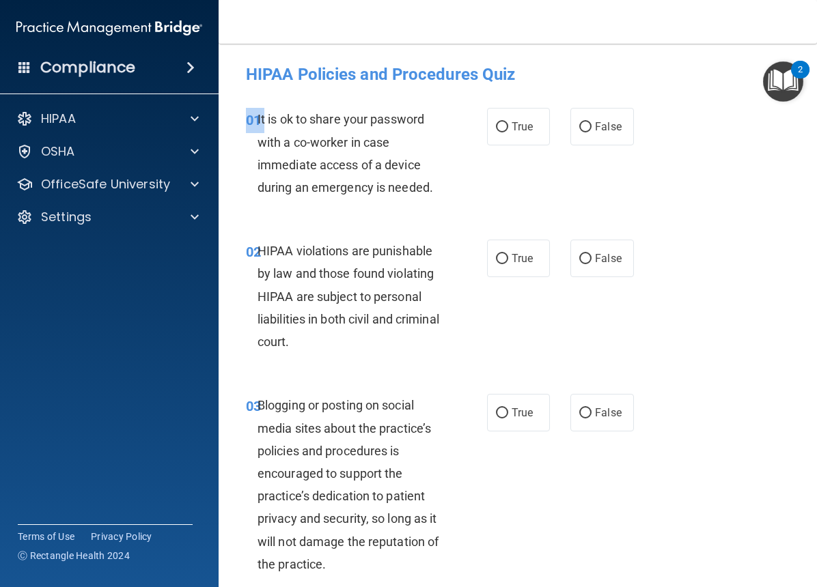
drag, startPoint x: 258, startPoint y: 113, endPoint x: 461, endPoint y: 207, distance: 223.6
click at [461, 207] on div "01 It is ok to share your password with a co-worker in case immediate access of…" at bounding box center [518, 157] width 564 height 132
click at [287, 94] on div "01 It is ok to share your password with a co-worker in case immediate access of…" at bounding box center [518, 157] width 564 height 132
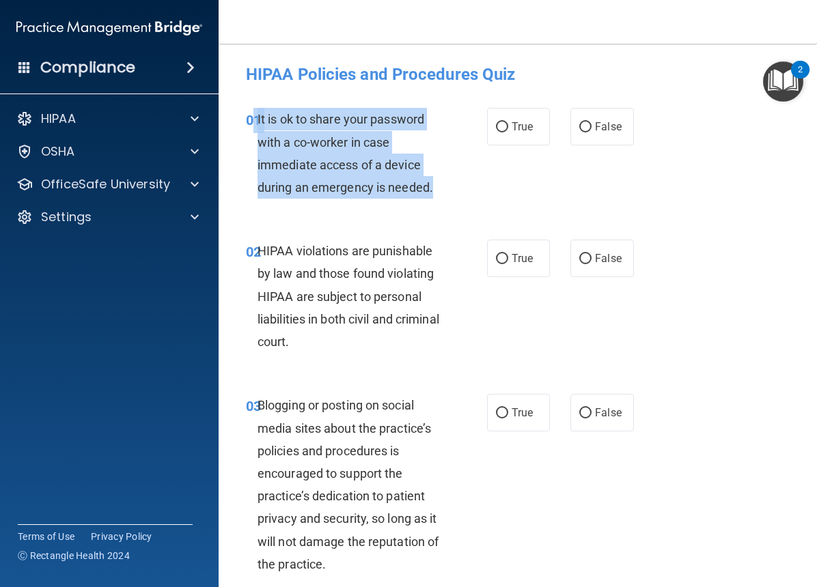
drag, startPoint x: 313, startPoint y: 141, endPoint x: 462, endPoint y: 195, distance: 158.3
click at [468, 197] on div "01 It is ok to share your password with a co-worker in case immediate access of…" at bounding box center [366, 157] width 282 height 98
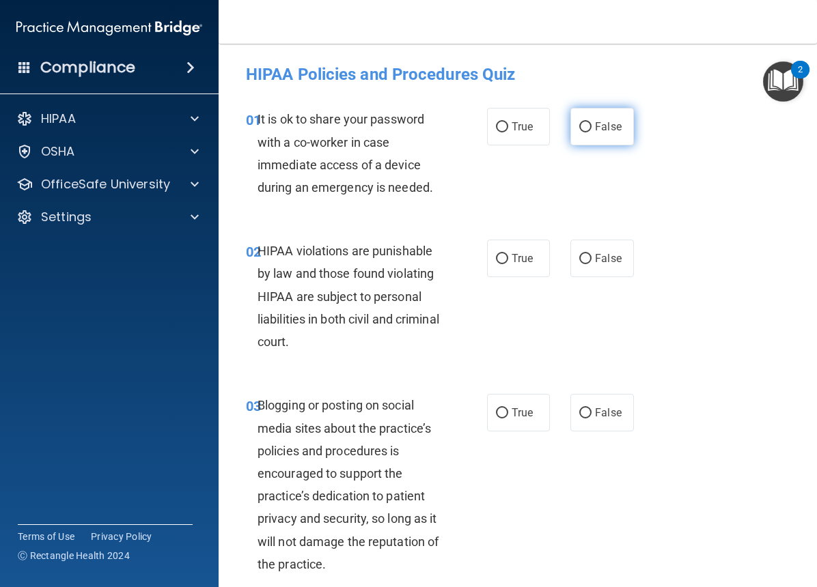
click at [594, 119] on label "False" at bounding box center [601, 127] width 63 height 38
click at [591, 122] on input "False" at bounding box center [585, 127] width 12 height 10
radio input "true"
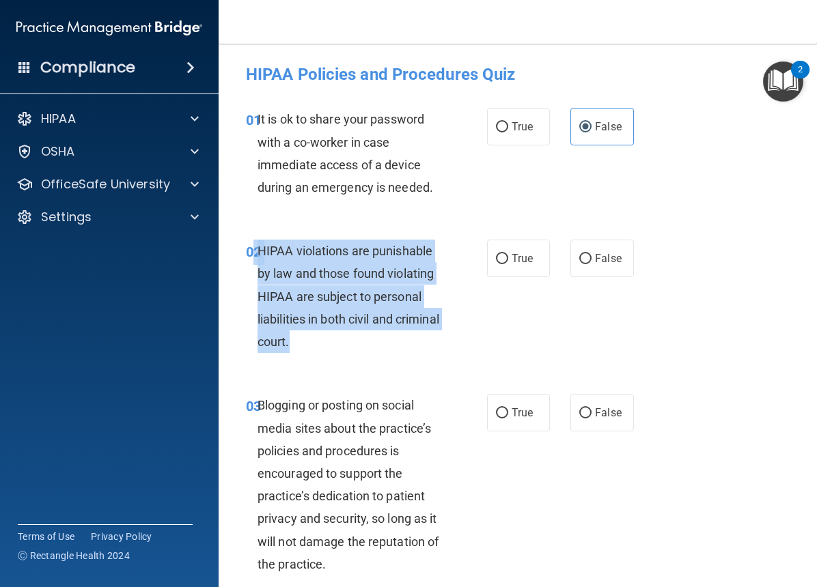
drag, startPoint x: 251, startPoint y: 248, endPoint x: 366, endPoint y: 340, distance: 147.7
click at [366, 340] on div "02 HIPAA violations are punishable by law and those found violating HIPAA are s…" at bounding box center [366, 300] width 282 height 120
click at [496, 262] on input "True" at bounding box center [502, 259] width 12 height 10
radio input "true"
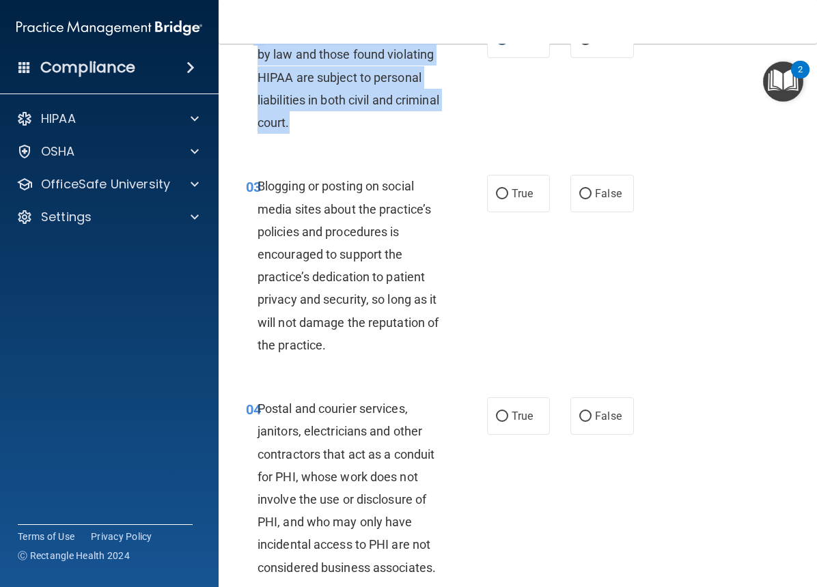
scroll to position [253, 0]
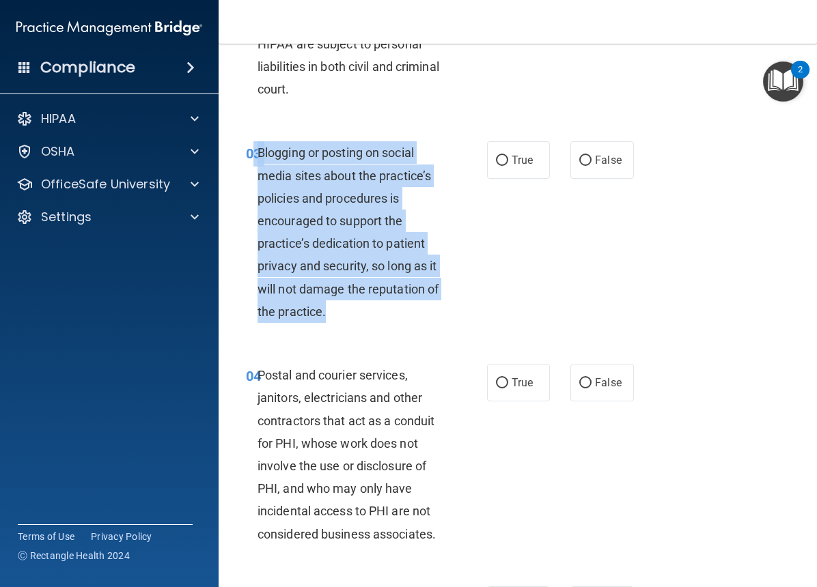
drag, startPoint x: 254, startPoint y: 152, endPoint x: 356, endPoint y: 261, distance: 149.2
click at [365, 330] on div "03 Blogging or posting on social media sites about the practice’s policies and …" at bounding box center [518, 235] width 564 height 223
click at [579, 156] on input "False" at bounding box center [585, 161] width 12 height 10
radio input "true"
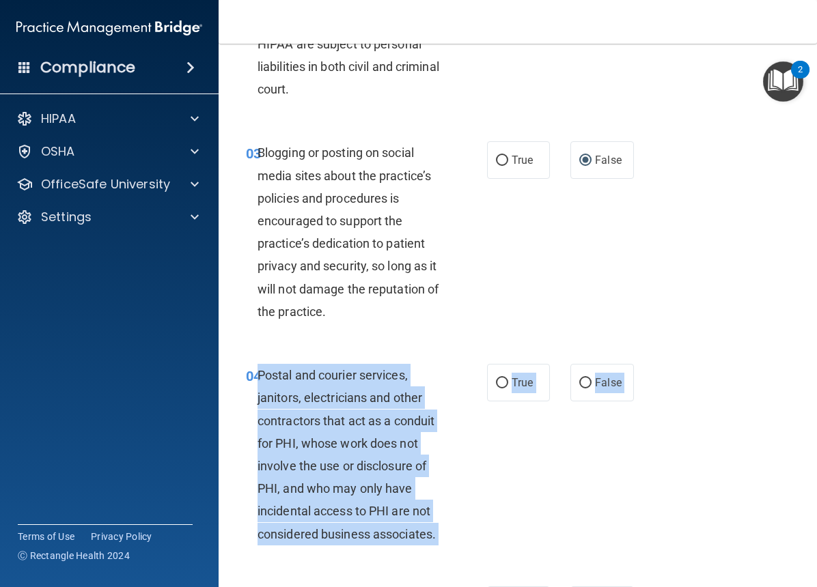
drag, startPoint x: 259, startPoint y: 371, endPoint x: 420, endPoint y: 556, distance: 244.9
click at [420, 556] on div "04 Postal and courier services, janitors, electricians and other contractors th…" at bounding box center [518, 458] width 564 height 223
click at [506, 389] on label "True" at bounding box center [518, 383] width 63 height 38
click at [506, 388] on input "True" at bounding box center [502, 383] width 12 height 10
radio input "true"
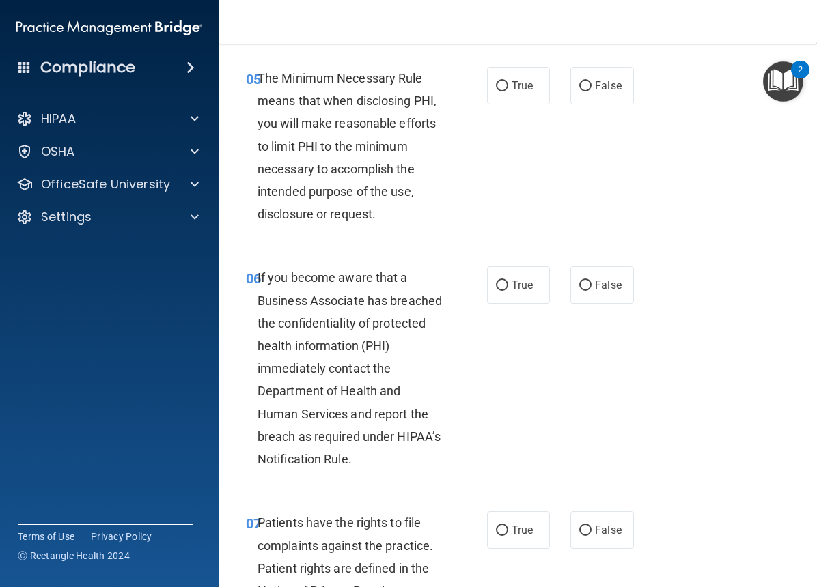
scroll to position [779, 0]
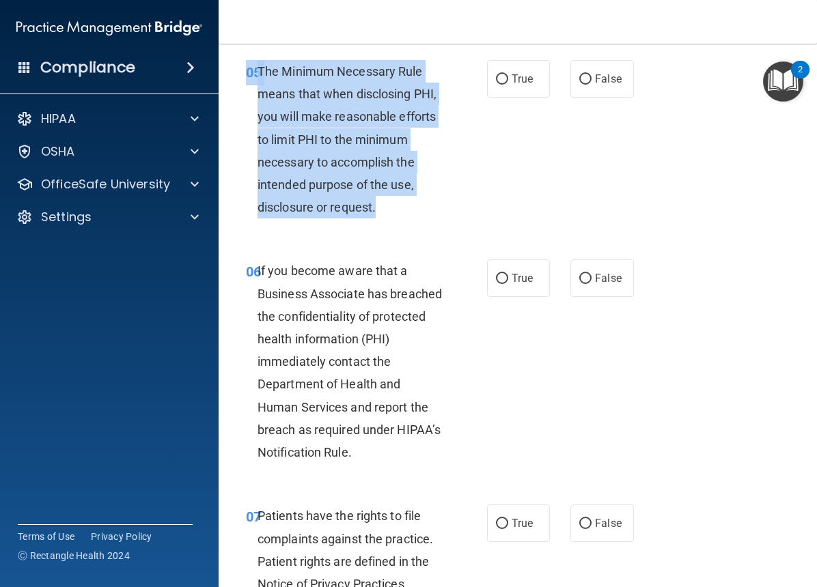
drag, startPoint x: 241, startPoint y: 63, endPoint x: 397, endPoint y: 217, distance: 219.7
click at [397, 217] on div "05 The Minimum Necessary Rule means that when disclosing PHI, you will make rea…" at bounding box center [366, 143] width 282 height 166
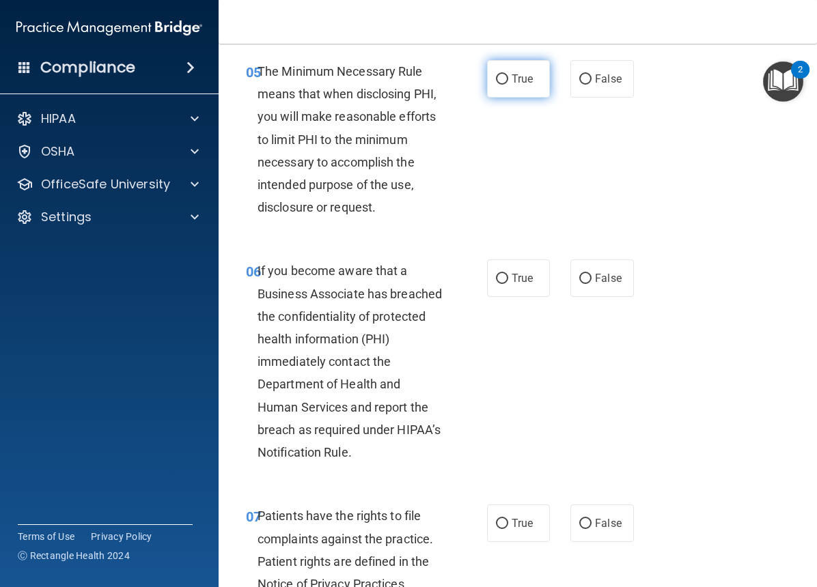
click at [506, 92] on label "True" at bounding box center [518, 79] width 63 height 38
click at [506, 85] on input "True" at bounding box center [502, 79] width 12 height 10
radio input "true"
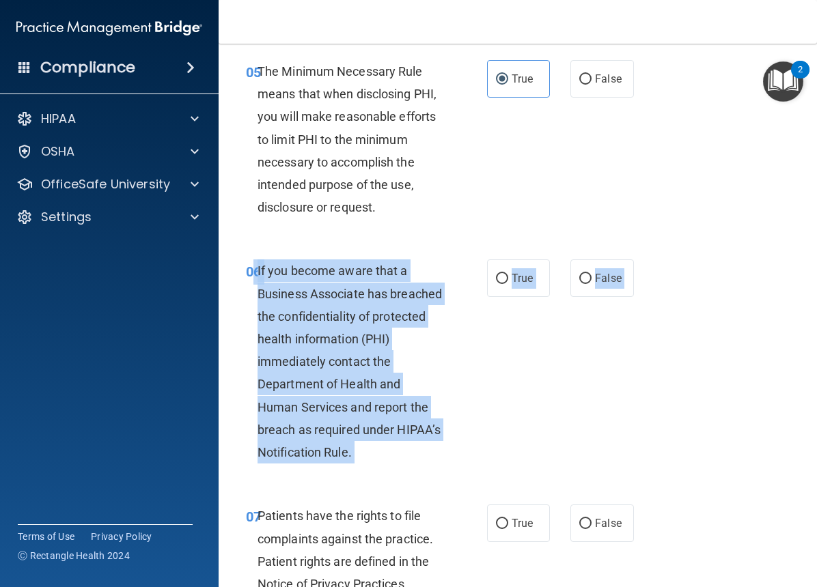
drag, startPoint x: 253, startPoint y: 265, endPoint x: 419, endPoint y: 476, distance: 268.4
click at [419, 476] on div "06 If you become aware that a Business Associate has breached the confidentiali…" at bounding box center [518, 364] width 564 height 245
click at [580, 274] on input "False" at bounding box center [585, 279] width 12 height 10
radio input "true"
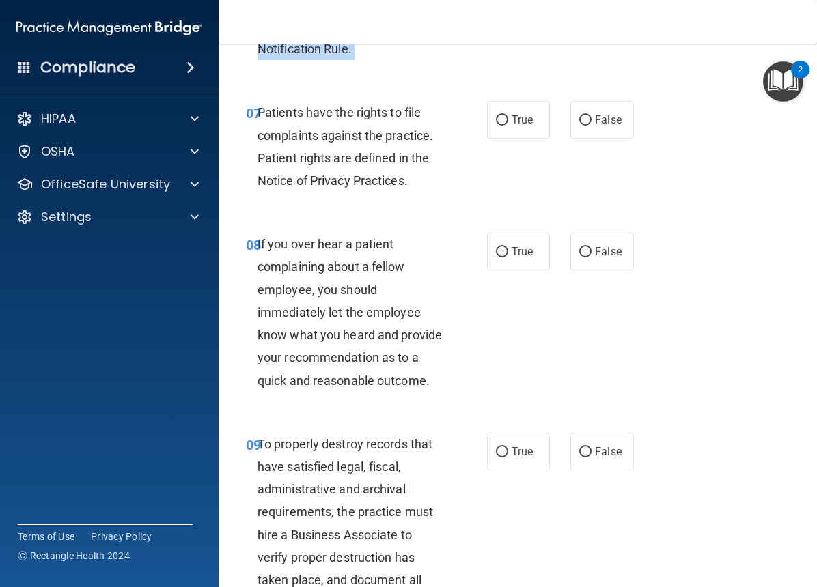
scroll to position [1203, 0]
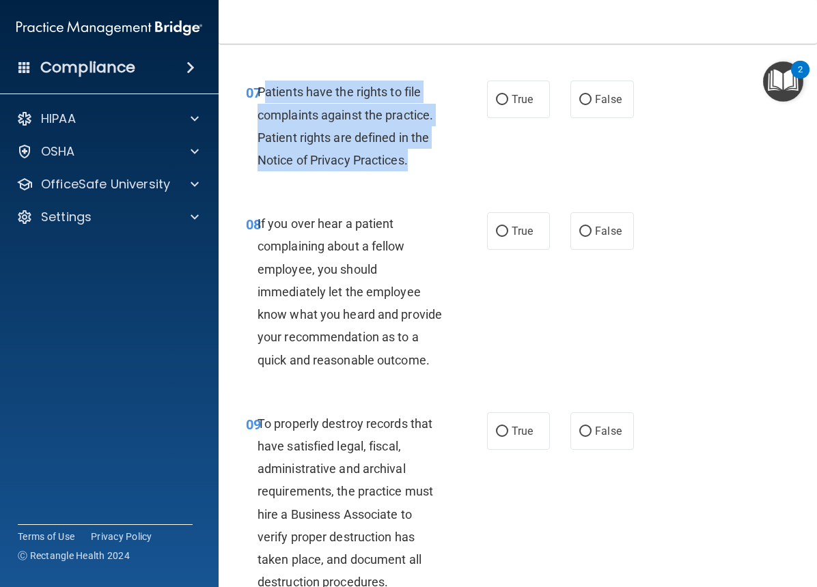
drag, startPoint x: 429, startPoint y: 151, endPoint x: 263, endPoint y: 85, distance: 179.3
click at [263, 85] on div "Patients have the rights to file complaints against the practice. Patient right…" at bounding box center [355, 126] width 196 height 91
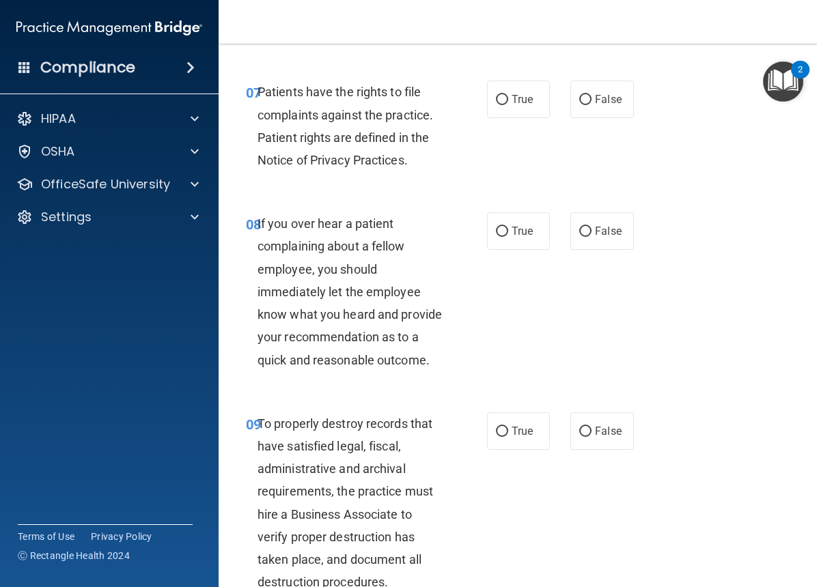
drag, startPoint x: 264, startPoint y: 89, endPoint x: 347, endPoint y: 61, distance: 87.2
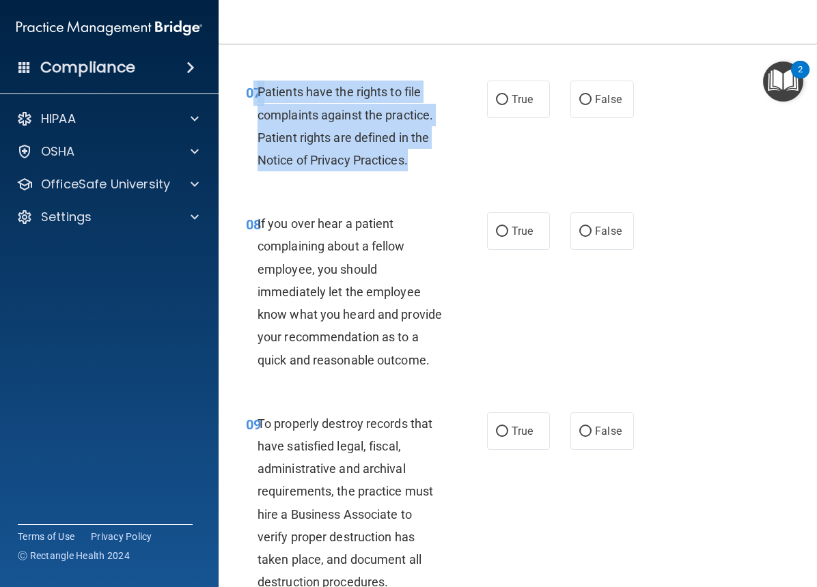
drag, startPoint x: 253, startPoint y: 87, endPoint x: 409, endPoint y: 162, distance: 173.1
click at [409, 162] on div "07 Patients have the rights to file complaints against the practice. Patient ri…" at bounding box center [366, 130] width 282 height 98
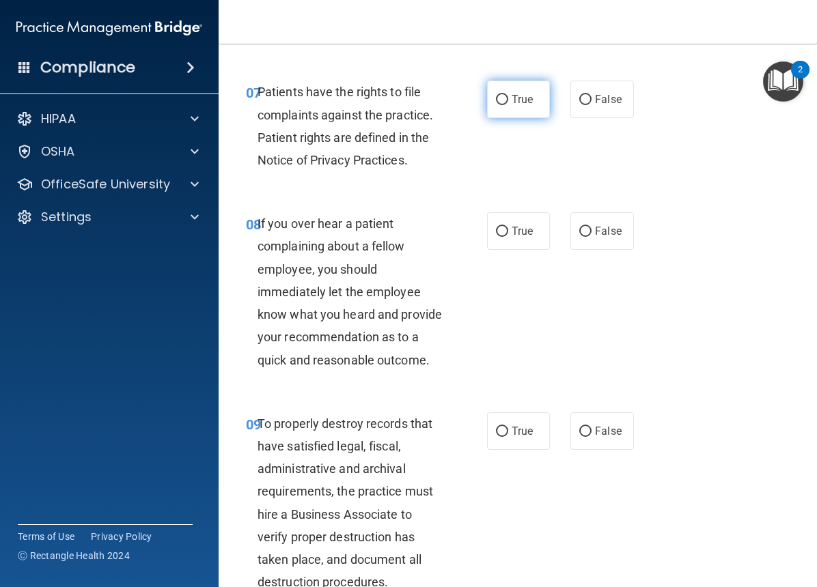
click at [511, 102] on span "True" at bounding box center [521, 99] width 21 height 13
click at [507, 102] on input "True" at bounding box center [502, 100] width 12 height 10
radio input "true"
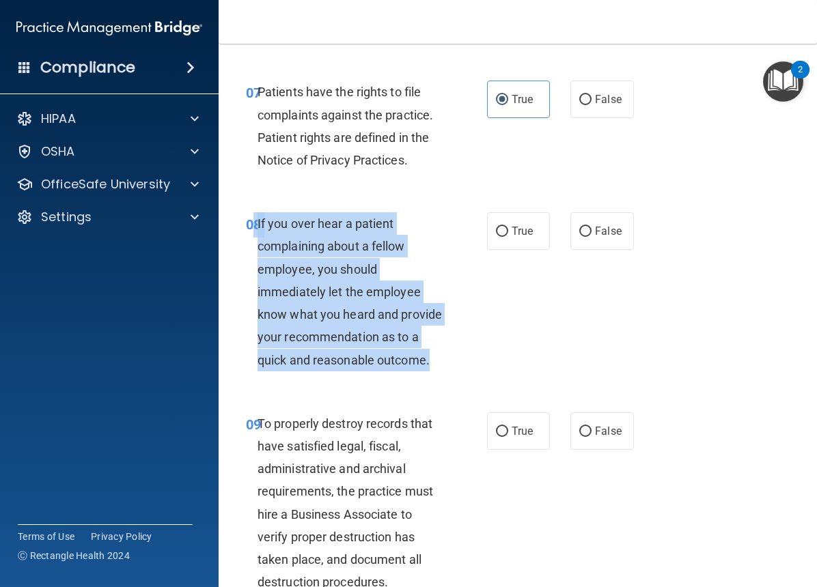
drag, startPoint x: 252, startPoint y: 221, endPoint x: 374, endPoint y: 365, distance: 188.9
click at [384, 378] on div "08 If you over hear a patient complaining about a fellow employee, you should i…" at bounding box center [366, 295] width 282 height 166
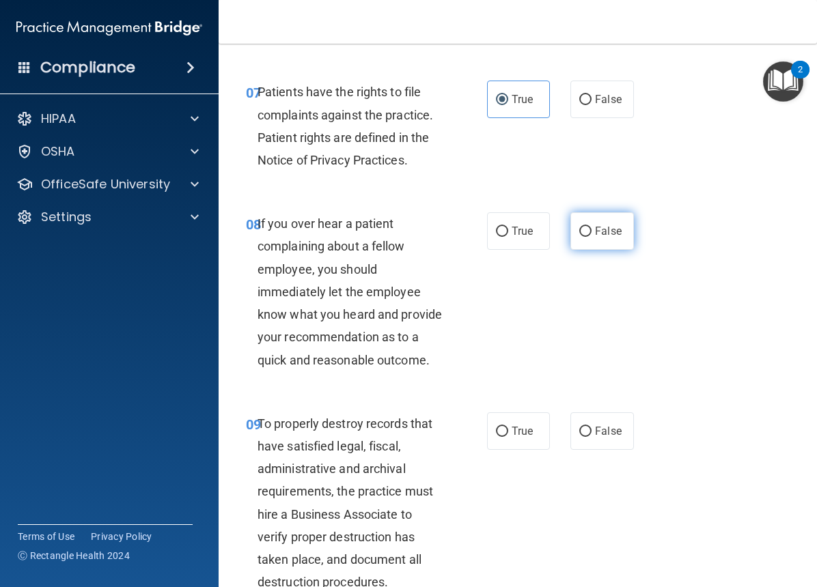
click at [588, 238] on label "False" at bounding box center [601, 231] width 63 height 38
click at [588, 237] on input "False" at bounding box center [585, 232] width 12 height 10
radio input "true"
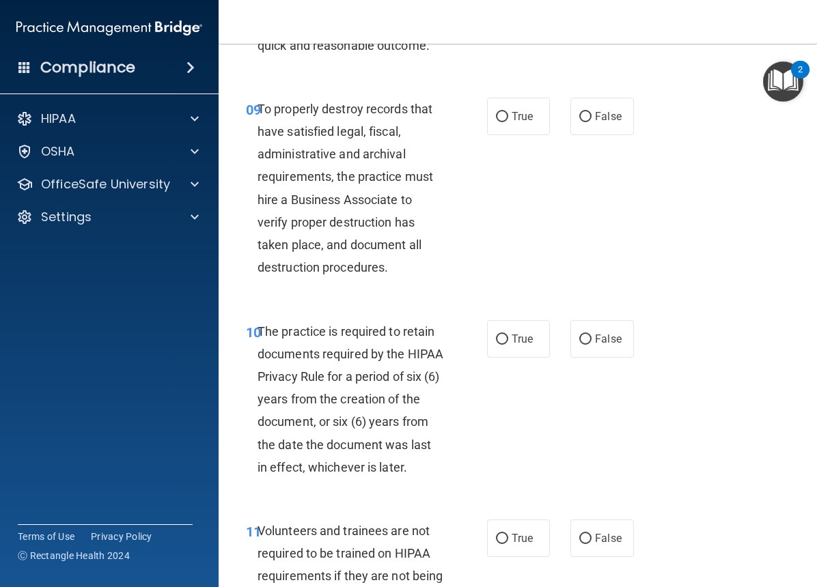
scroll to position [1524, 0]
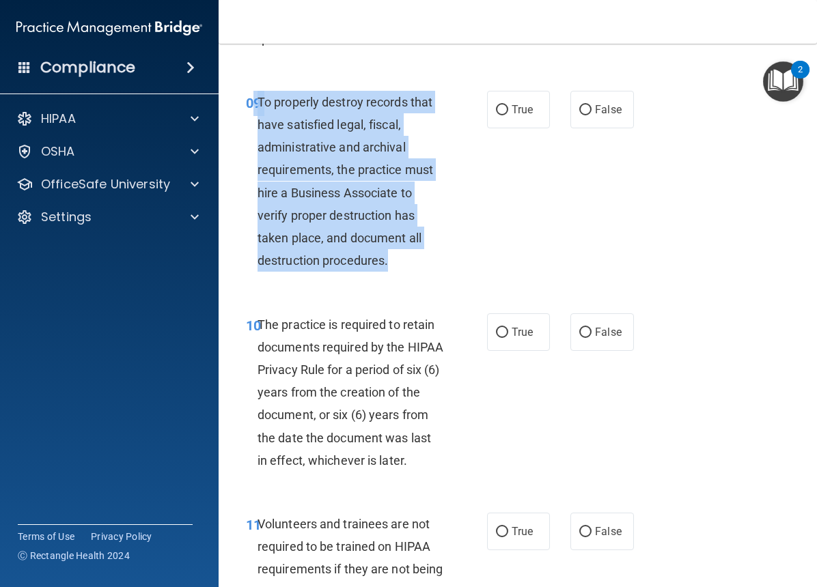
drag, startPoint x: 354, startPoint y: 251, endPoint x: 254, endPoint y: 121, distance: 164.5
click at [254, 121] on div "09 To properly destroy records that have satisfied legal, fiscal, administrativ…" at bounding box center [366, 185] width 282 height 188
click at [579, 115] on input "False" at bounding box center [585, 110] width 12 height 10
radio input "true"
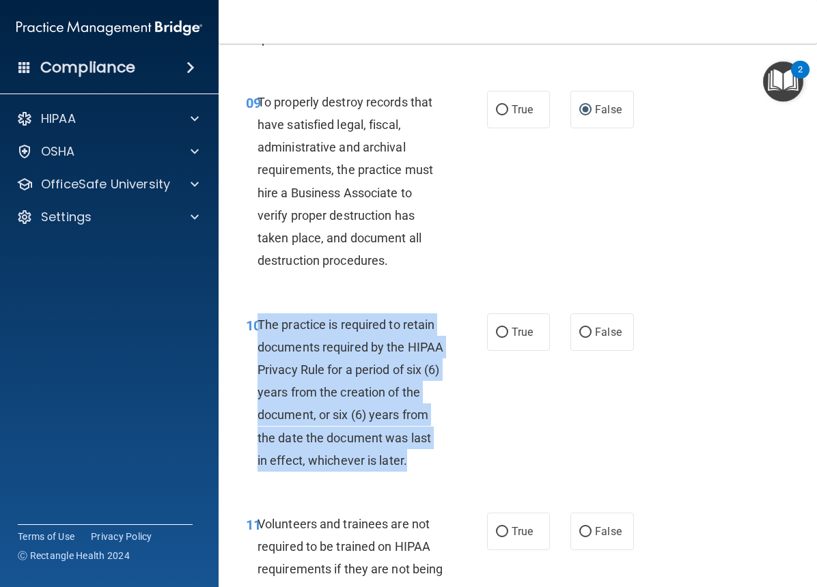
drag, startPoint x: 436, startPoint y: 491, endPoint x: 259, endPoint y: 337, distance: 234.2
click at [259, 337] on div "The practice is required to retain documents required by the HIPAA Privacy Rule…" at bounding box center [355, 392] width 196 height 159
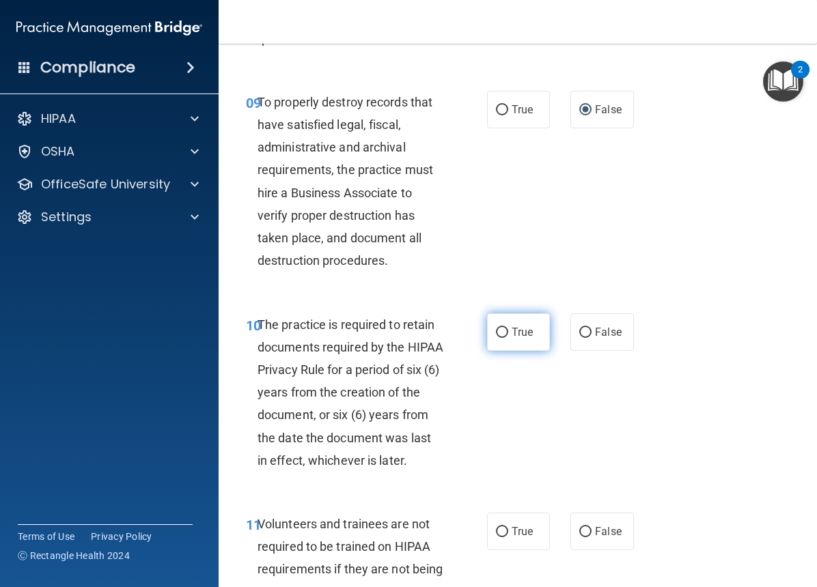
click at [515, 339] on span "True" at bounding box center [521, 332] width 21 height 13
click at [508, 338] on input "True" at bounding box center [502, 333] width 12 height 10
radio input "true"
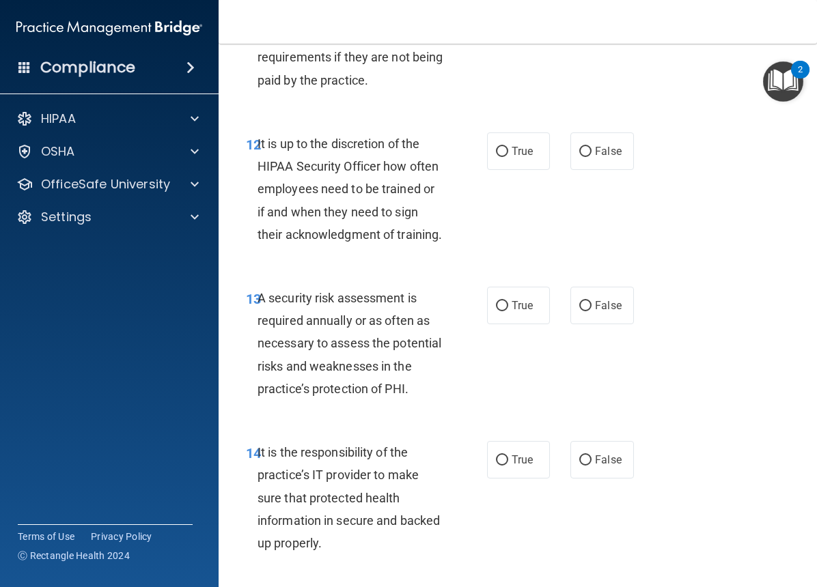
scroll to position [1886, 0]
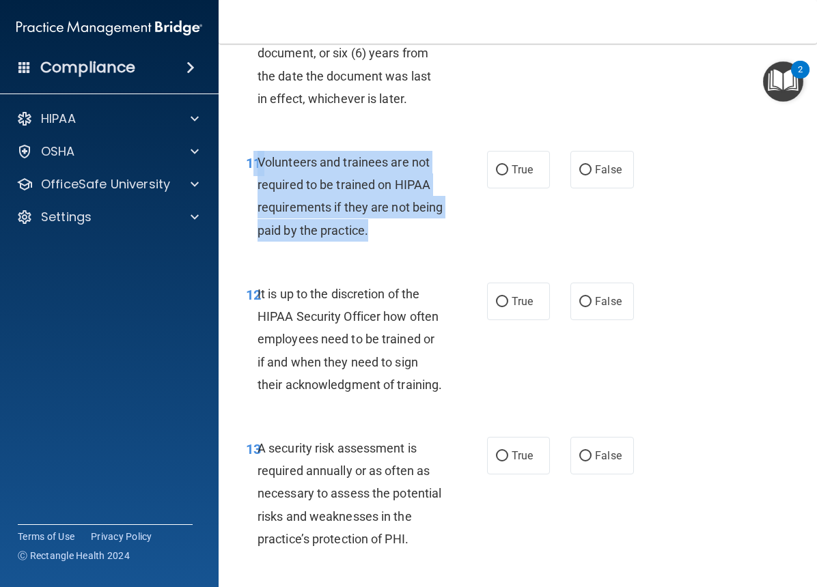
drag, startPoint x: 414, startPoint y: 255, endPoint x: 256, endPoint y: 180, distance: 175.3
click at [256, 180] on div "11 Volunteers and trainees are not required to be trained on HIPAA requirements…" at bounding box center [366, 200] width 282 height 98
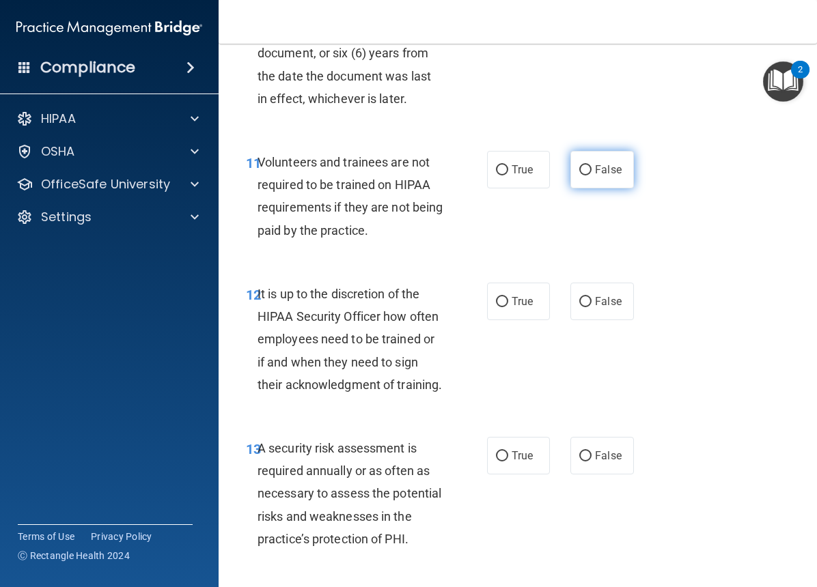
click at [595, 176] on span "False" at bounding box center [608, 169] width 27 height 13
click at [591, 175] on input "False" at bounding box center [585, 170] width 12 height 10
radio input "true"
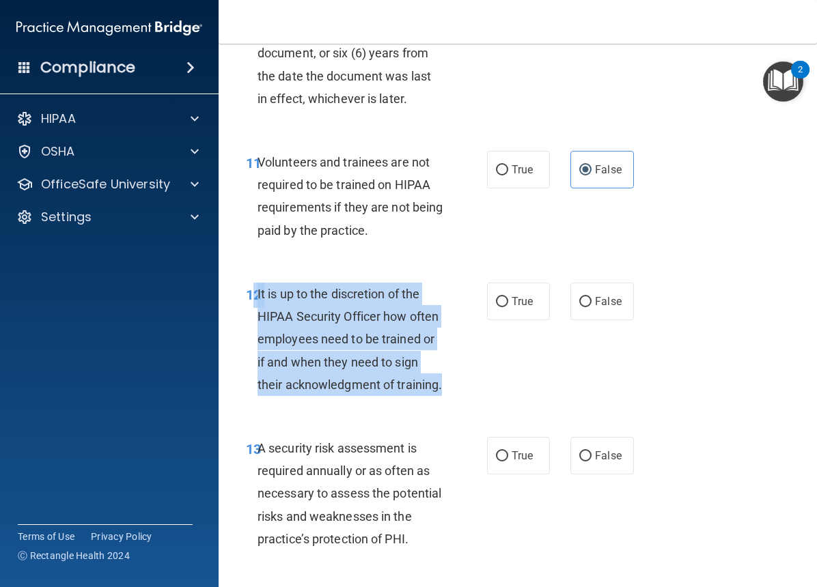
drag, startPoint x: 311, startPoint y: 435, endPoint x: 254, endPoint y: 311, distance: 135.9
click at [254, 311] on div "12 It is up to the discretion of the HIPAA Security Officer how often employees…" at bounding box center [366, 343] width 282 height 120
click at [583, 307] on input "False" at bounding box center [585, 302] width 12 height 10
radio input "true"
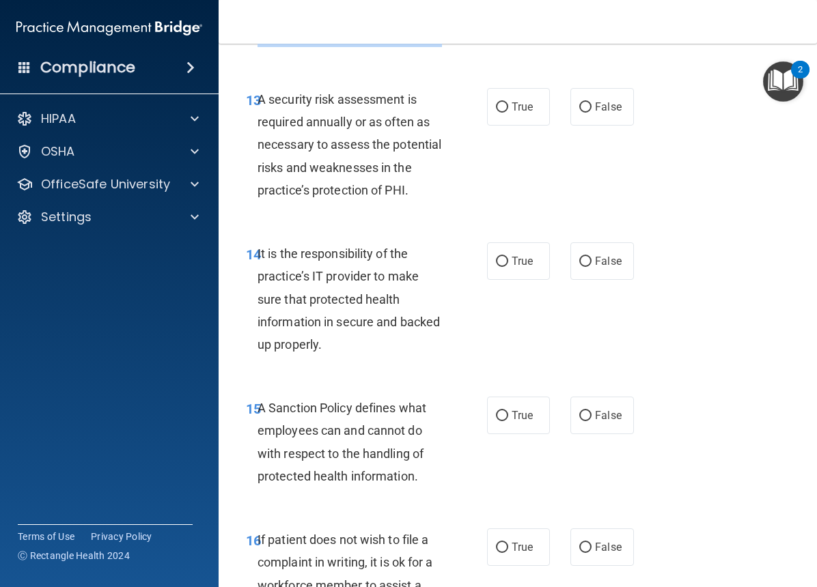
scroll to position [2262, 0]
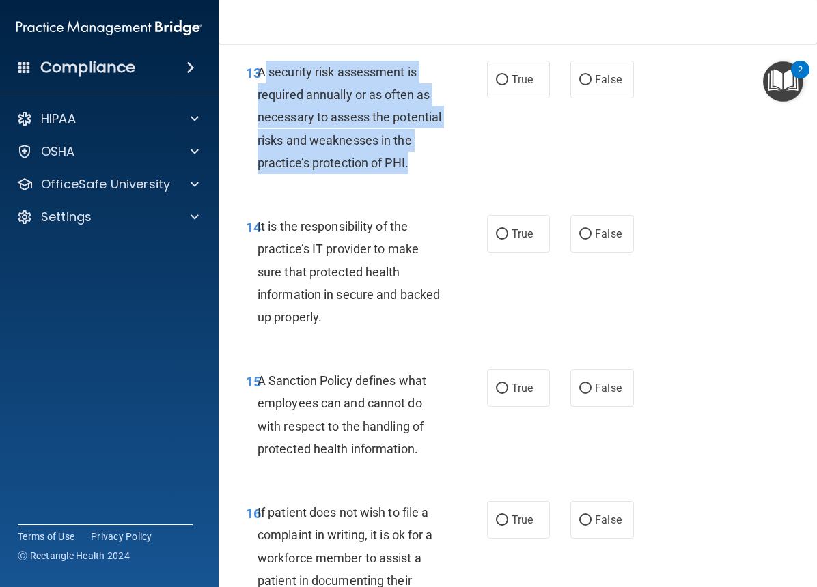
drag, startPoint x: 253, startPoint y: 209, endPoint x: 266, endPoint y: 126, distance: 84.3
click at [266, 126] on div "A security risk assessment is required annually or as often as necessary to ass…" at bounding box center [355, 117] width 196 height 113
click at [262, 110] on span "A security risk assessment is required annually or as often as necessary to ass…" at bounding box center [349, 117] width 184 height 105
drag, startPoint x: 255, startPoint y: 115, endPoint x: 304, endPoint y: 249, distance: 142.6
click at [304, 181] on div "13 A security risk assessment is required annually or as often as necessary to …" at bounding box center [366, 121] width 282 height 120
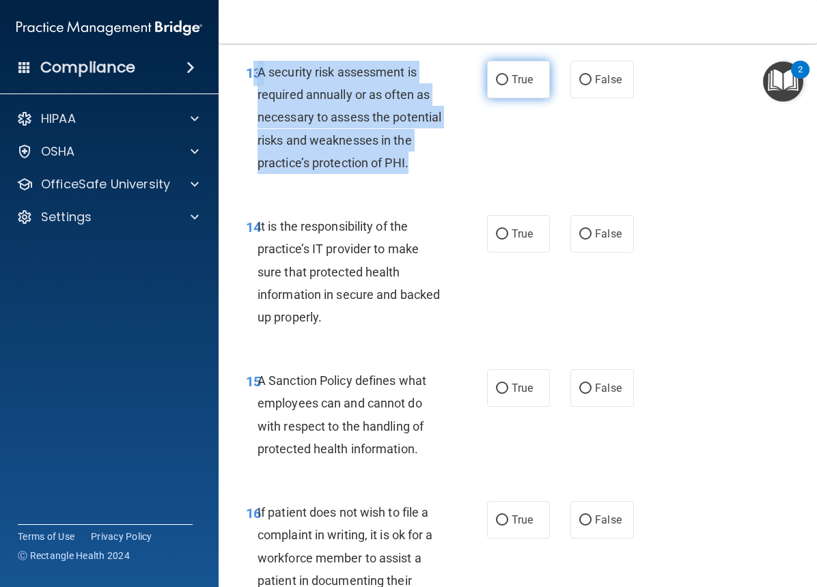
click at [502, 85] on input "True" at bounding box center [502, 80] width 12 height 10
radio input "true"
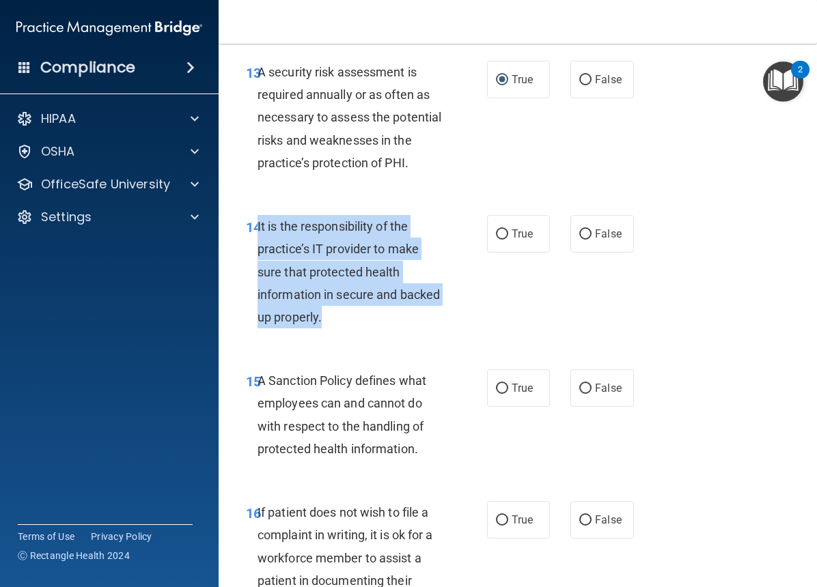
drag, startPoint x: 351, startPoint y: 384, endPoint x: 257, endPoint y: 291, distance: 131.8
click at [257, 291] on div "It is the responsibility of the practice’s IT provider to make sure that protec…" at bounding box center [355, 271] width 196 height 113
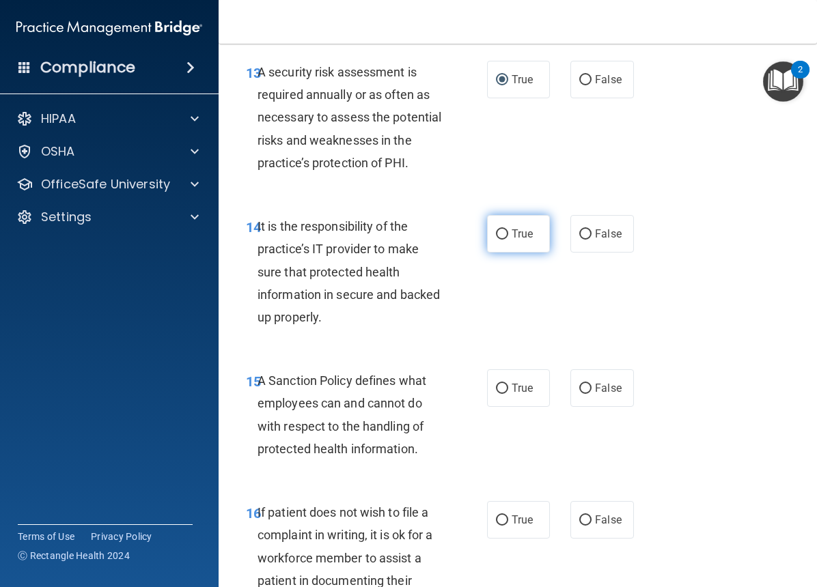
click at [504, 253] on label "True" at bounding box center [518, 234] width 63 height 38
click at [504, 240] on input "True" at bounding box center [502, 234] width 12 height 10
radio input "true"
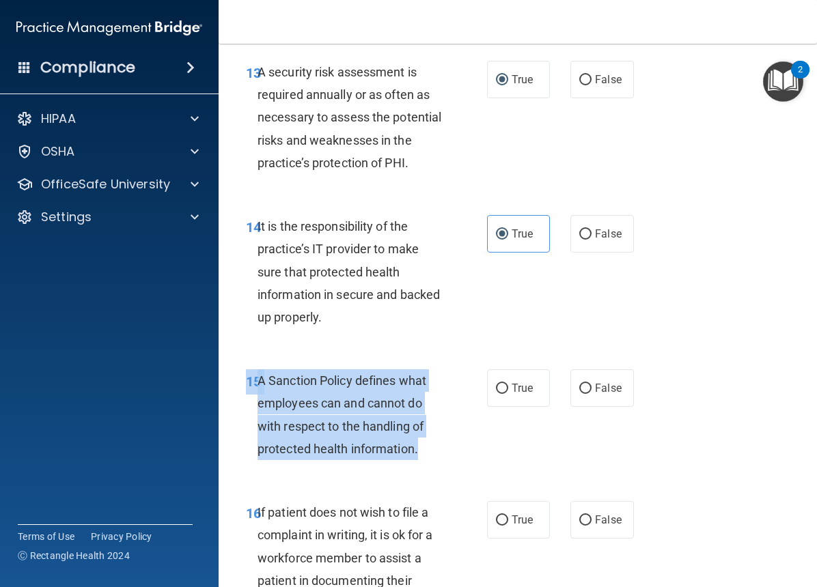
drag, startPoint x: 411, startPoint y: 518, endPoint x: 249, endPoint y: 444, distance: 178.4
click at [249, 444] on div "15 A Sanction Policy defines what employees can and cannot do with respect to t…" at bounding box center [366, 418] width 282 height 98
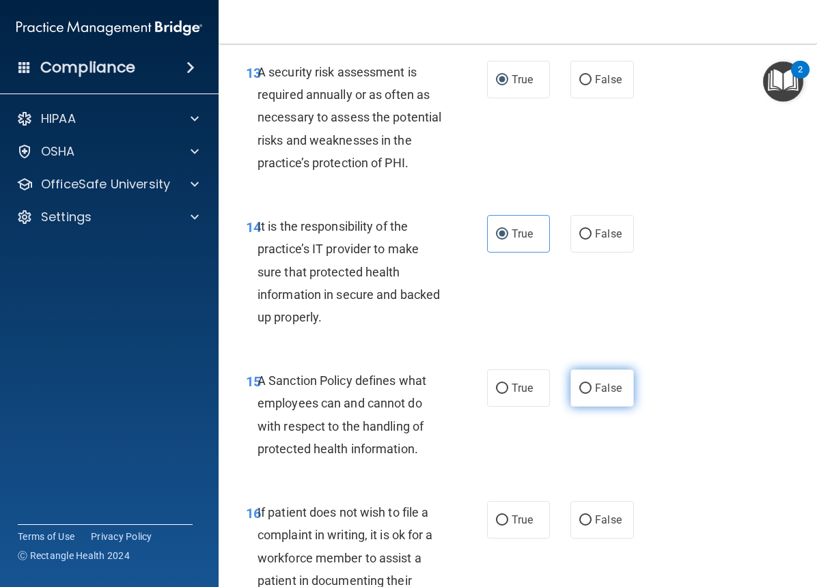
click at [583, 407] on label "False" at bounding box center [601, 388] width 63 height 38
click at [583, 394] on input "False" at bounding box center [585, 389] width 12 height 10
radio input "true"
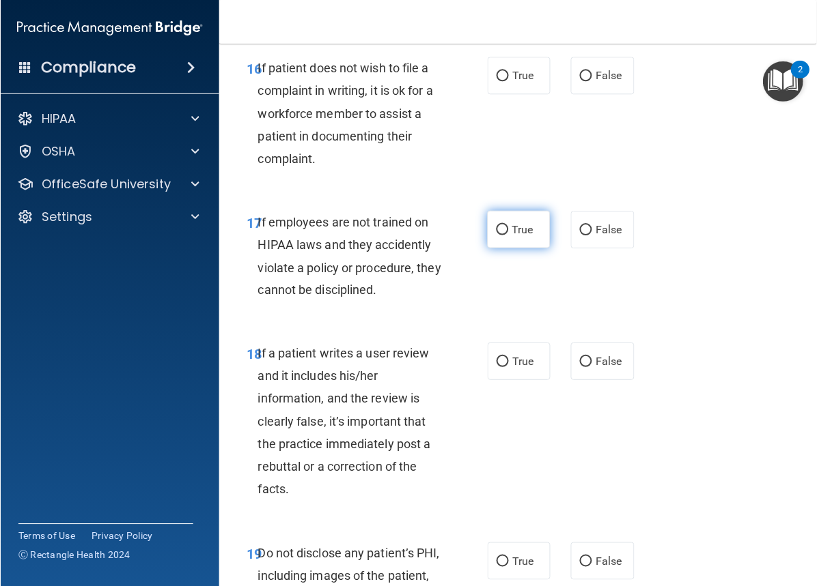
scroll to position [2714, 0]
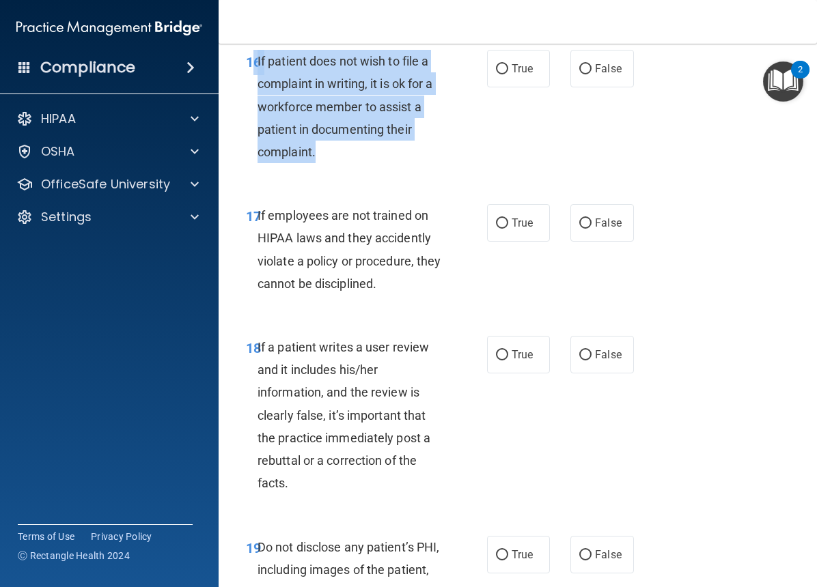
drag, startPoint x: 328, startPoint y: 221, endPoint x: 255, endPoint y: 124, distance: 120.8
click at [255, 124] on div "16 If patient does not wish to file a complaint in writing, it is ok for a work…" at bounding box center [366, 110] width 282 height 120
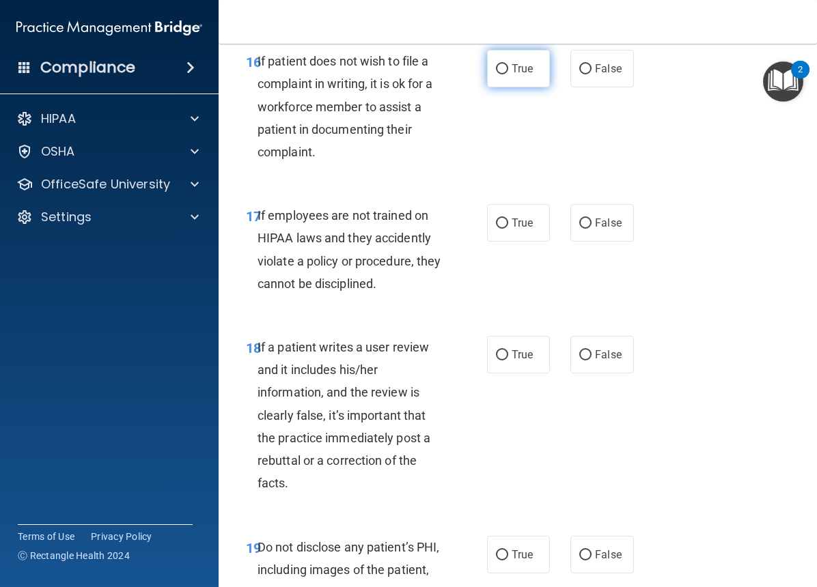
click at [510, 87] on label "True" at bounding box center [518, 69] width 63 height 38
click at [508, 74] on input "True" at bounding box center [502, 69] width 12 height 10
radio input "true"
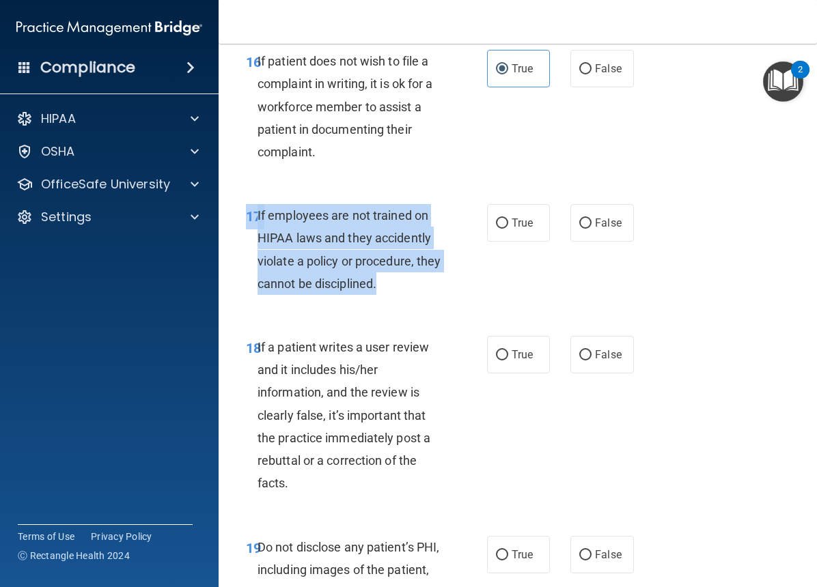
drag, startPoint x: 426, startPoint y: 350, endPoint x: 248, endPoint y: 285, distance: 189.6
click at [246, 285] on div "17 If employees are not trained on HIPAA laws and they accidently violate a pol…" at bounding box center [366, 253] width 282 height 98
click at [579, 229] on input "False" at bounding box center [585, 223] width 12 height 10
radio input "true"
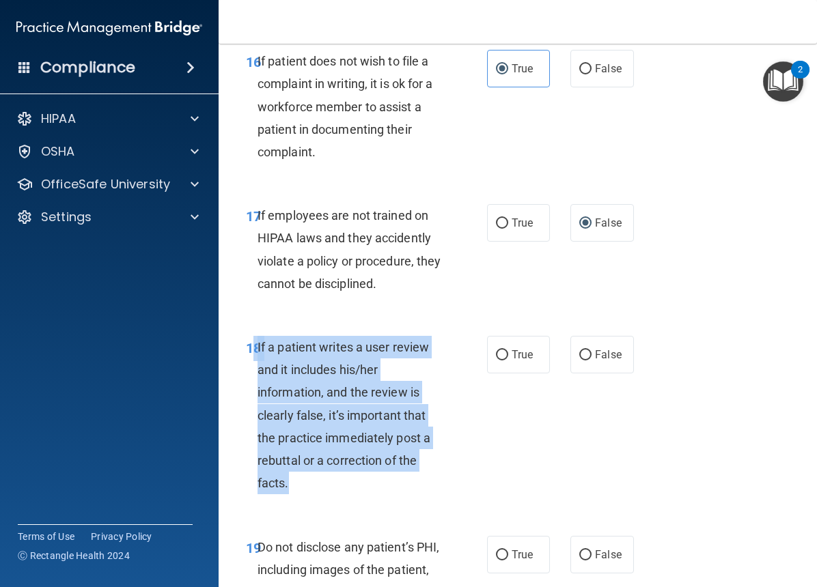
drag, startPoint x: 324, startPoint y: 556, endPoint x: 251, endPoint y: 411, distance: 162.1
click at [251, 411] on div "18 If a patient writes a user review and it includes his/her information, and t…" at bounding box center [366, 419] width 282 height 166
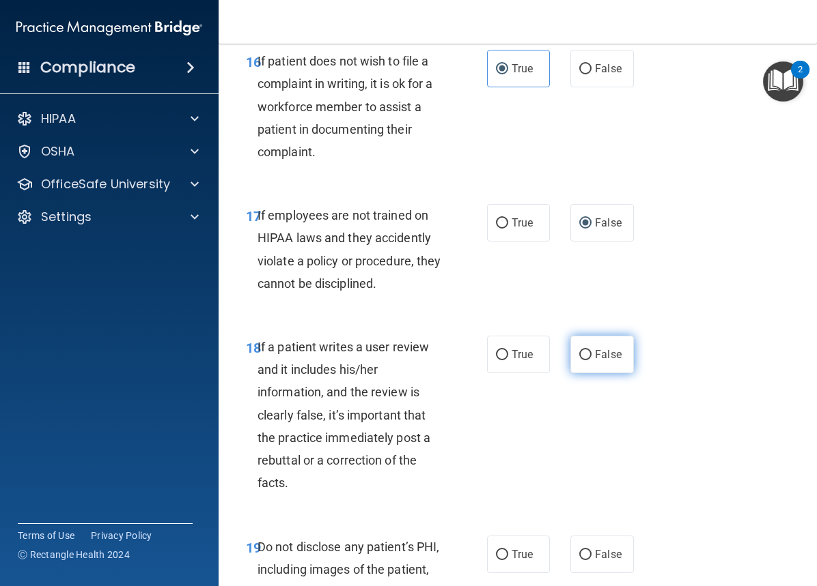
click at [599, 373] on label "False" at bounding box center [601, 355] width 63 height 38
click at [591, 360] on input "False" at bounding box center [585, 355] width 12 height 10
radio input "true"
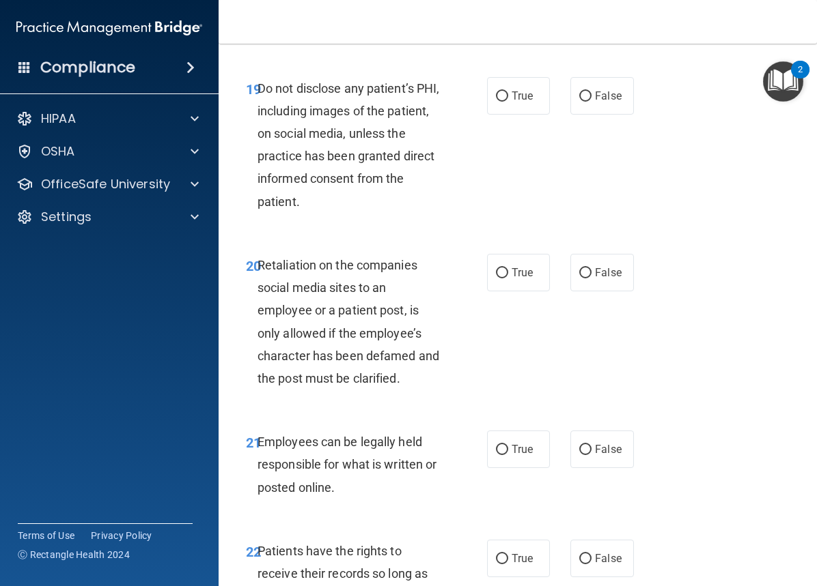
scroll to position [3179, 0]
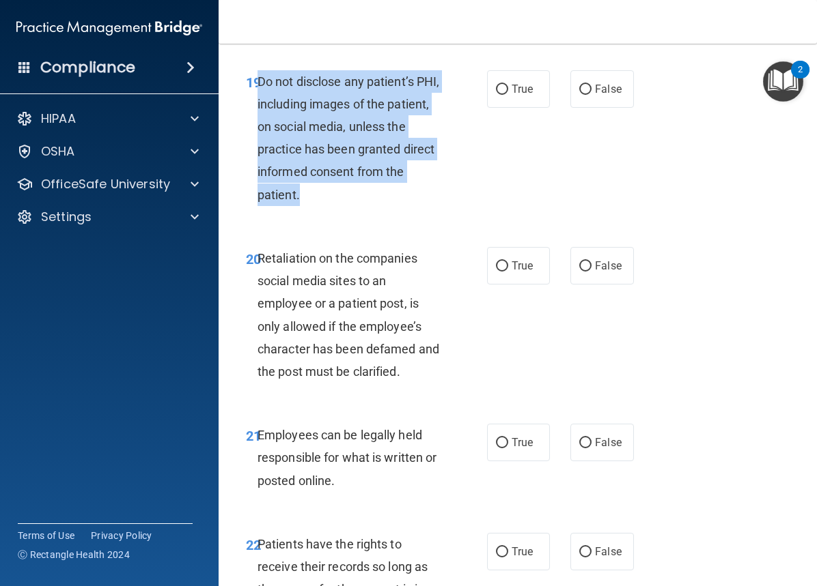
drag, startPoint x: 332, startPoint y: 268, endPoint x: 257, endPoint y: 150, distance: 139.8
click at [257, 150] on div "19 Do not disclose any patient’s PHI, including images of the patient, on socia…" at bounding box center [366, 141] width 282 height 143
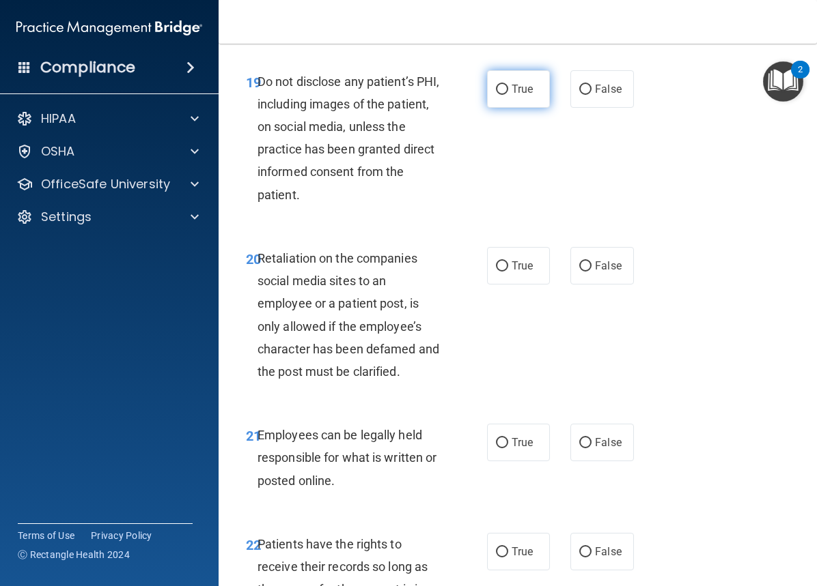
click at [505, 108] on label "True" at bounding box center [518, 89] width 63 height 38
click at [505, 95] on input "True" at bounding box center [502, 90] width 12 height 10
radio input "true"
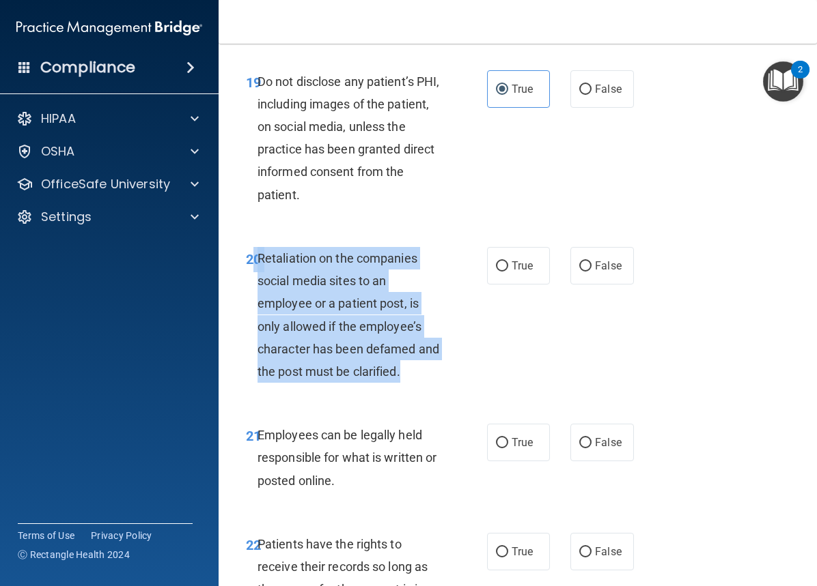
drag, startPoint x: 406, startPoint y: 446, endPoint x: 256, endPoint y: 329, distance: 189.7
click at [256, 329] on div "20 Retaliation on the companies social media sites to an employee or a patient …" at bounding box center [366, 318] width 282 height 143
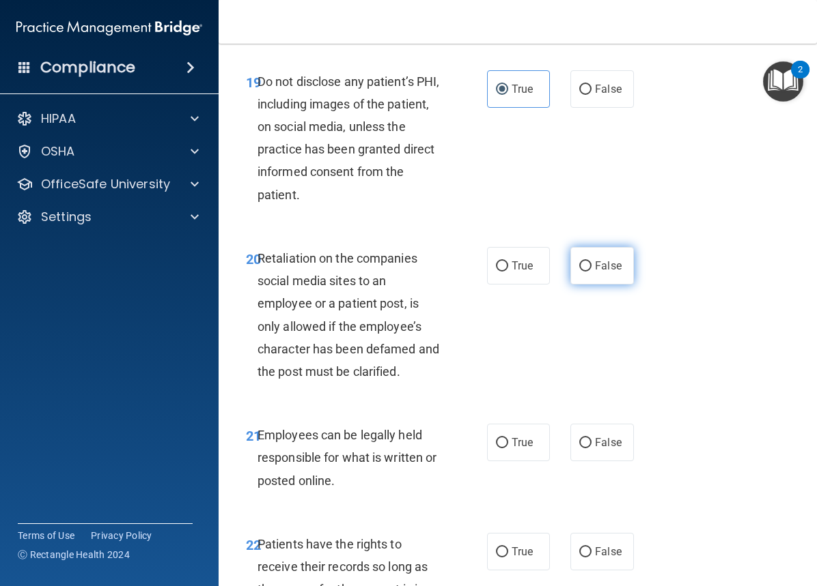
click at [599, 272] on span "False" at bounding box center [608, 265] width 27 height 13
click at [591, 272] on input "False" at bounding box center [585, 266] width 12 height 10
radio input "true"
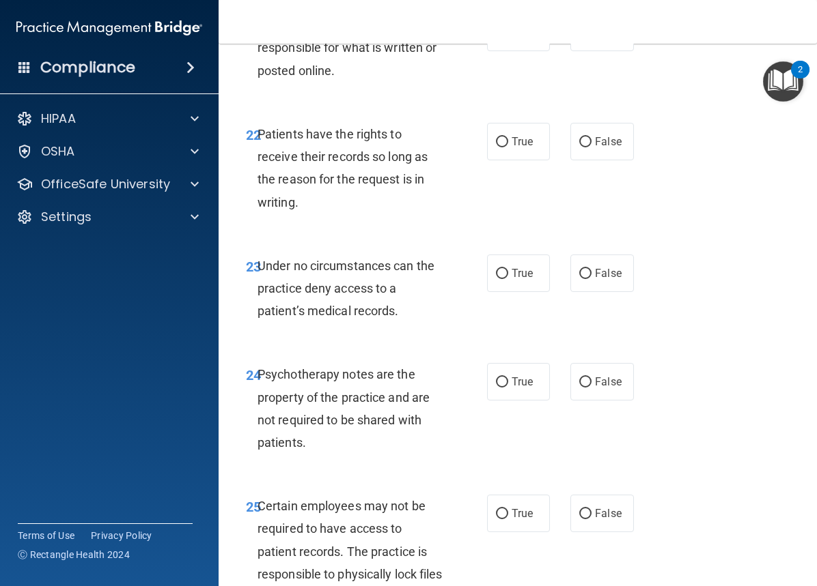
scroll to position [3596, 0]
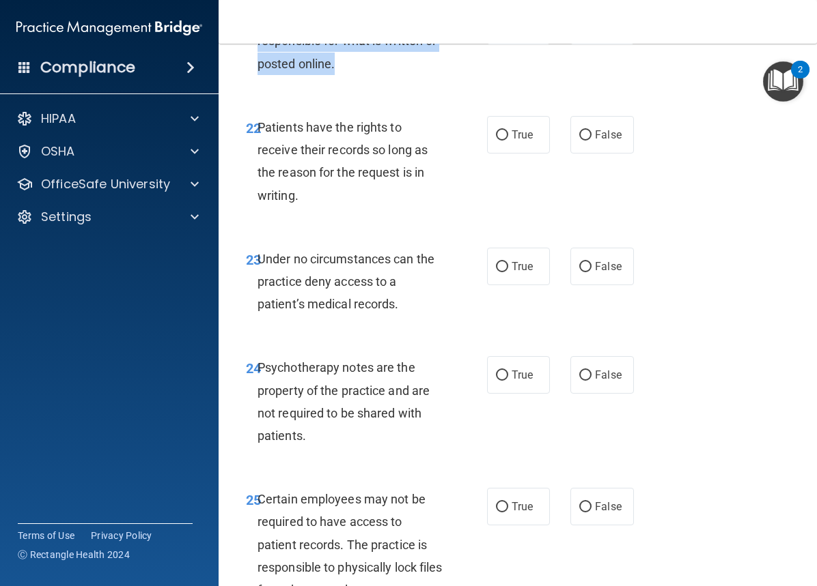
drag, startPoint x: 350, startPoint y: 145, endPoint x: 256, endPoint y: 85, distance: 110.8
click at [256, 82] on div "21 Employees can be legally held responsible for what is written or posted onli…" at bounding box center [366, 44] width 282 height 75
click at [502, 44] on label "True" at bounding box center [518, 26] width 63 height 38
click at [502, 31] on input "True" at bounding box center [502, 26] width 12 height 10
radio input "true"
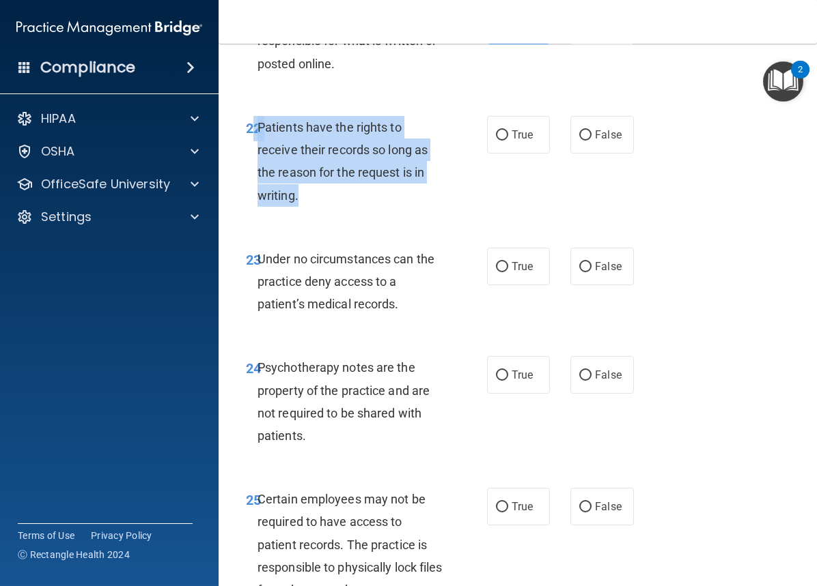
drag, startPoint x: 322, startPoint y: 269, endPoint x: 253, endPoint y: 192, distance: 103.0
click at [253, 192] on div "22 Patients have the rights to receive their records so long as the reason for …" at bounding box center [366, 165] width 282 height 98
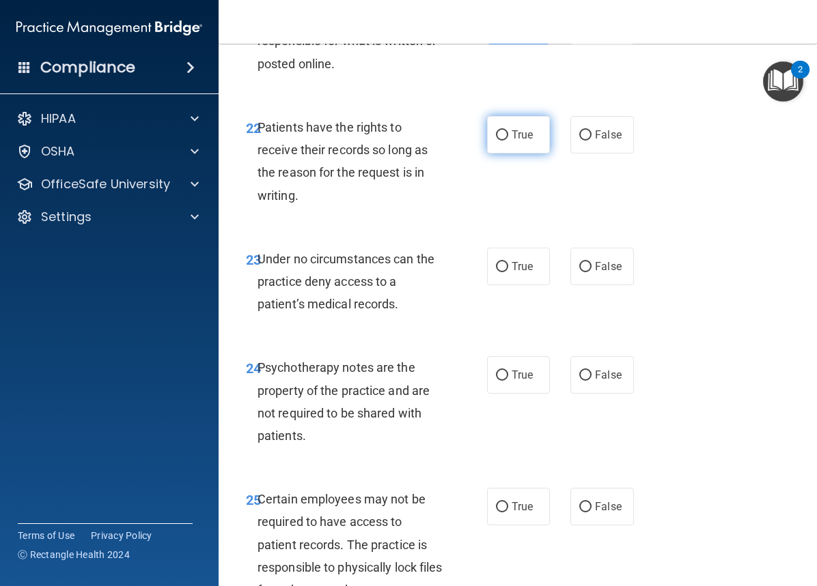
click at [505, 154] on label "True" at bounding box center [518, 135] width 63 height 38
click at [505, 141] on input "True" at bounding box center [502, 135] width 12 height 10
radio input "true"
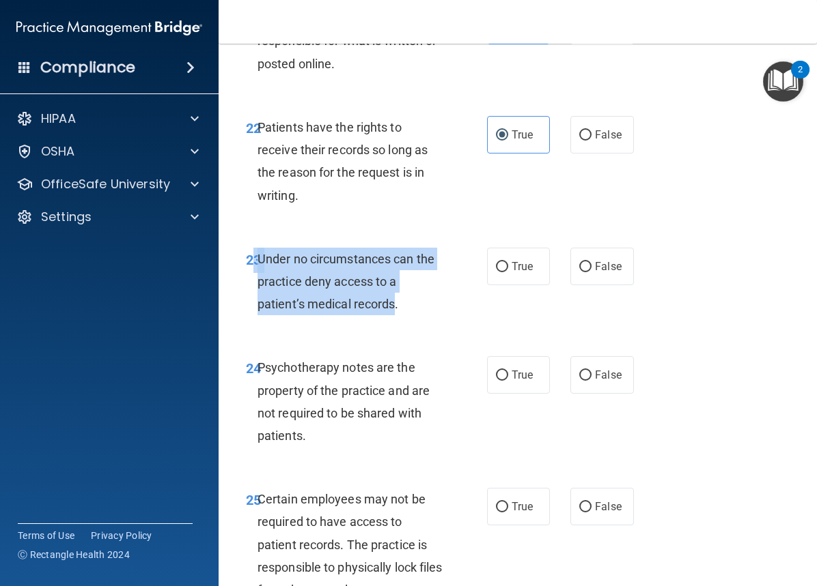
drag, startPoint x: 395, startPoint y: 375, endPoint x: 256, endPoint y: 324, distance: 147.7
click at [256, 323] on div "23 Under no circumstances can the practice deny access to a patient’s medical r…" at bounding box center [366, 285] width 282 height 75
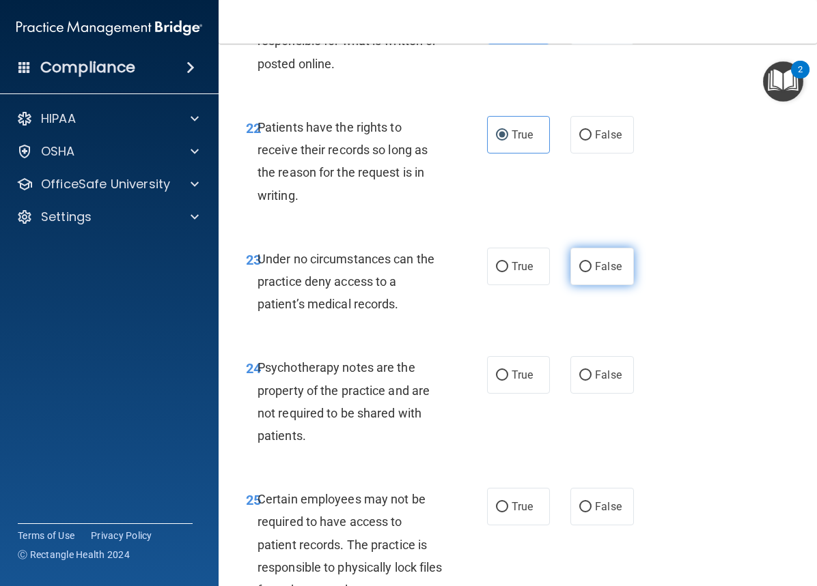
drag, startPoint x: 594, startPoint y: 350, endPoint x: 595, endPoint y: 339, distance: 11.7
click at [595, 285] on label "False" at bounding box center [601, 267] width 63 height 38
click at [591, 272] on input "False" at bounding box center [585, 267] width 12 height 10
radio input "true"
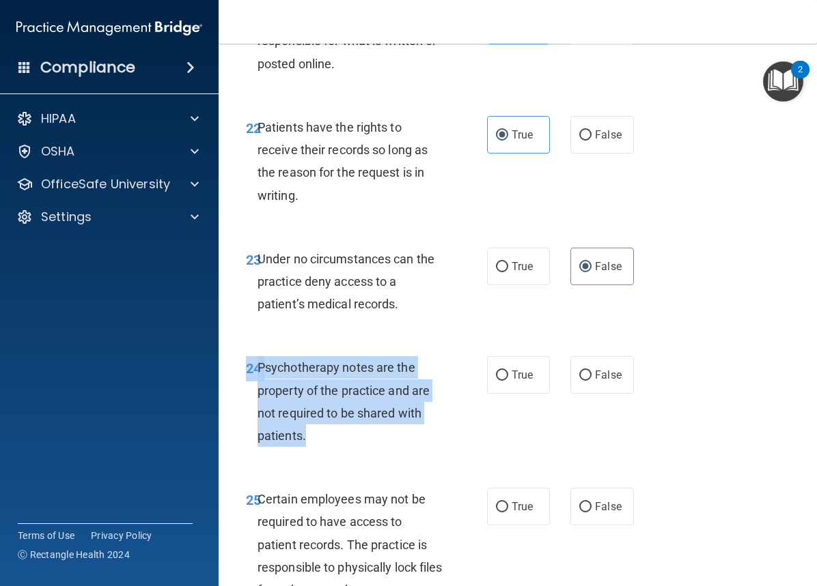
drag, startPoint x: 316, startPoint y: 509, endPoint x: 240, endPoint y: 422, distance: 115.2
click at [240, 422] on div "24 Psychotherapy notes are the property of the practice and are not required to…" at bounding box center [518, 405] width 564 height 132
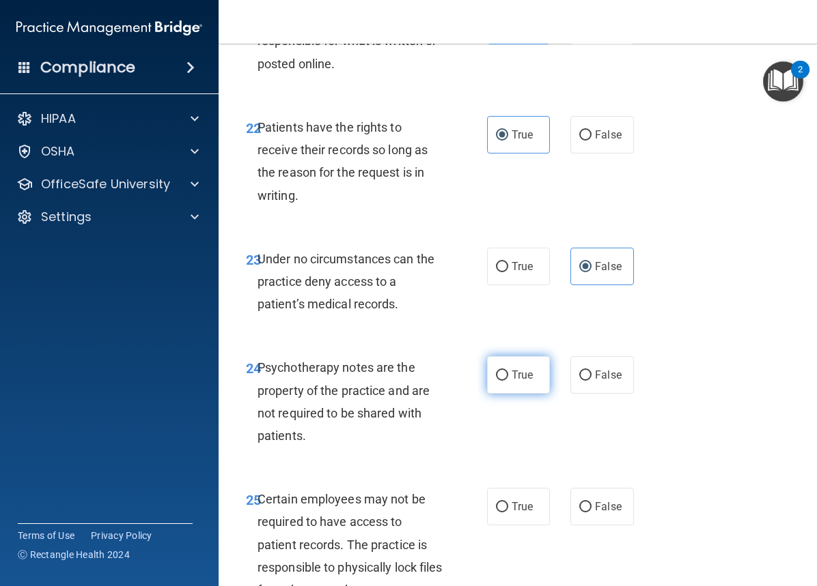
click at [506, 394] on label "True" at bounding box center [518, 375] width 63 height 38
click at [506, 381] on input "True" at bounding box center [502, 376] width 12 height 10
radio input "true"
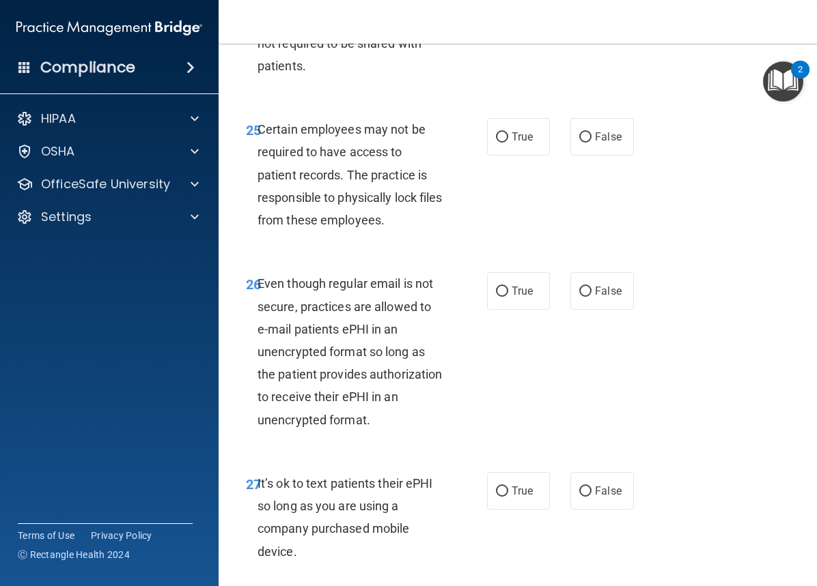
scroll to position [4007, 0]
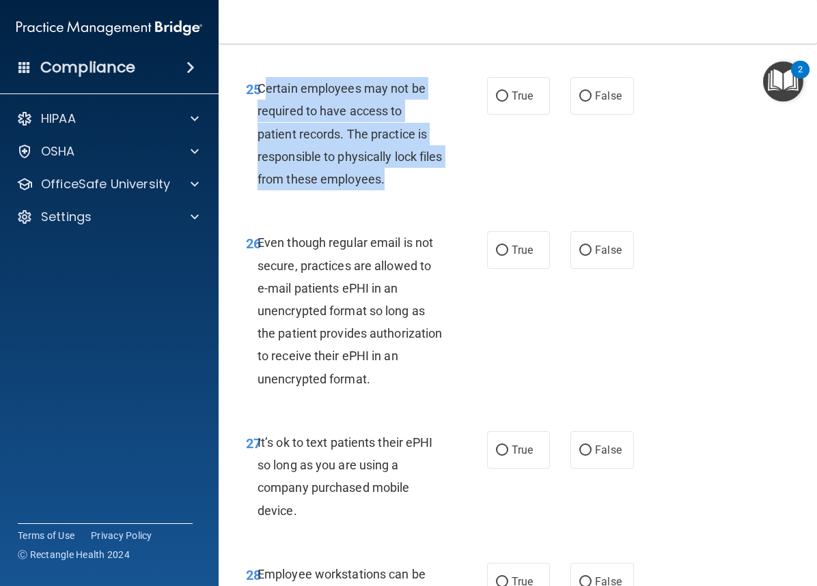
drag, startPoint x: 416, startPoint y: 256, endPoint x: 261, endPoint y: 152, distance: 186.3
click at [261, 152] on div "Certain employees may not be required to have access to patient records. The pr…" at bounding box center [355, 133] width 196 height 113
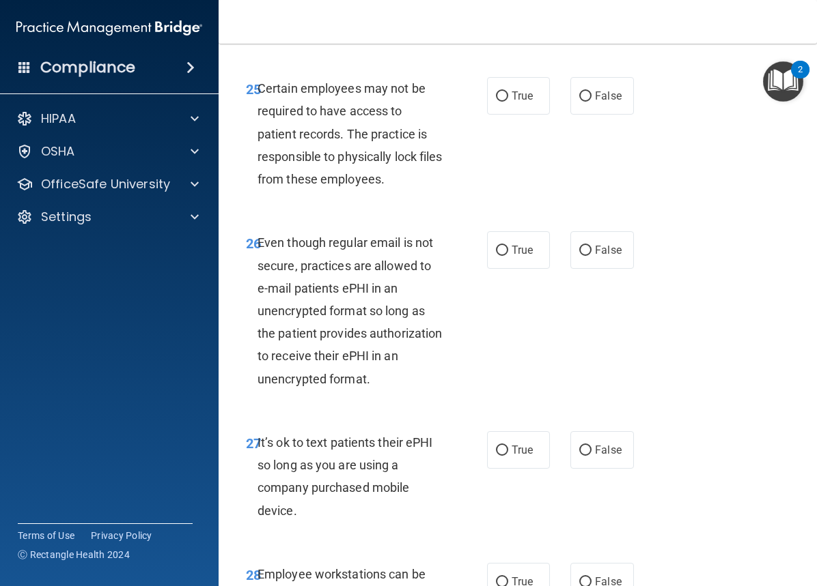
drag, startPoint x: 337, startPoint y: 169, endPoint x: 363, endPoint y: 142, distance: 36.7
click at [375, 136] on div "25 Certain employees may not be required to have access to patient records. The…" at bounding box center [518, 137] width 564 height 154
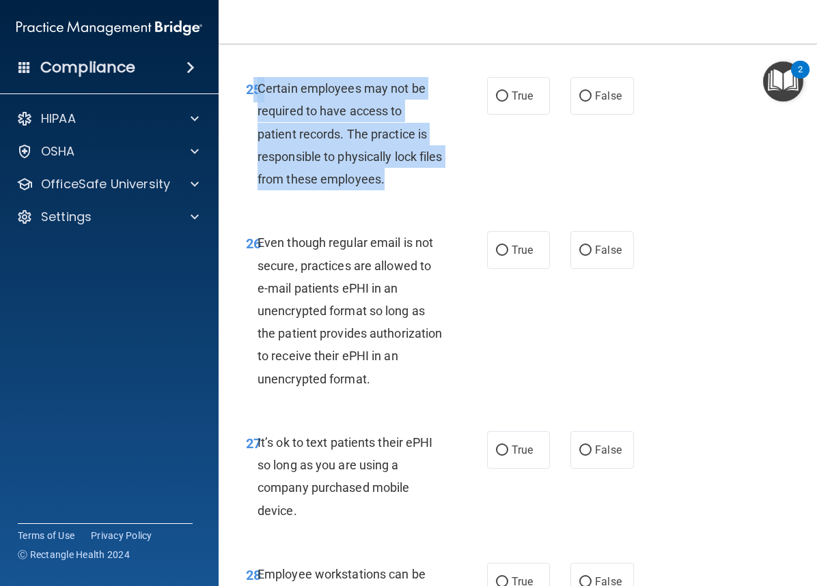
drag, startPoint x: 256, startPoint y: 153, endPoint x: 421, endPoint y: 252, distance: 192.6
click at [421, 197] on div "25 Certain employees may not be required to have access to patient records. The…" at bounding box center [366, 137] width 282 height 120
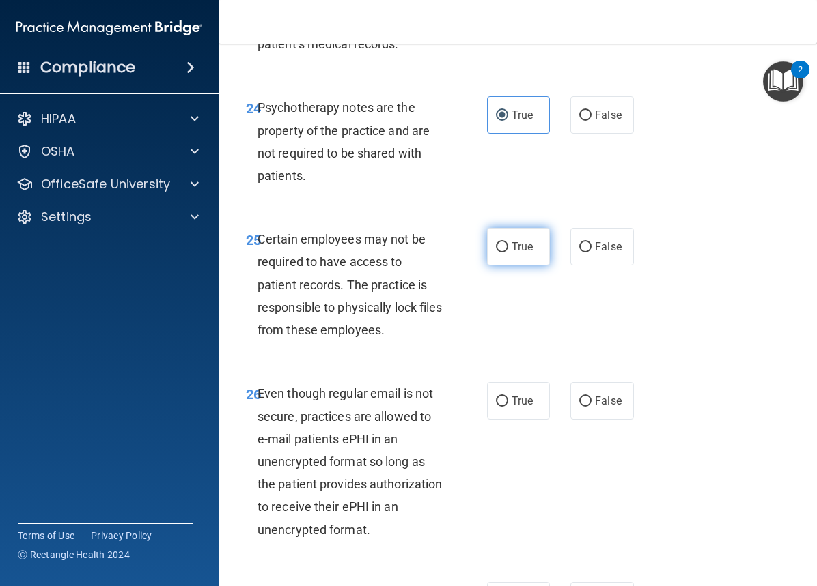
click at [511, 253] on span "True" at bounding box center [521, 246] width 21 height 13
click at [508, 253] on input "True" at bounding box center [502, 247] width 12 height 10
radio input "true"
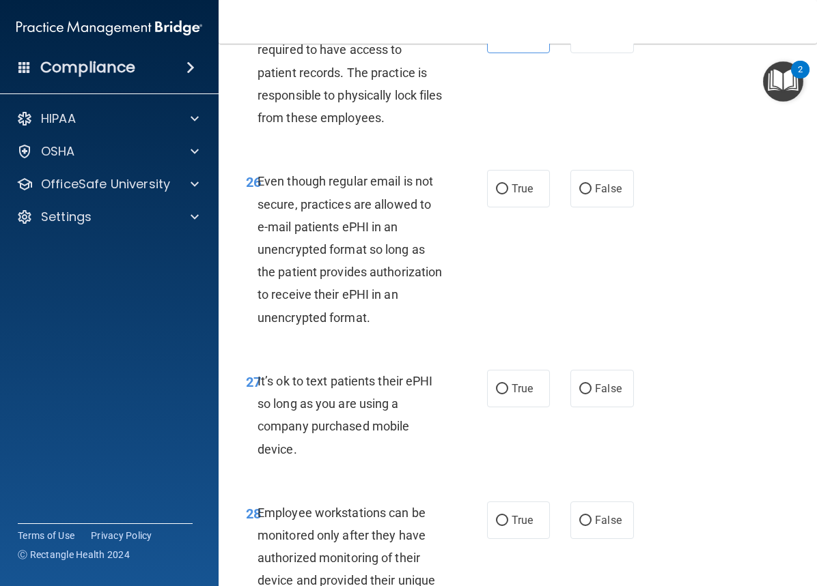
scroll to position [4076, 0]
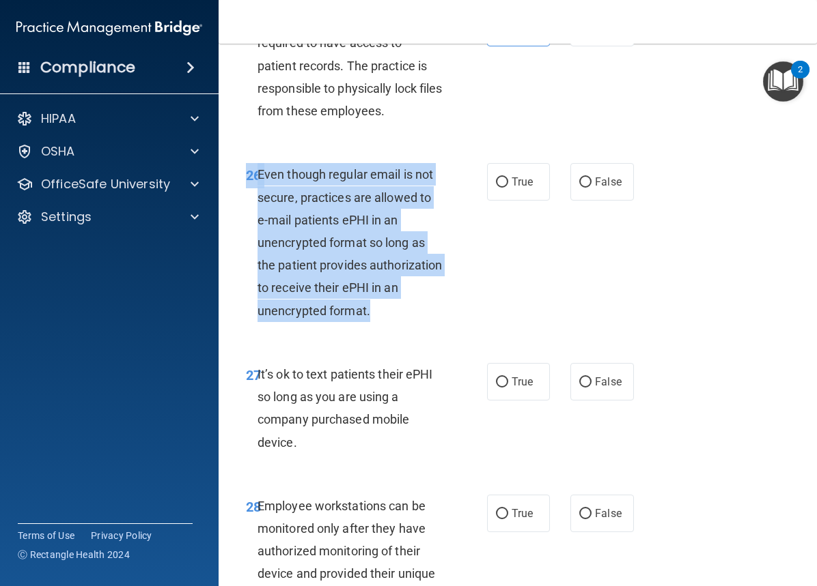
drag, startPoint x: 434, startPoint y: 381, endPoint x: 255, endPoint y: 238, distance: 229.2
click at [246, 227] on div "26 Even though regular email is not secure, practices are allowed to e-mail pat…" at bounding box center [518, 246] width 564 height 200
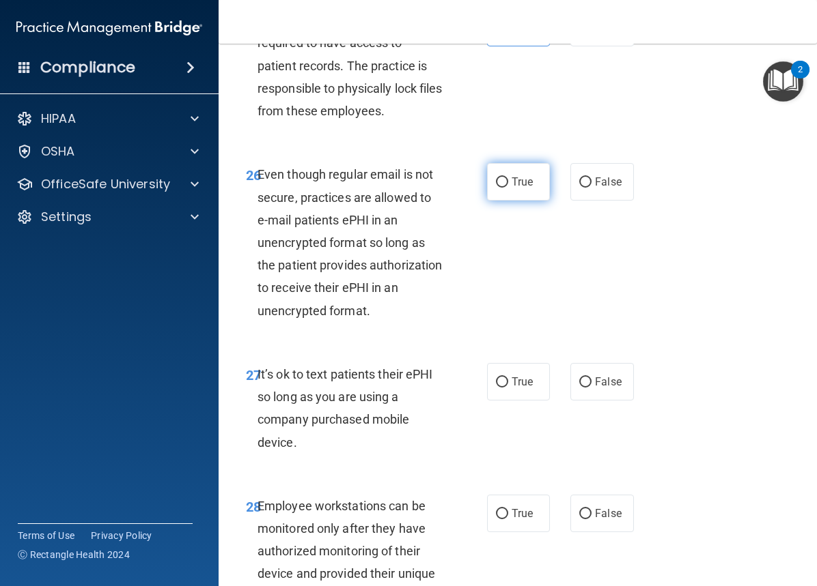
click at [503, 201] on label "True" at bounding box center [518, 182] width 63 height 38
click at [503, 188] on input "True" at bounding box center [502, 183] width 12 height 10
radio input "true"
drag, startPoint x: 333, startPoint y: 515, endPoint x: 255, endPoint y: 447, distance: 103.6
click at [255, 447] on div "27 It’s ok to text patients their ePHI so long as you are using a company purch…" at bounding box center [366, 412] width 282 height 98
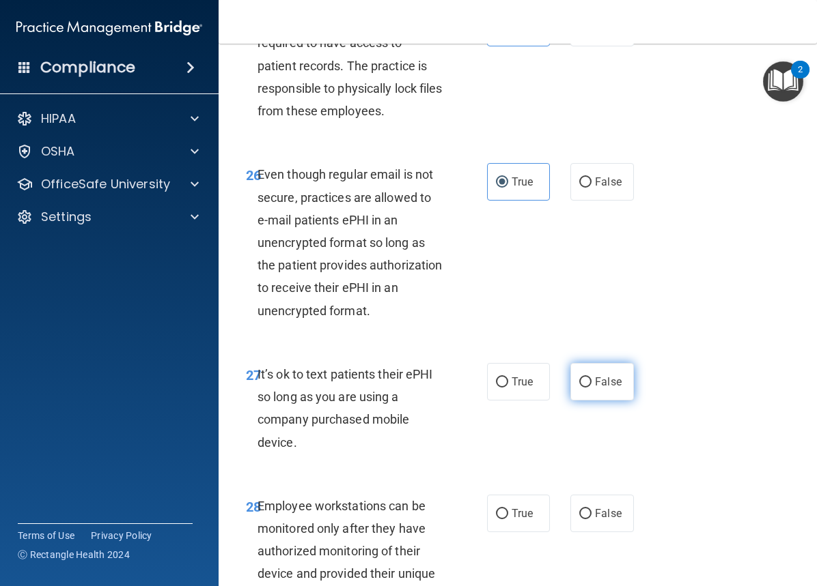
click at [607, 388] on span "False" at bounding box center [608, 381] width 27 height 13
click at [591, 388] on input "False" at bounding box center [585, 383] width 12 height 10
radio input "true"
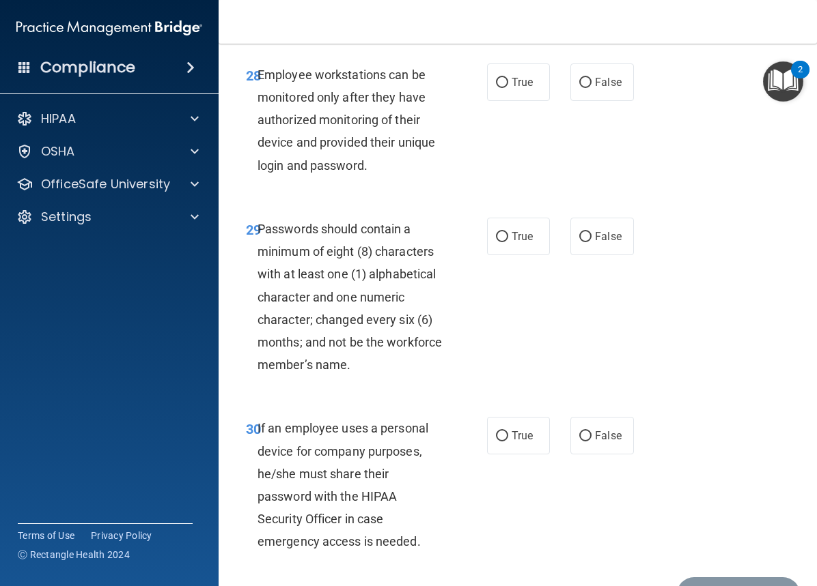
scroll to position [4555, 0]
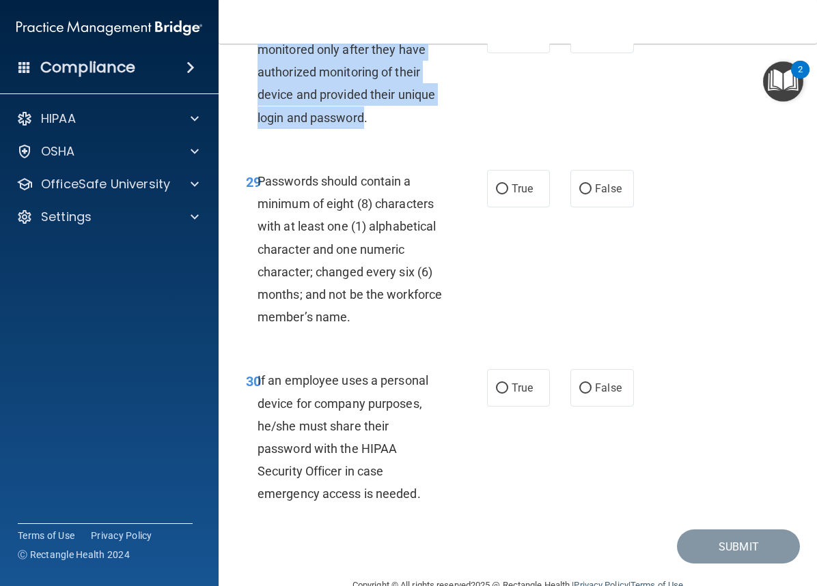
drag, startPoint x: 354, startPoint y: 178, endPoint x: 236, endPoint y: 89, distance: 147.7
click at [236, 89] on div "28 Employee workstations can be monitored only after they have authorized monit…" at bounding box center [366, 76] width 282 height 120
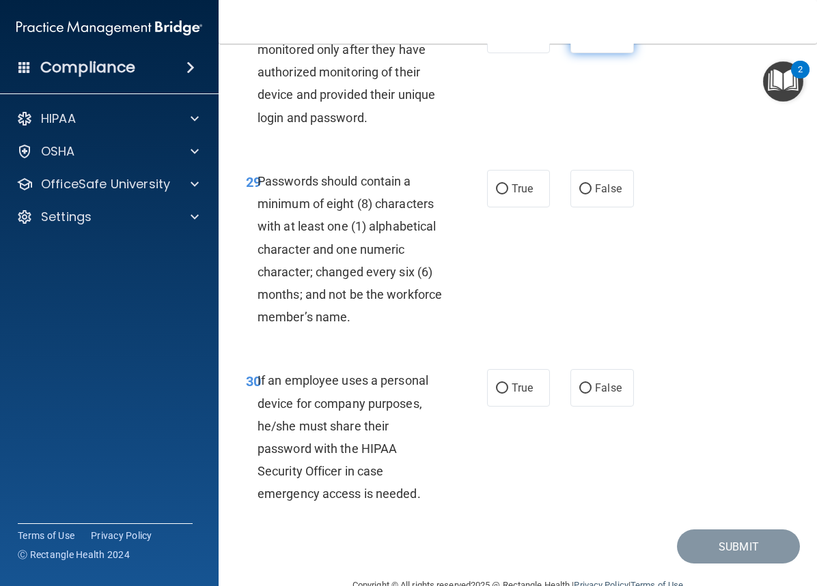
click at [596, 41] on span "False" at bounding box center [608, 34] width 27 height 13
click at [591, 40] on input "False" at bounding box center [585, 35] width 12 height 10
radio input "true"
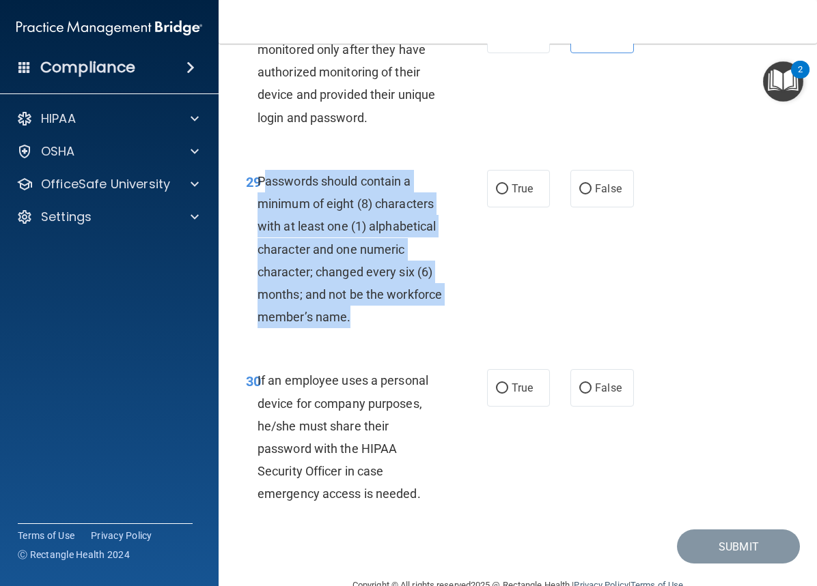
drag, startPoint x: 420, startPoint y: 382, endPoint x: 264, endPoint y: 249, distance: 204.8
click at [264, 249] on div "Passwords should contain a minimum of eight (8) characters with at least one (1…" at bounding box center [355, 249] width 196 height 159
drag, startPoint x: 330, startPoint y: 265, endPoint x: 425, endPoint y: 383, distance: 151.9
click at [331, 266] on span "Passwords should contain a minimum of eight (8) characters with at least one (1…" at bounding box center [349, 249] width 184 height 150
click at [423, 329] on div "Passwords should contain a minimum of eight (8) characters with at least one (1…" at bounding box center [355, 249] width 196 height 159
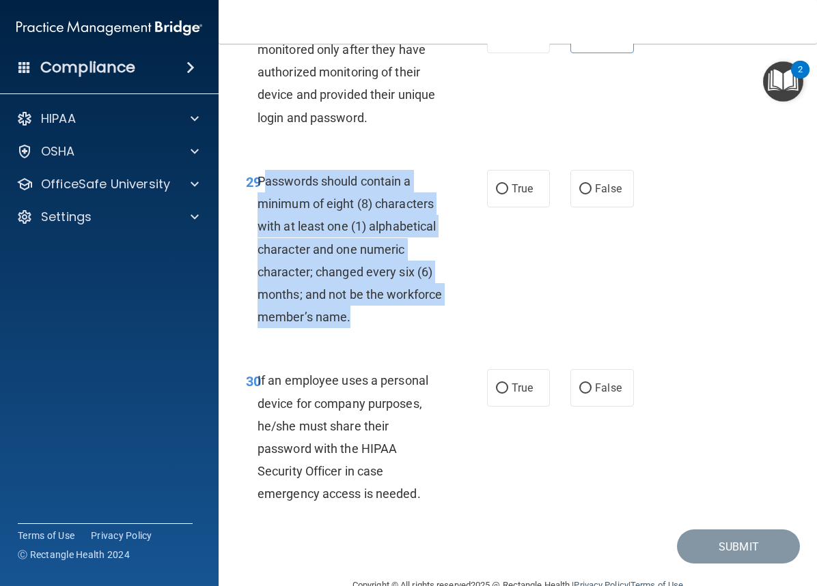
click at [412, 329] on div "Passwords should contain a minimum of eight (8) characters with at least one (1…" at bounding box center [355, 249] width 196 height 159
drag, startPoint x: 416, startPoint y: 397, endPoint x: 259, endPoint y: 240, distance: 222.1
click at [259, 240] on div "Passwords should contain a minimum of eight (8) characters with at least one (1…" at bounding box center [355, 249] width 196 height 159
click at [584, 195] on input "False" at bounding box center [585, 189] width 12 height 10
radio input "true"
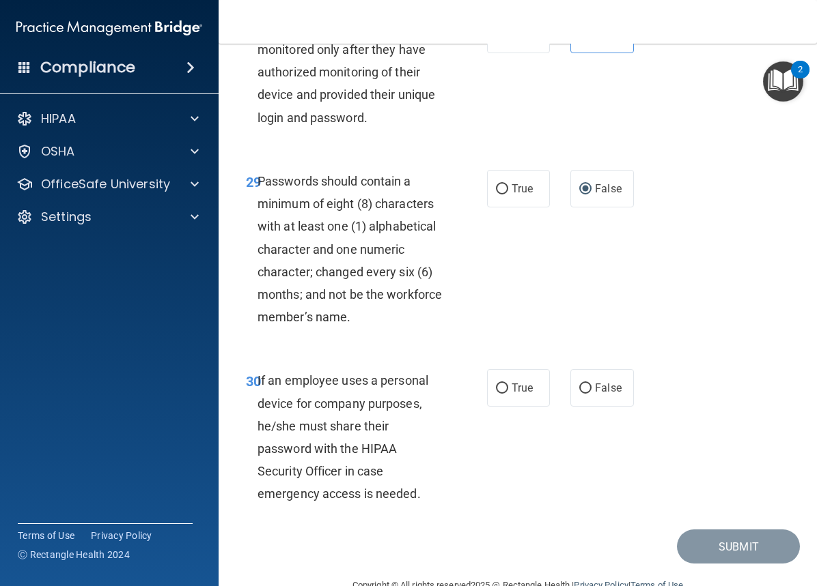
click at [374, 502] on div "If an employee uses a personal device for company purposes, he/she must share t…" at bounding box center [355, 437] width 196 height 136
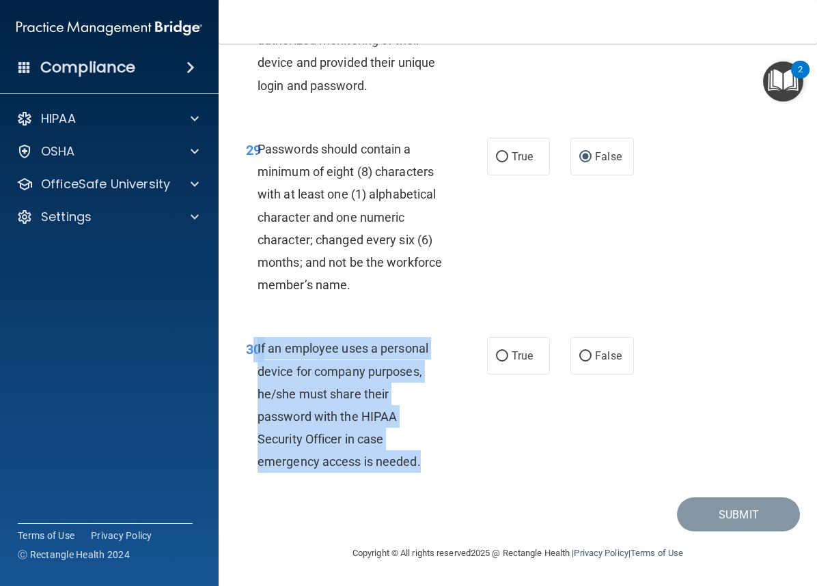
drag, startPoint x: 440, startPoint y: 474, endPoint x: 254, endPoint y: 354, distance: 221.4
click at [254, 354] on div "30 If an employee uses a personal device for company purposes, he/she must shar…" at bounding box center [366, 408] width 282 height 143
drag, startPoint x: 578, startPoint y: 361, endPoint x: 634, endPoint y: 376, distance: 58.0
click at [579, 361] on input "False" at bounding box center [585, 357] width 12 height 10
radio input "true"
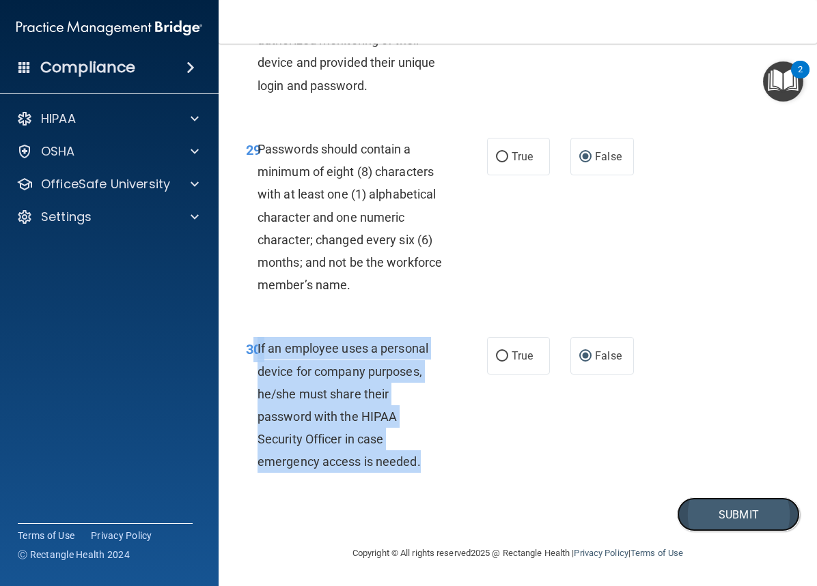
click at [715, 514] on button "Submit" at bounding box center [738, 515] width 123 height 35
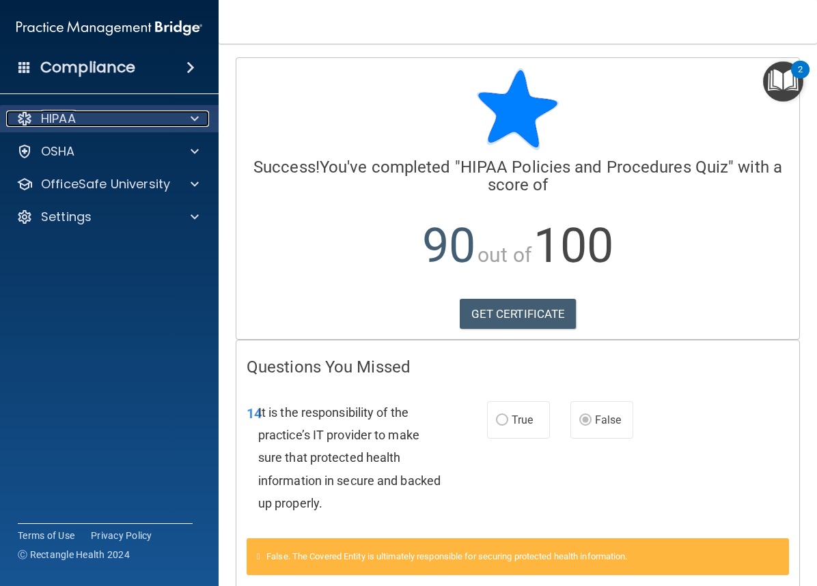
click at [90, 121] on div "HIPAA" at bounding box center [90, 119] width 169 height 16
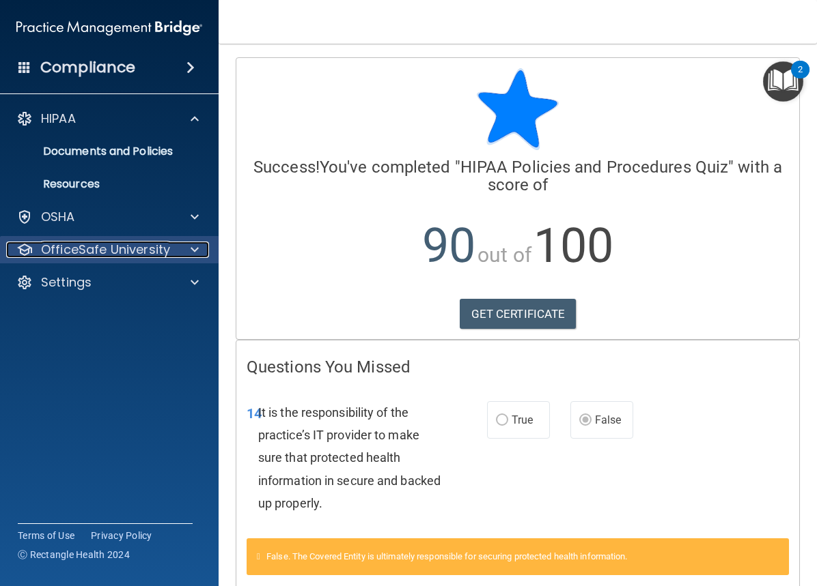
click at [57, 253] on p "OfficeSafe University" at bounding box center [105, 250] width 129 height 16
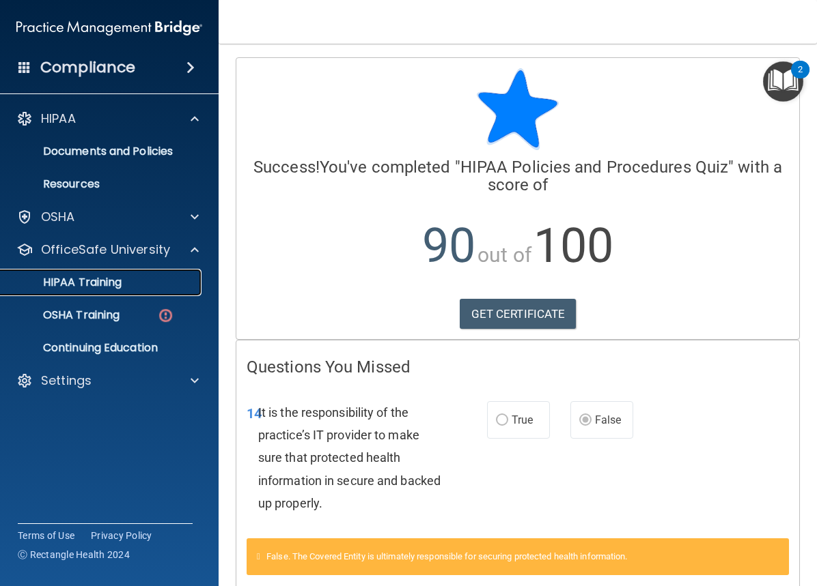
click at [93, 284] on p "HIPAA Training" at bounding box center [65, 283] width 113 height 14
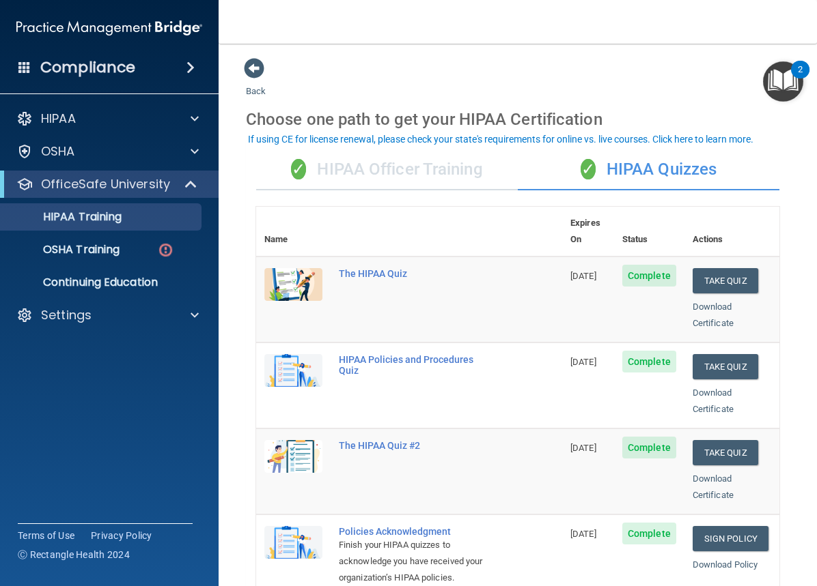
click at [601, 164] on div "✓ HIPAA Quizzes" at bounding box center [647, 170] width 261 height 41
click at [447, 154] on div "✓ HIPAA Officer Training" at bounding box center [386, 170] width 261 height 41
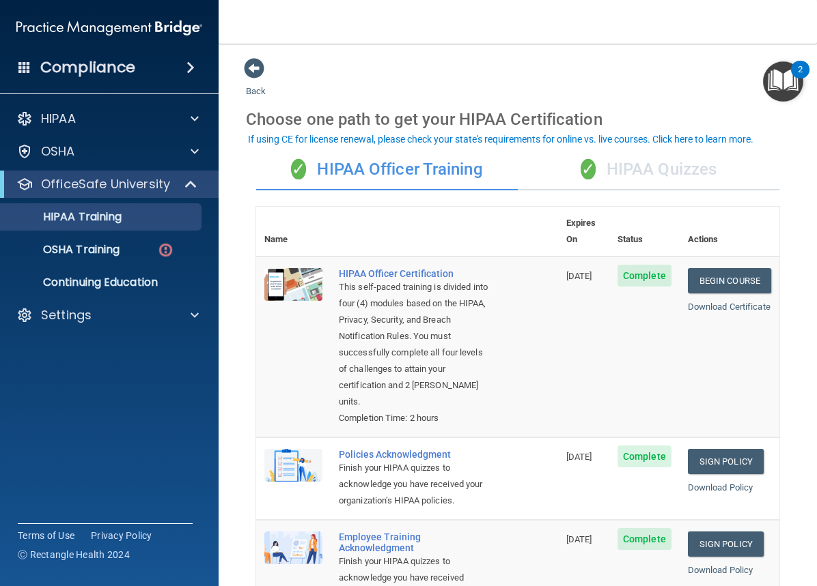
click at [652, 171] on div "✓ HIPAA Quizzes" at bounding box center [647, 170] width 261 height 41
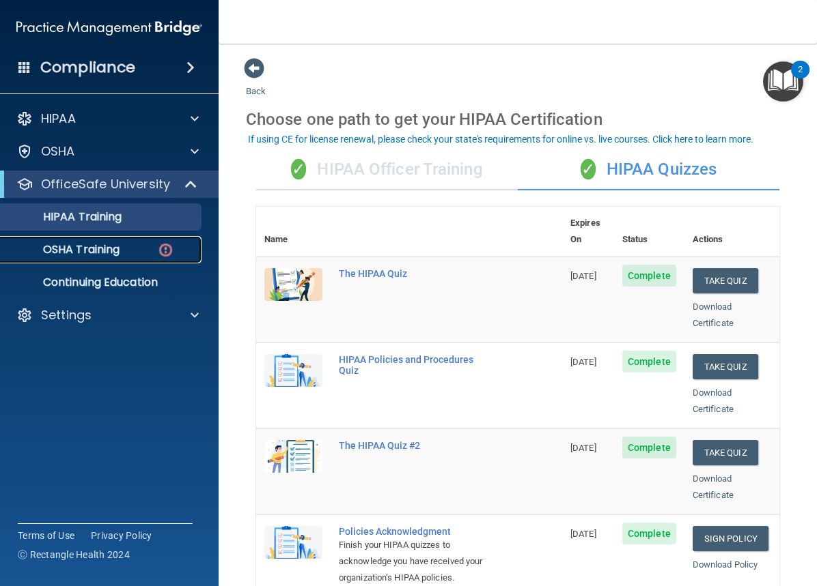
click at [91, 255] on p "OSHA Training" at bounding box center [64, 250] width 111 height 14
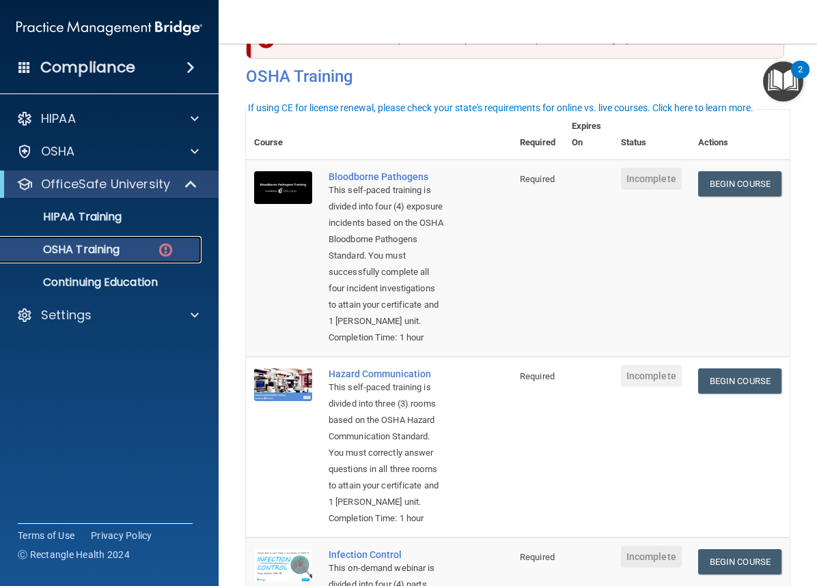
scroll to position [25, 0]
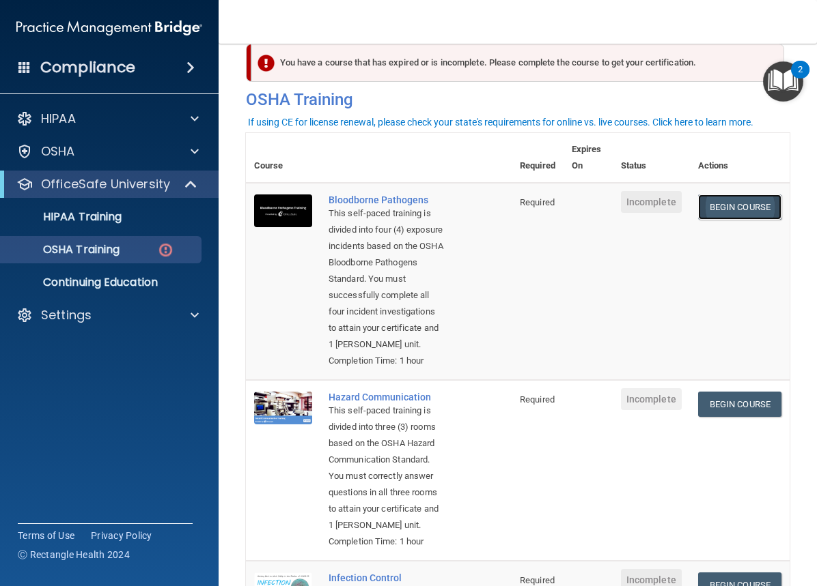
click at [741, 205] on link "Begin Course" at bounding box center [739, 207] width 83 height 25
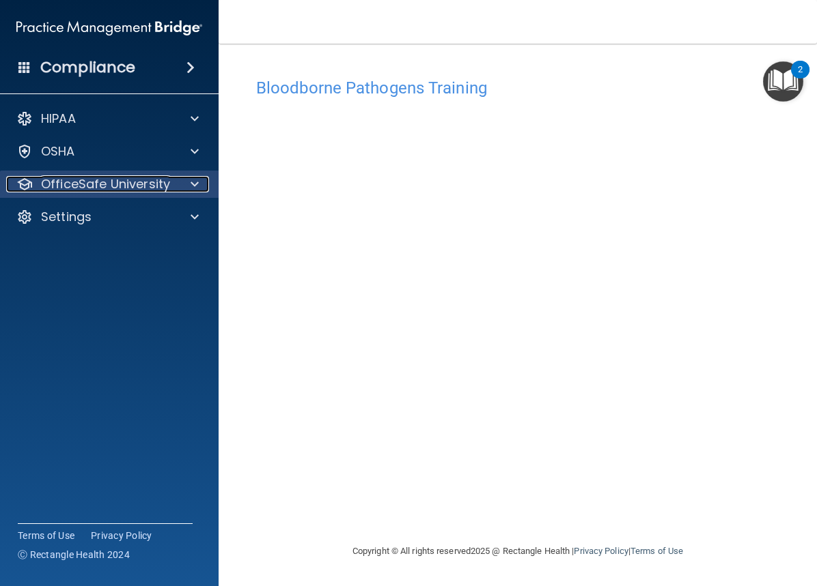
click at [165, 180] on p "OfficeSafe University" at bounding box center [105, 184] width 129 height 16
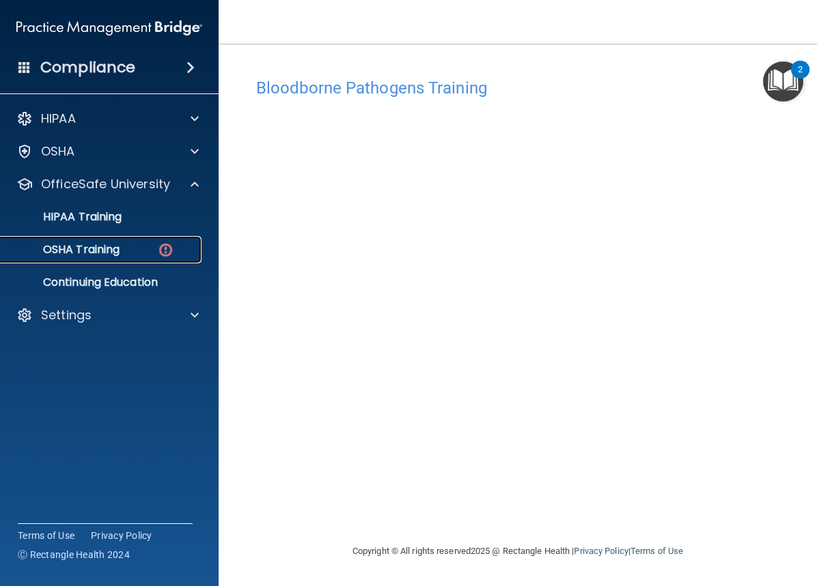
click at [130, 257] on link "OSHA Training" at bounding box center [93, 249] width 215 height 27
